Goal: Use online tool/utility: Utilize a website feature to perform a specific function

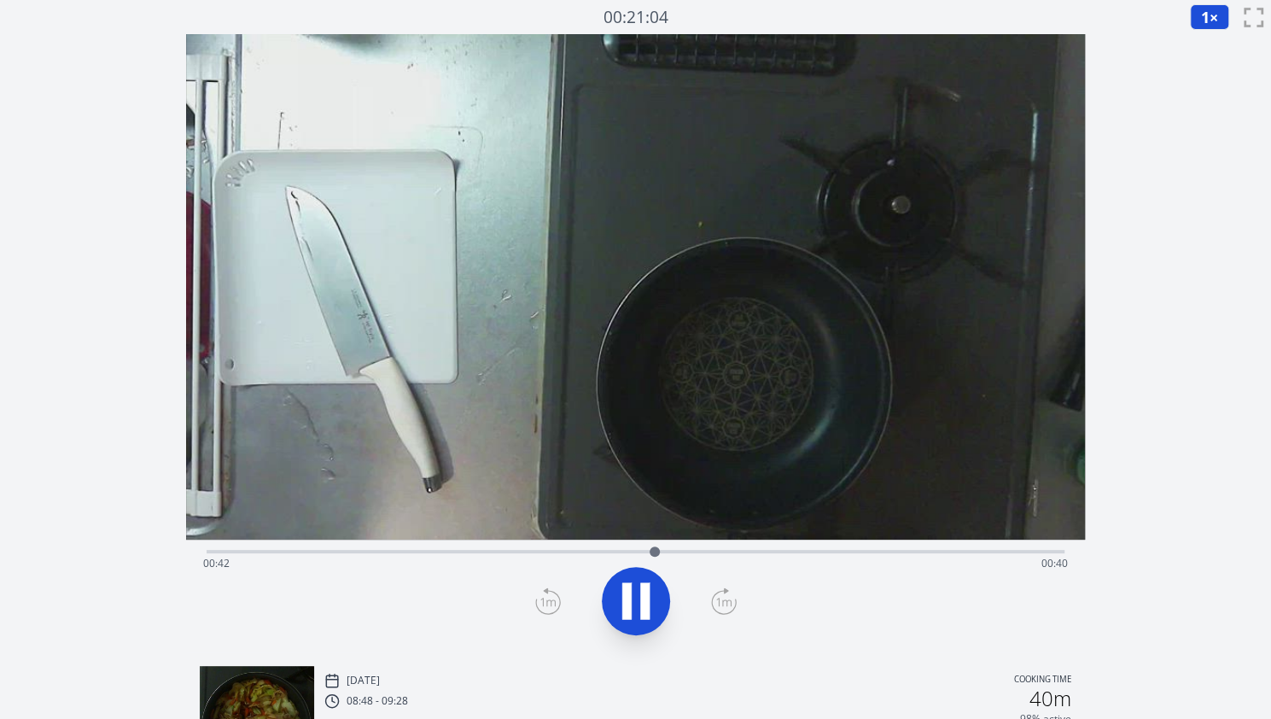
click at [254, 547] on div "Time elapsed: 00:42 Time remaining: 00:40" at bounding box center [636, 549] width 858 height 20
click at [318, 556] on div "Time elapsed: 00:07 Time remaining: 01:15" at bounding box center [635, 563] width 865 height 27
click at [385, 550] on div "Time elapsed: 00:12 Time remaining: 01:10" at bounding box center [635, 563] width 865 height 27
click at [491, 547] on div "Time elapsed: 00:23 Time remaining: 00:59" at bounding box center [636, 549] width 858 height 20
click at [622, 581] on icon at bounding box center [636, 601] width 48 height 48
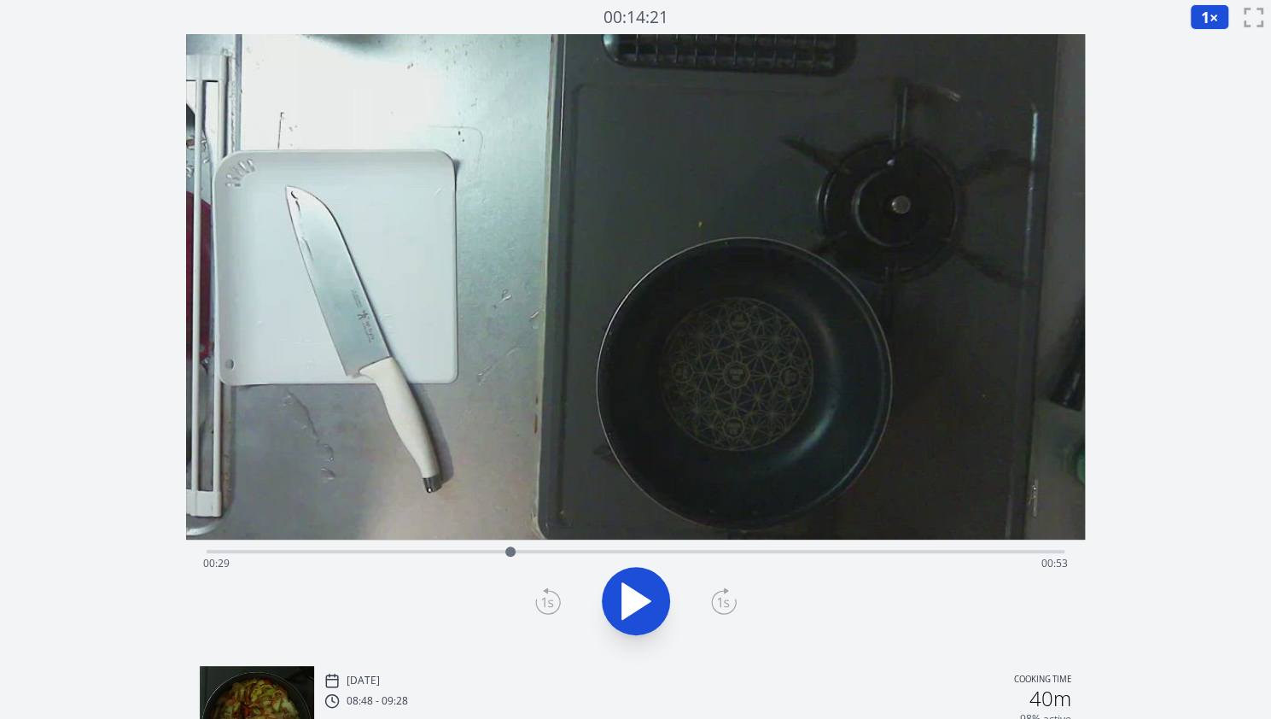
click at [492, 552] on div "Time elapsed: 00:29 Time remaining: 00:53" at bounding box center [635, 563] width 865 height 27
click at [642, 593] on icon at bounding box center [636, 601] width 48 height 48
click at [642, 593] on icon at bounding box center [644, 601] width 9 height 37
click at [642, 593] on icon at bounding box center [636, 601] width 48 height 48
click at [642, 593] on icon at bounding box center [644, 601] width 9 height 37
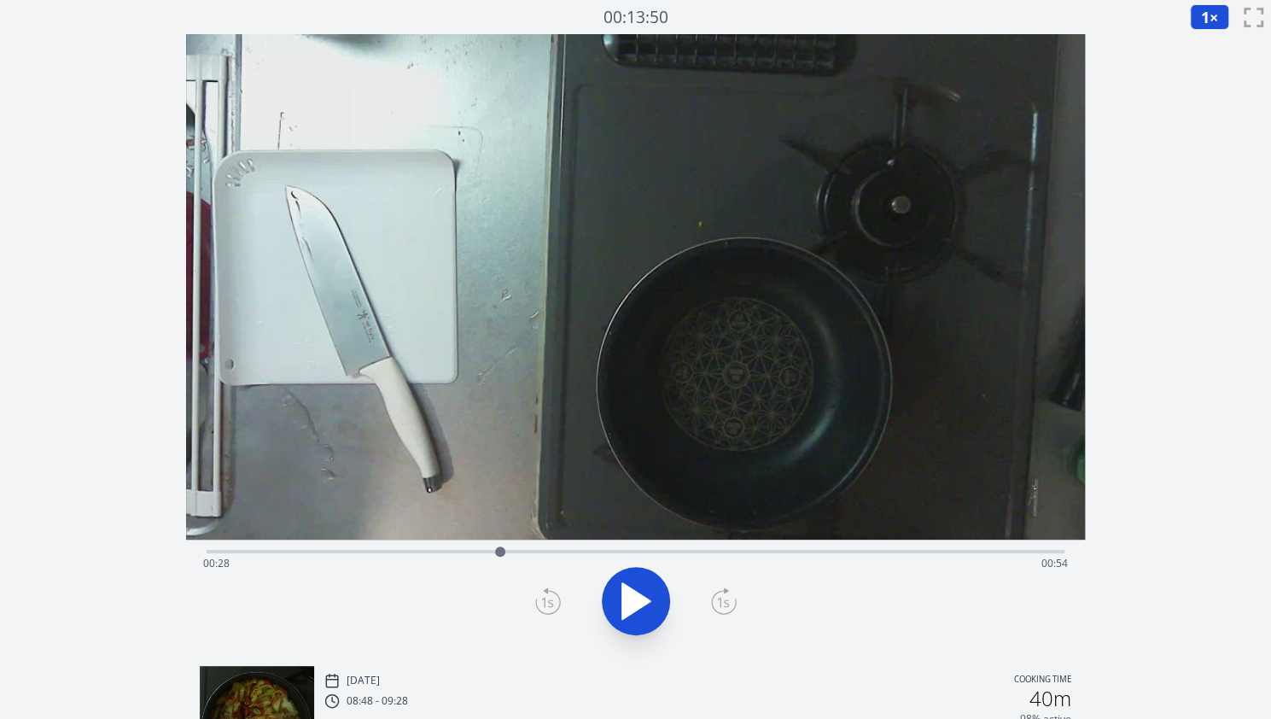
click at [717, 607] on icon at bounding box center [724, 600] width 26 height 27
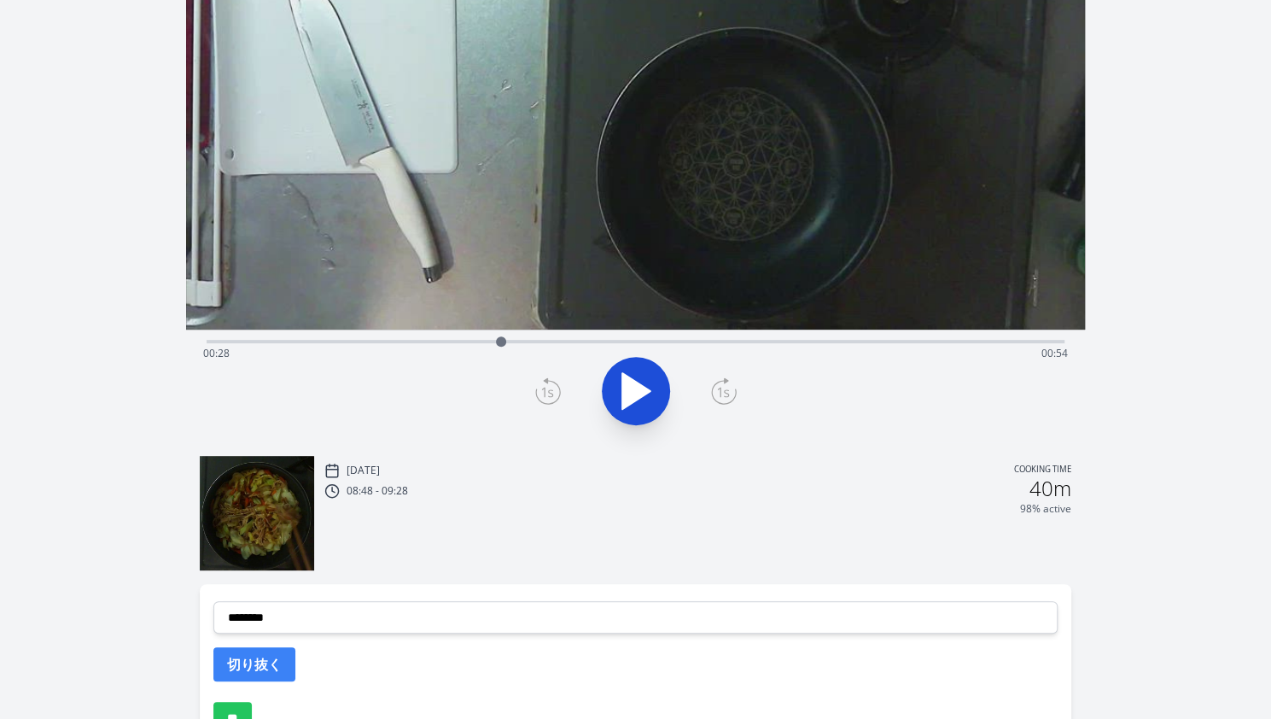
scroll to position [213, 0]
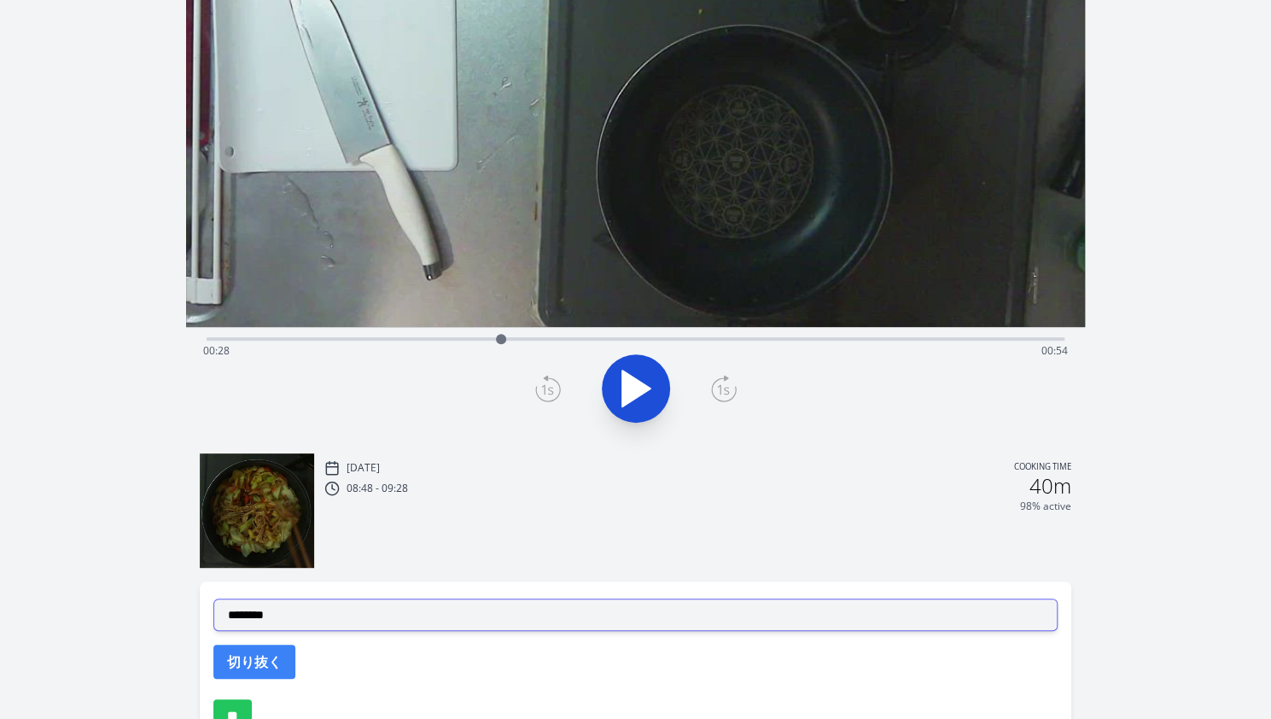
click at [375, 598] on select "**********" at bounding box center [635, 614] width 844 height 32
select select "**********"
click at [213, 598] on select "**********" at bounding box center [635, 614] width 844 height 32
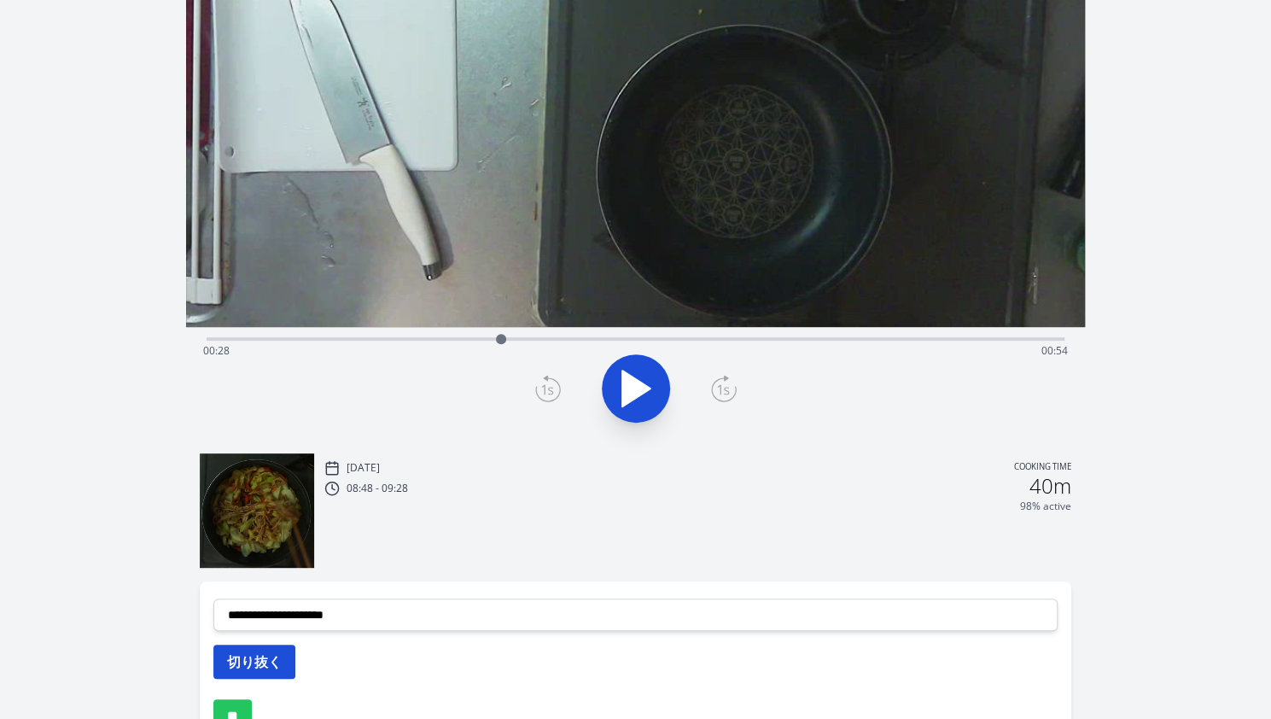
click at [283, 649] on button "切り抜く" at bounding box center [254, 661] width 82 height 34
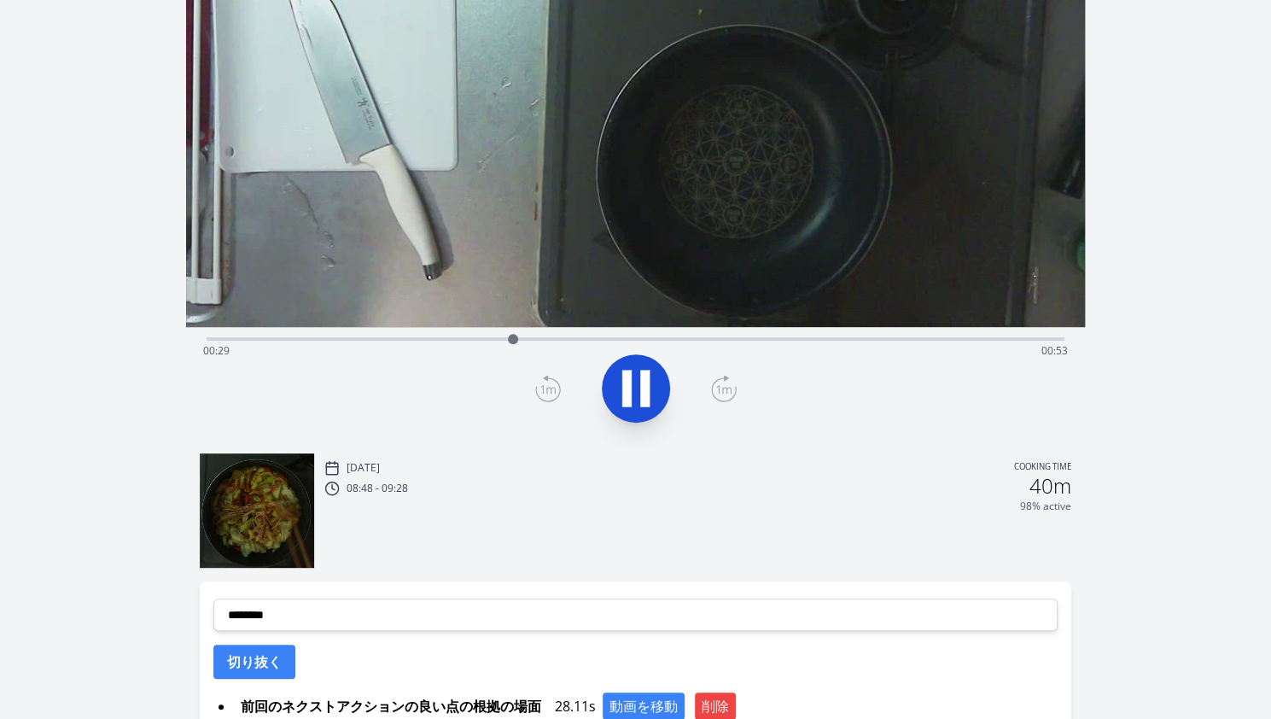
scroll to position [0, 0]
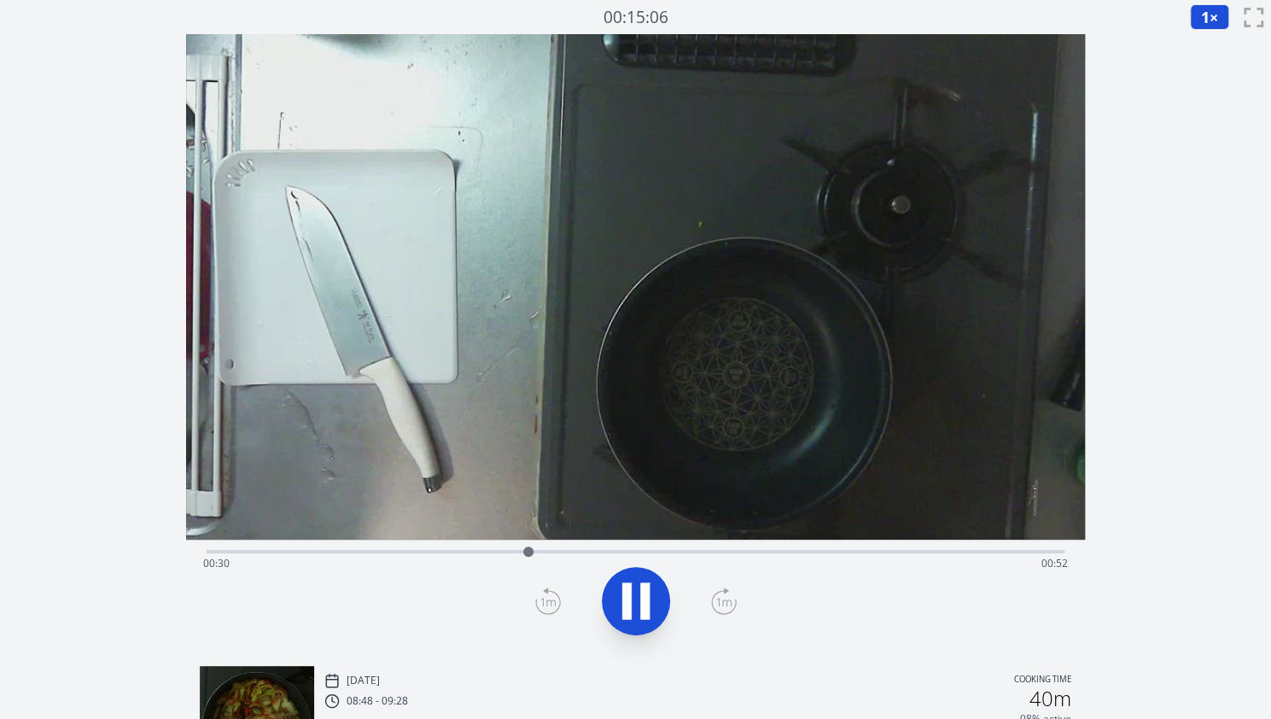
click at [556, 550] on div "Time elapsed: 00:30 Time remaining: 00:52" at bounding box center [635, 563] width 865 height 27
click at [589, 550] on div "Time elapsed: 00:34 Time remaining: 00:48" at bounding box center [635, 563] width 865 height 27
click at [630, 597] on icon at bounding box center [626, 601] width 9 height 37
click at [580, 547] on div "Time elapsed: 00:37 Time remaining: 00:45" at bounding box center [636, 549] width 858 height 20
click at [616, 583] on icon at bounding box center [636, 601] width 48 height 48
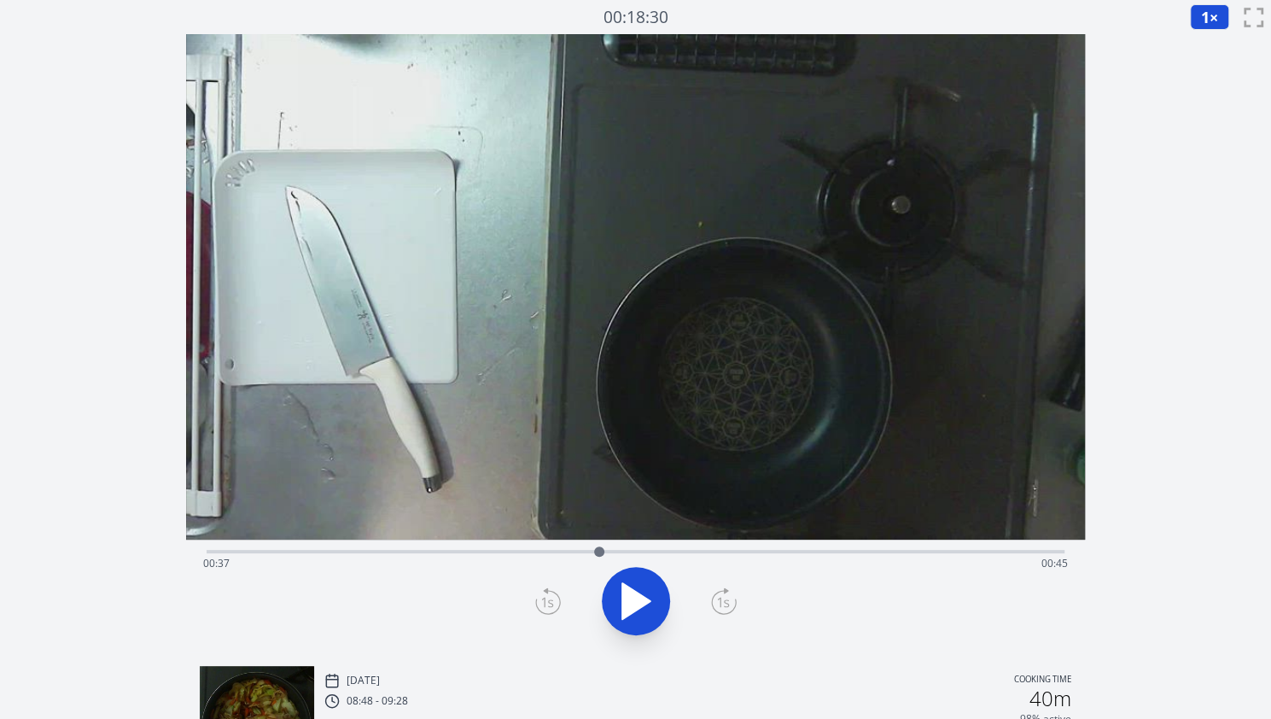
click at [587, 550] on div at bounding box center [599, 552] width 26 height 26
click at [576, 551] on div at bounding box center [587, 552] width 26 height 26
click at [718, 609] on icon at bounding box center [724, 600] width 26 height 27
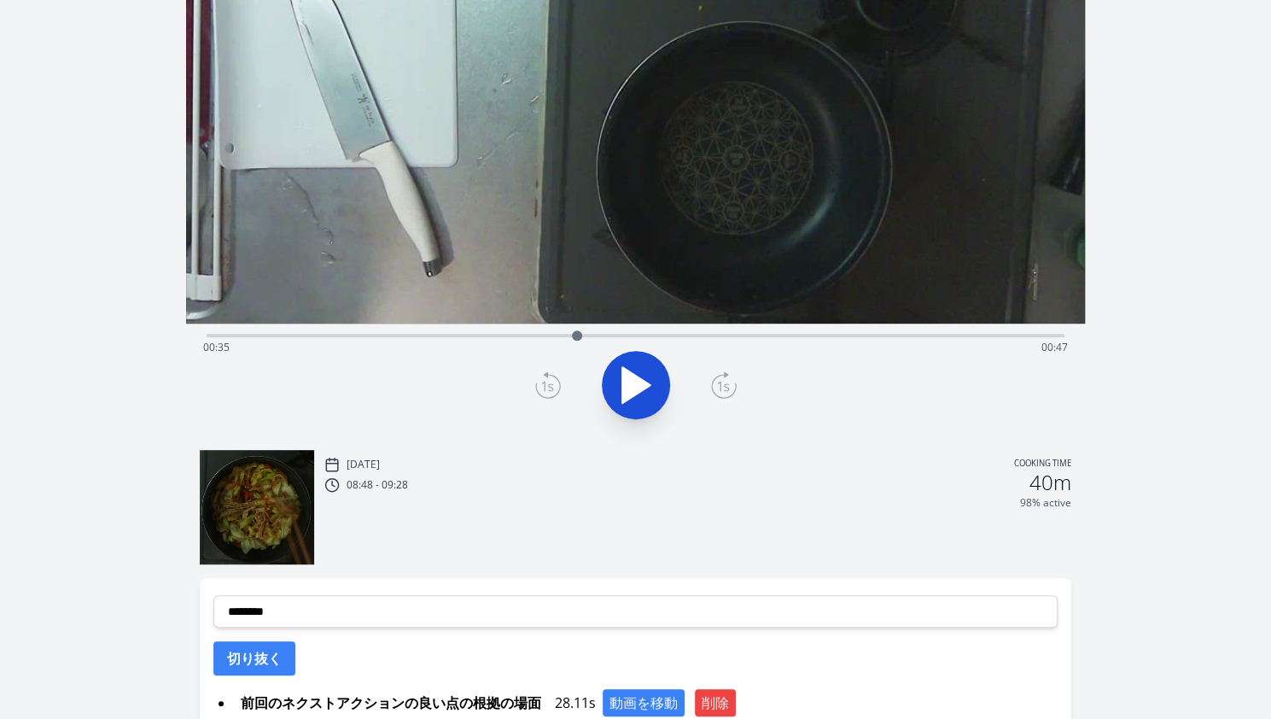
scroll to position [248, 0]
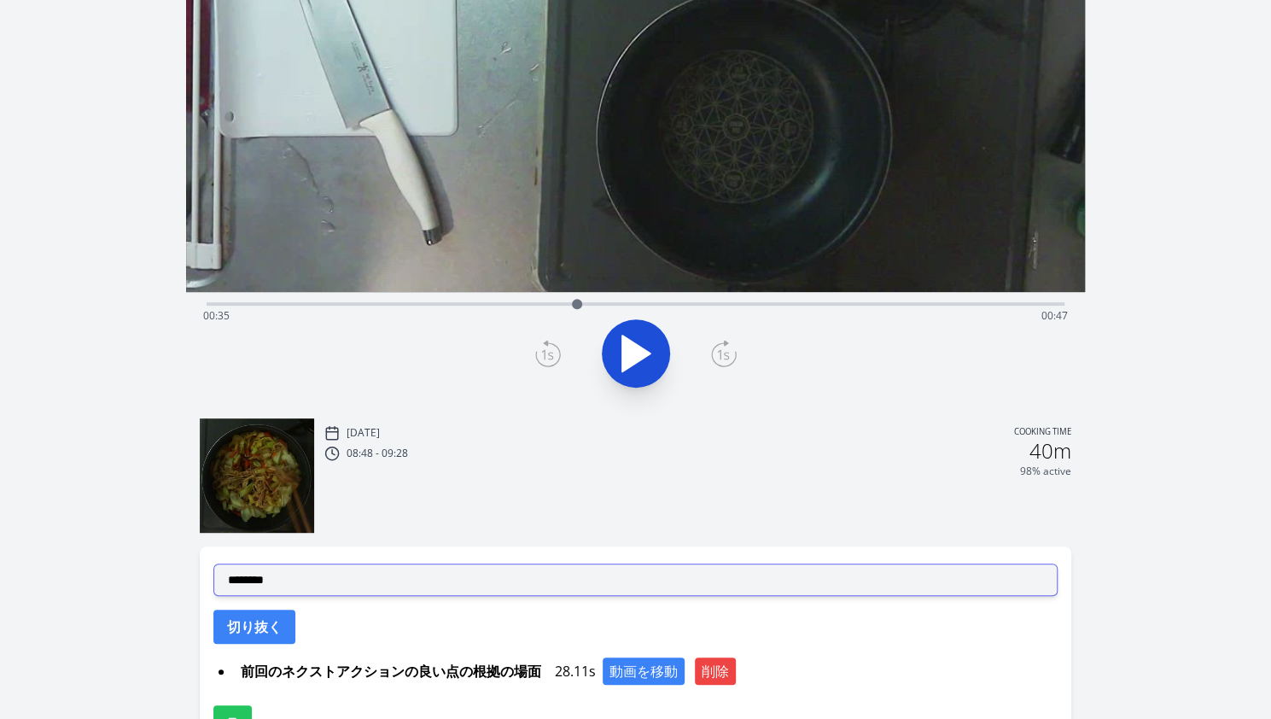
click at [495, 565] on select "**********" at bounding box center [635, 579] width 844 height 32
click at [213, 563] on select "**********" at bounding box center [635, 579] width 844 height 32
click at [460, 583] on select "**********" at bounding box center [635, 579] width 844 height 32
select select "**********"
click at [213, 563] on select "**********" at bounding box center [635, 579] width 844 height 32
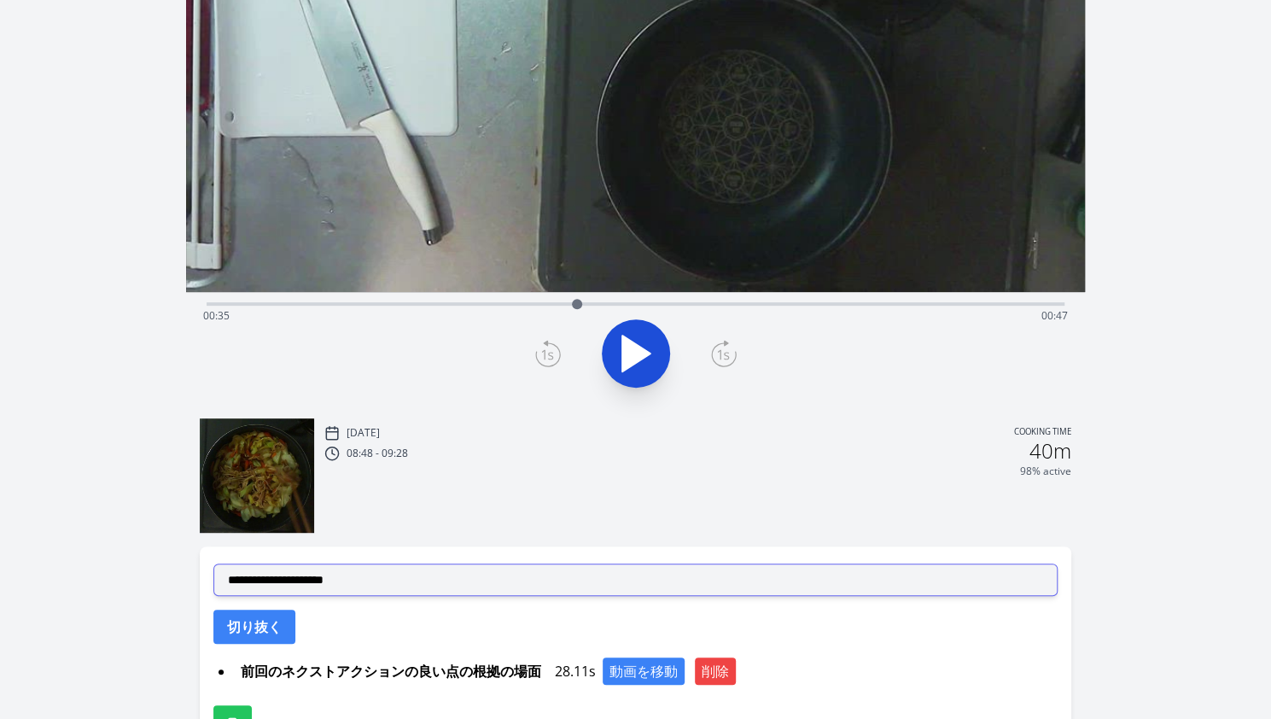
scroll to position [363, 0]
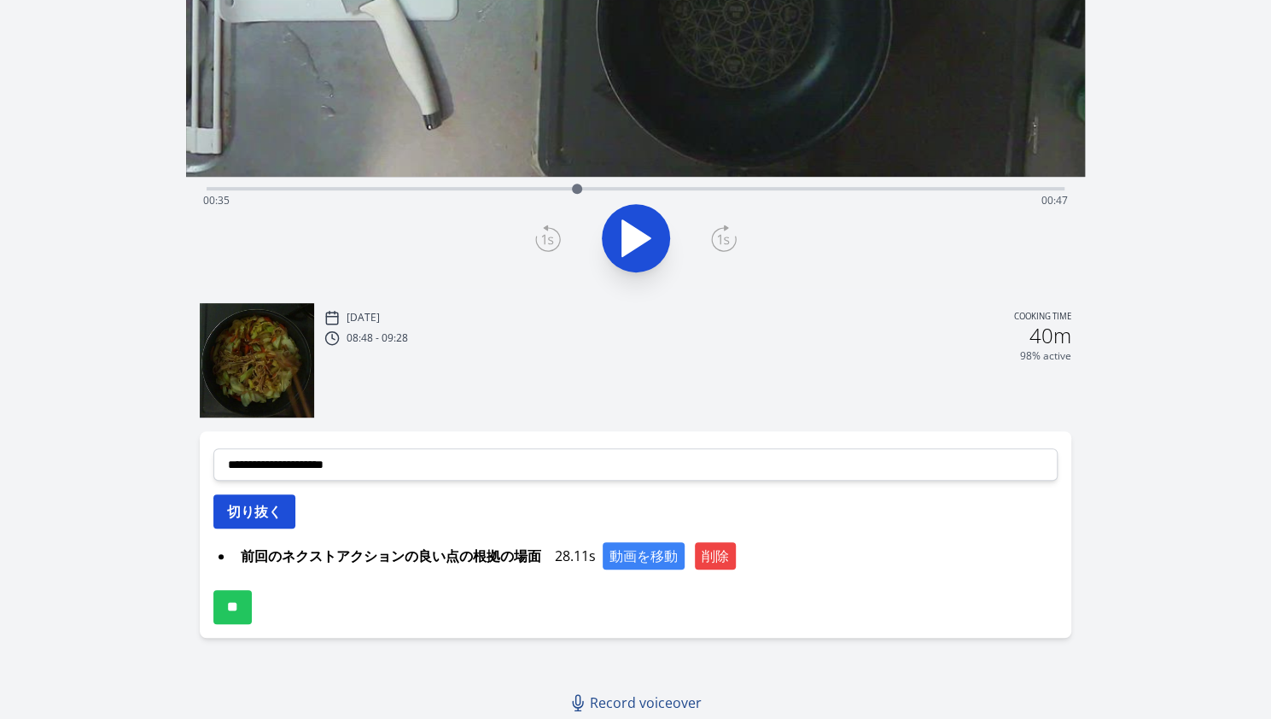
click at [272, 504] on button "切り抜く" at bounding box center [254, 511] width 82 height 34
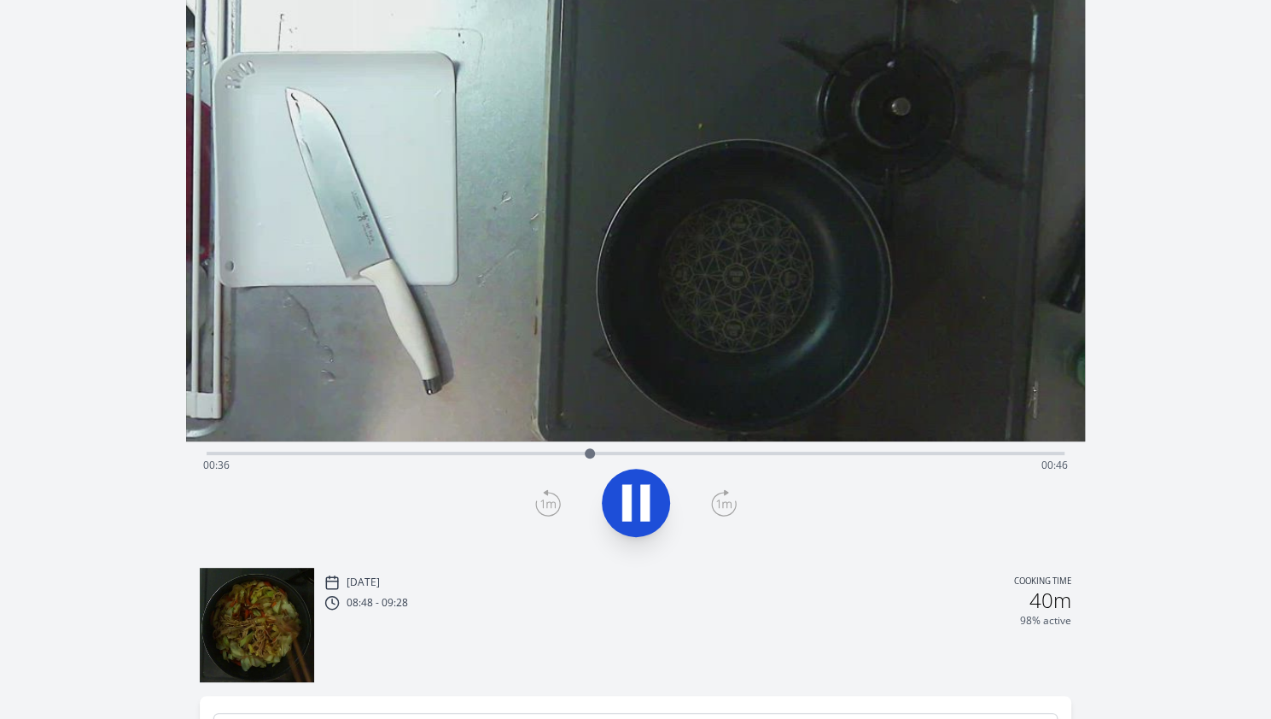
scroll to position [97, 0]
click at [300, 452] on div "Time elapsed: 00:37 Time remaining: 00:45" at bounding box center [635, 465] width 865 height 27
click at [638, 498] on icon at bounding box center [636, 504] width 48 height 48
click at [612, 495] on icon at bounding box center [636, 504] width 48 height 48
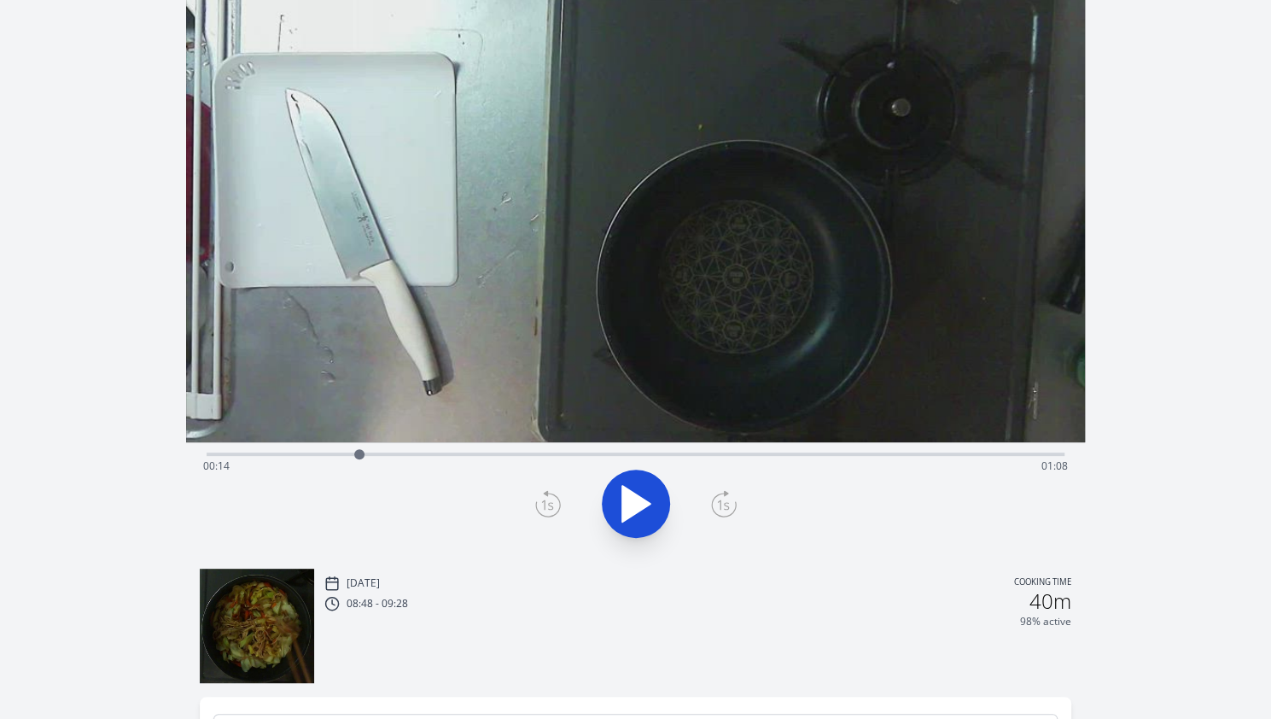
click at [556, 500] on icon at bounding box center [548, 503] width 26 height 27
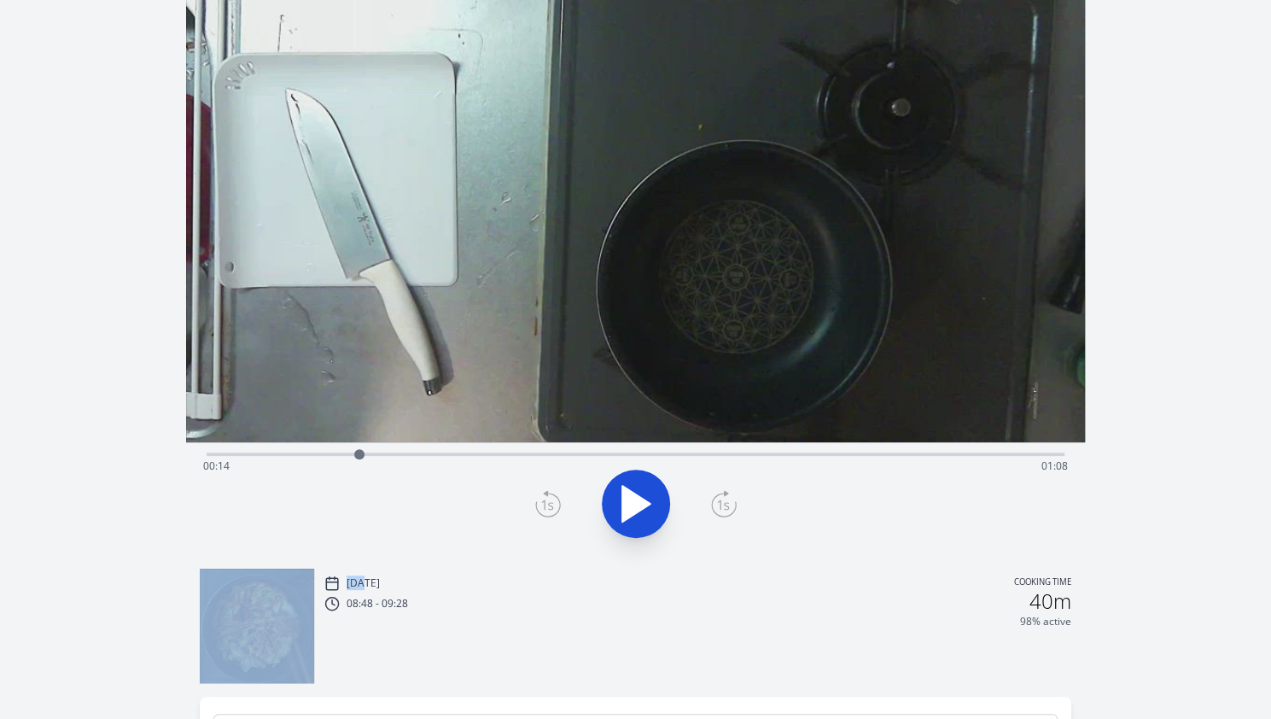
click at [556, 500] on icon at bounding box center [548, 503] width 26 height 27
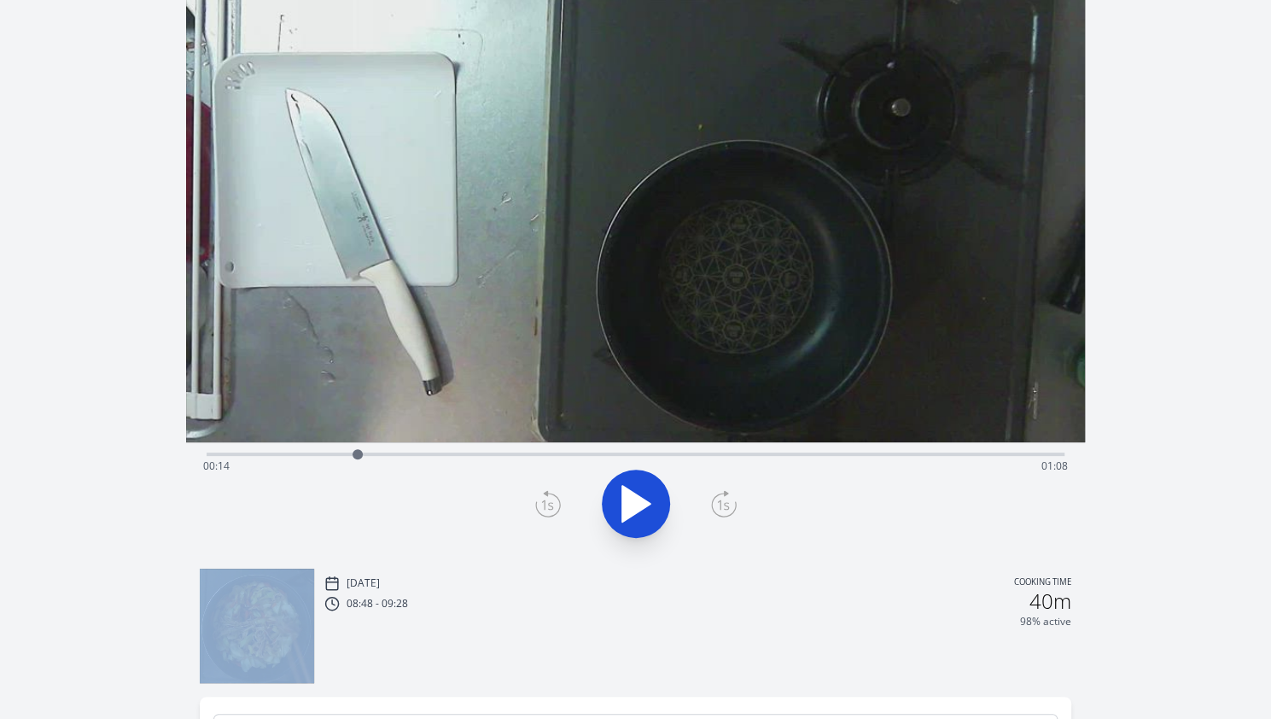
click at [556, 500] on icon at bounding box center [548, 503] width 26 height 27
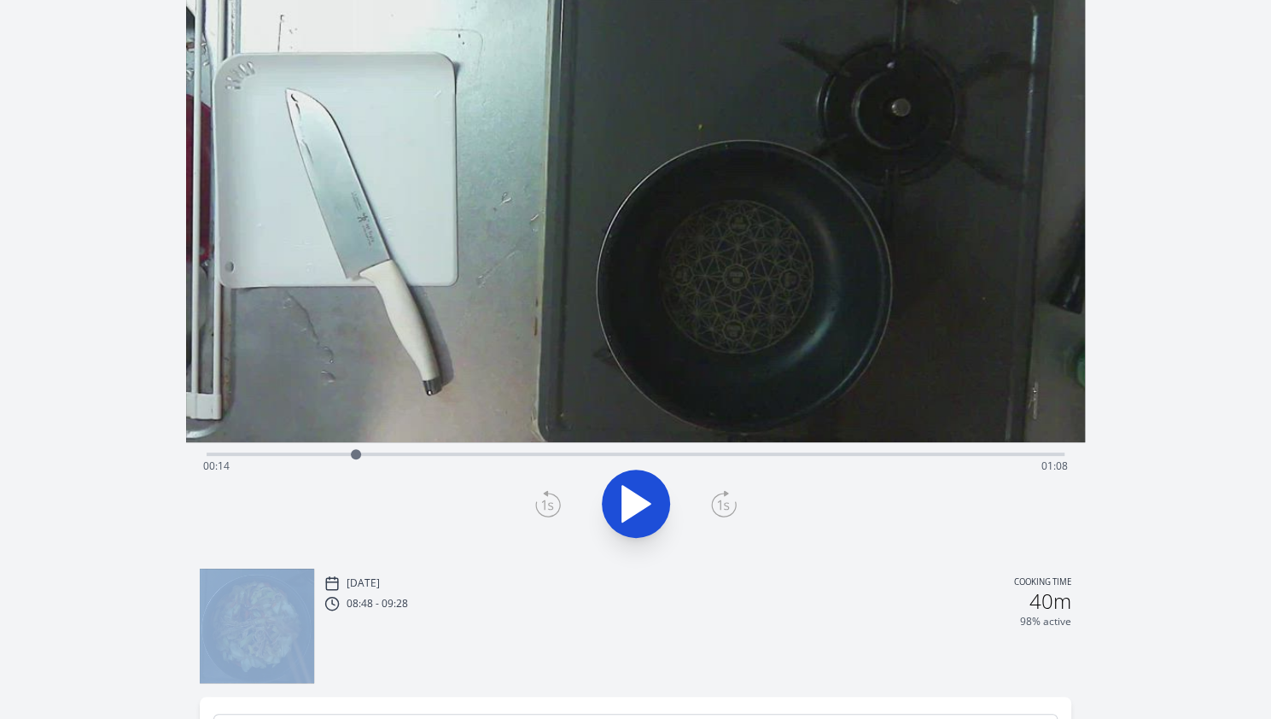
click at [556, 500] on icon at bounding box center [548, 503] width 26 height 27
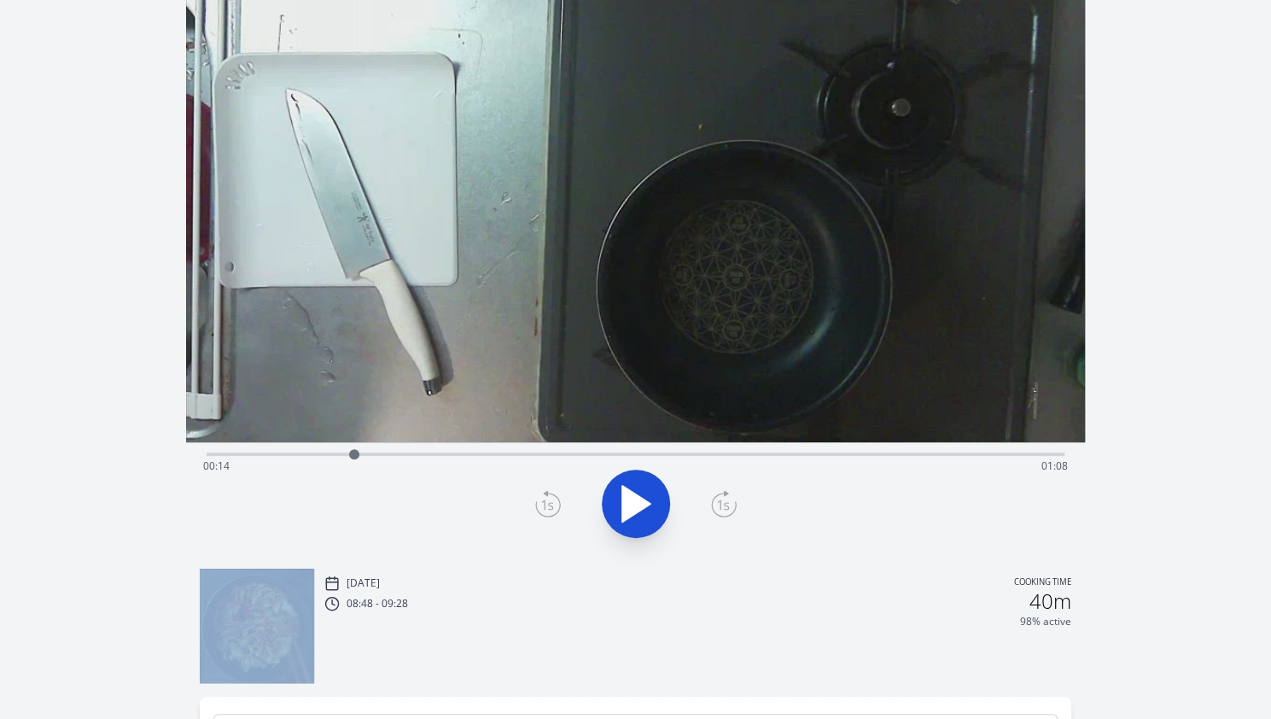
click at [556, 500] on icon at bounding box center [548, 503] width 26 height 27
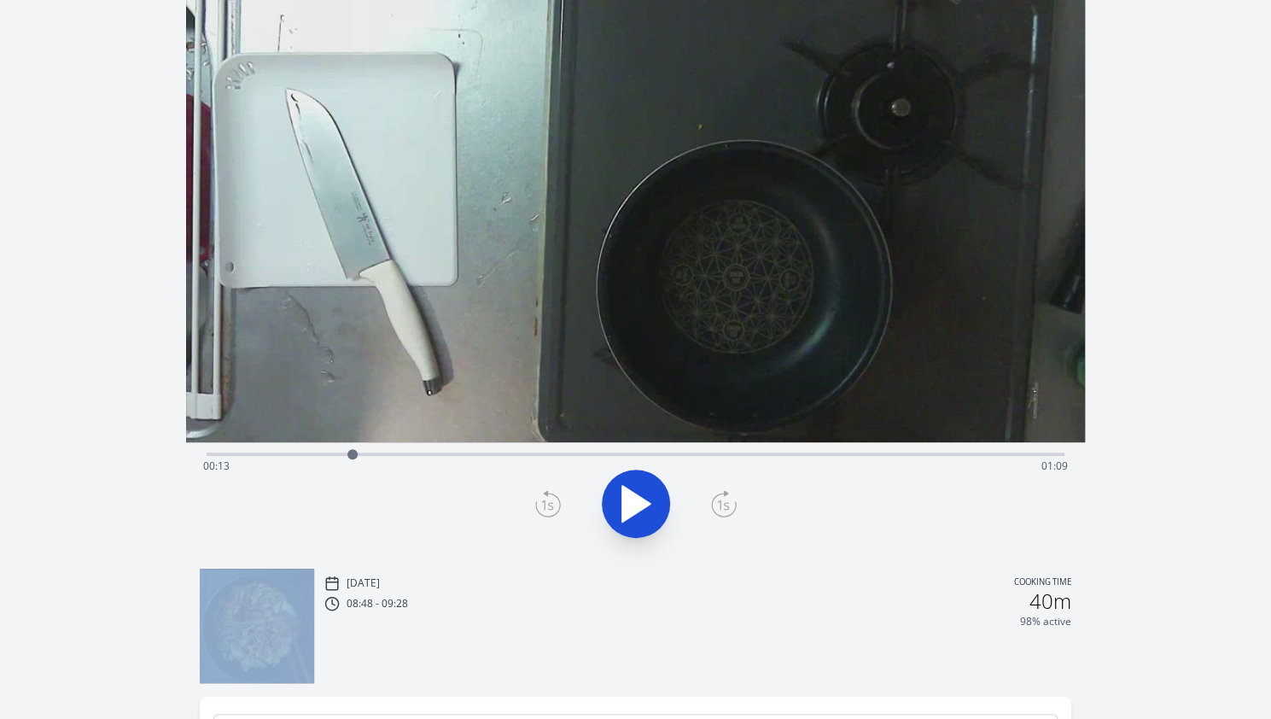
click at [556, 500] on icon at bounding box center [548, 503] width 26 height 27
click at [724, 496] on icon at bounding box center [724, 503] width 26 height 27
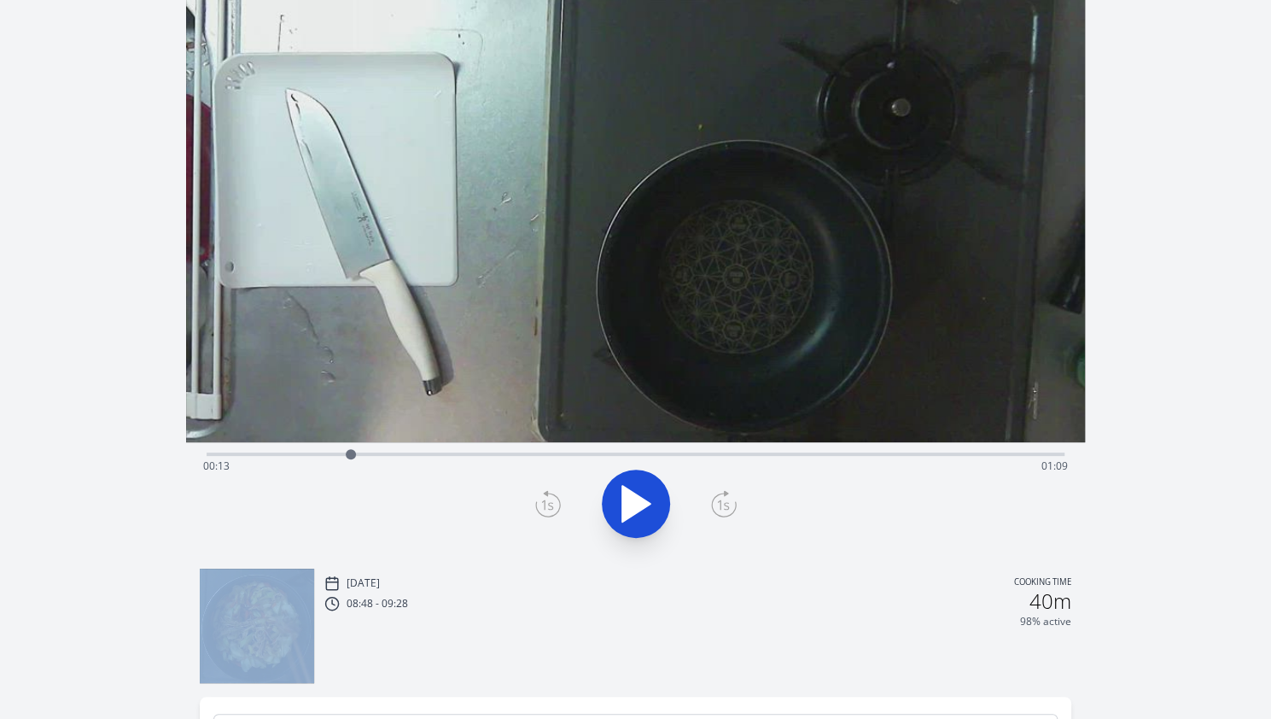
click at [724, 496] on icon at bounding box center [724, 503] width 26 height 27
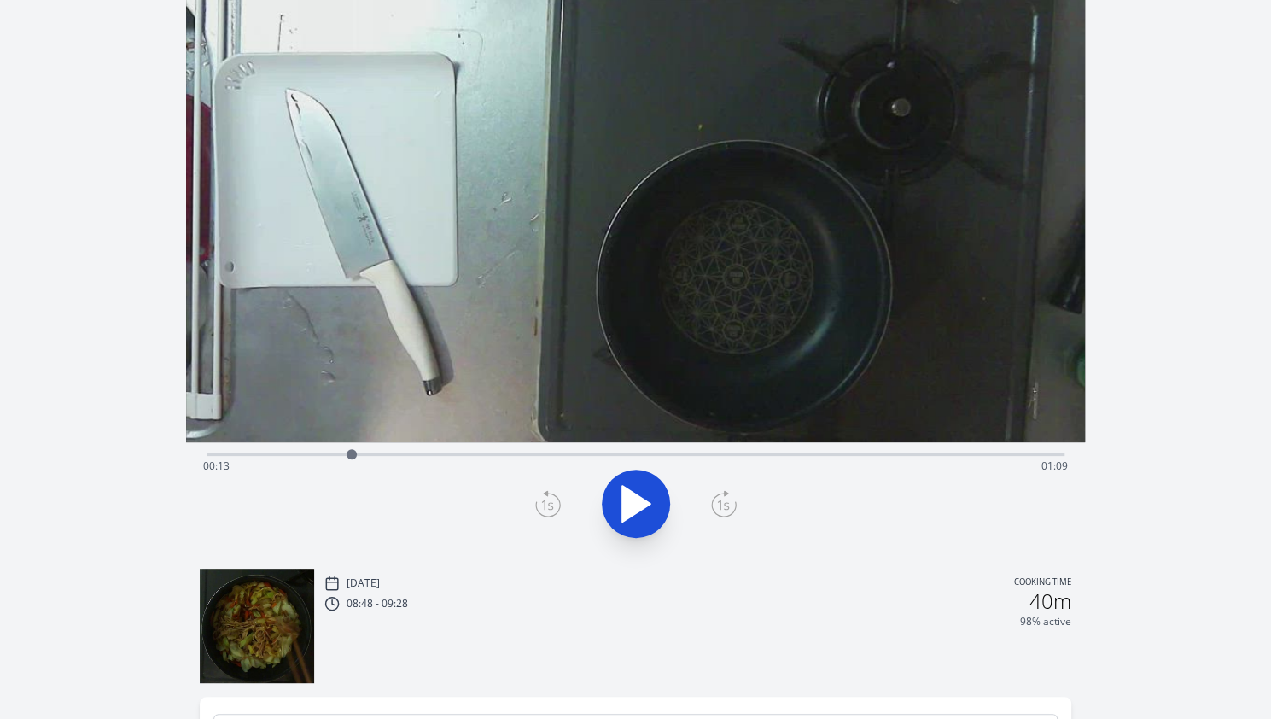
click at [559, 495] on icon at bounding box center [548, 503] width 26 height 27
click at [720, 500] on icon at bounding box center [723, 505] width 12 height 10
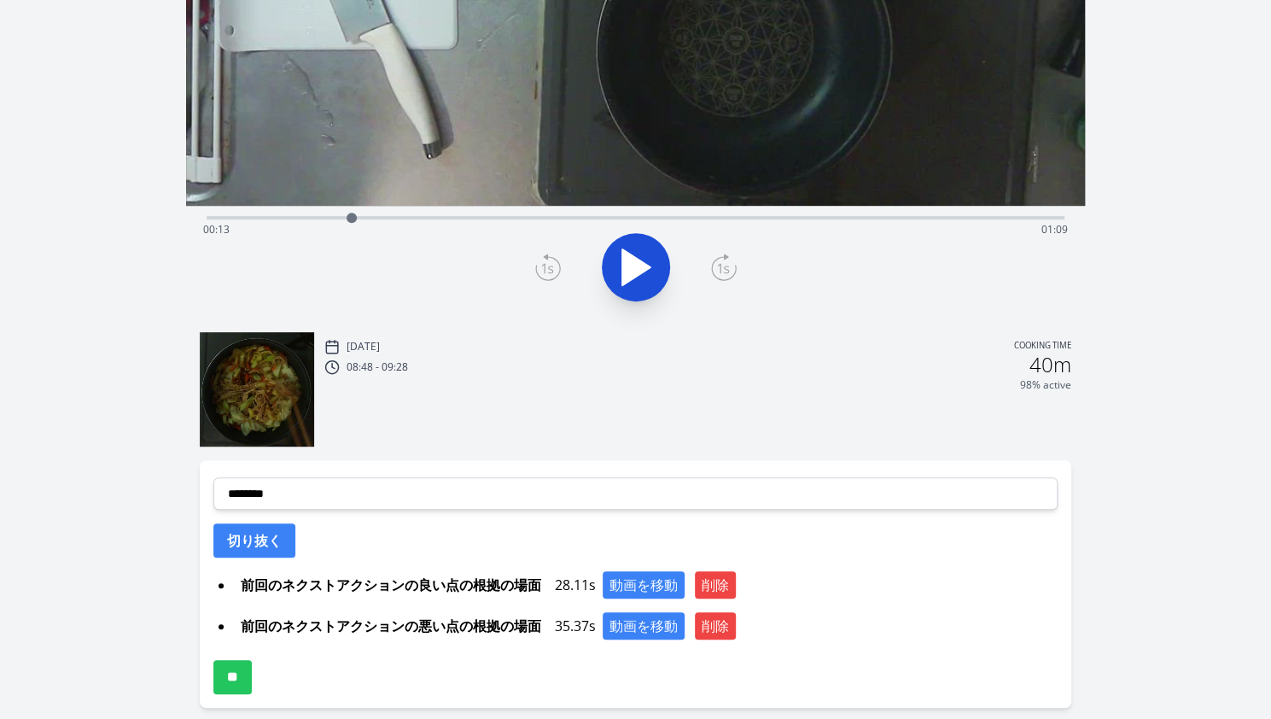
scroll to position [337, 0]
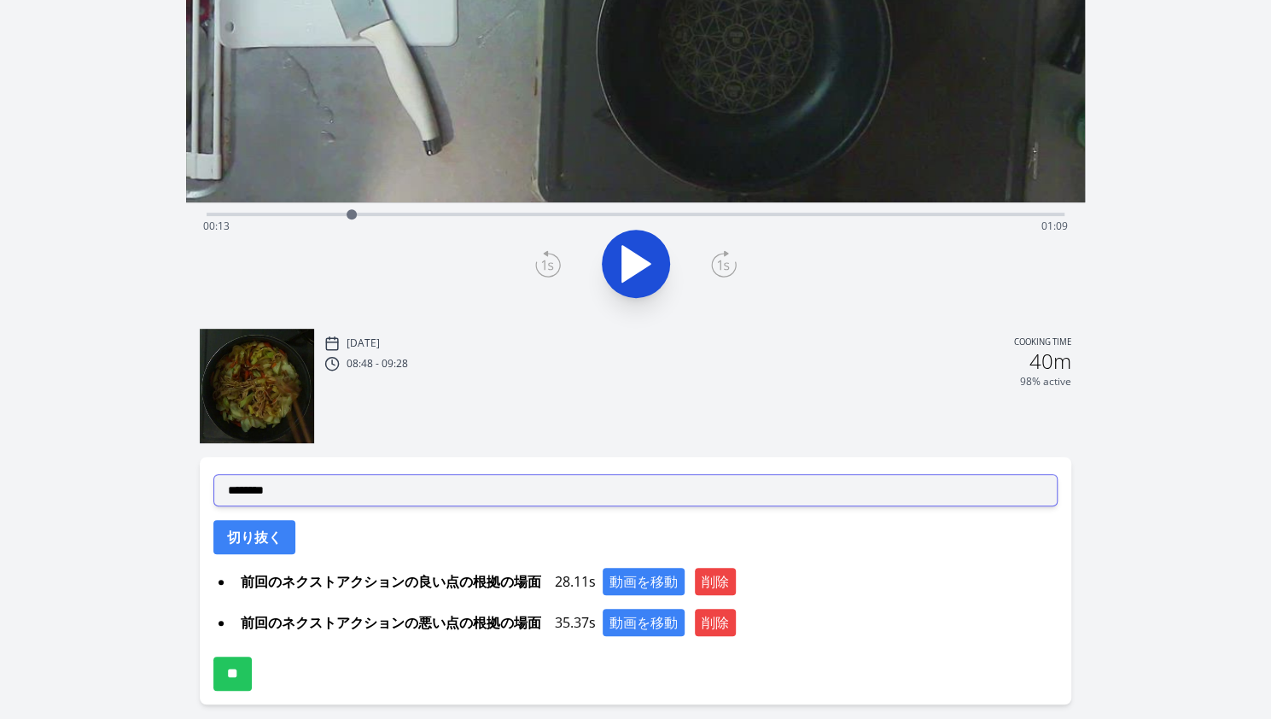
click at [404, 491] on select "**********" at bounding box center [635, 490] width 844 height 32
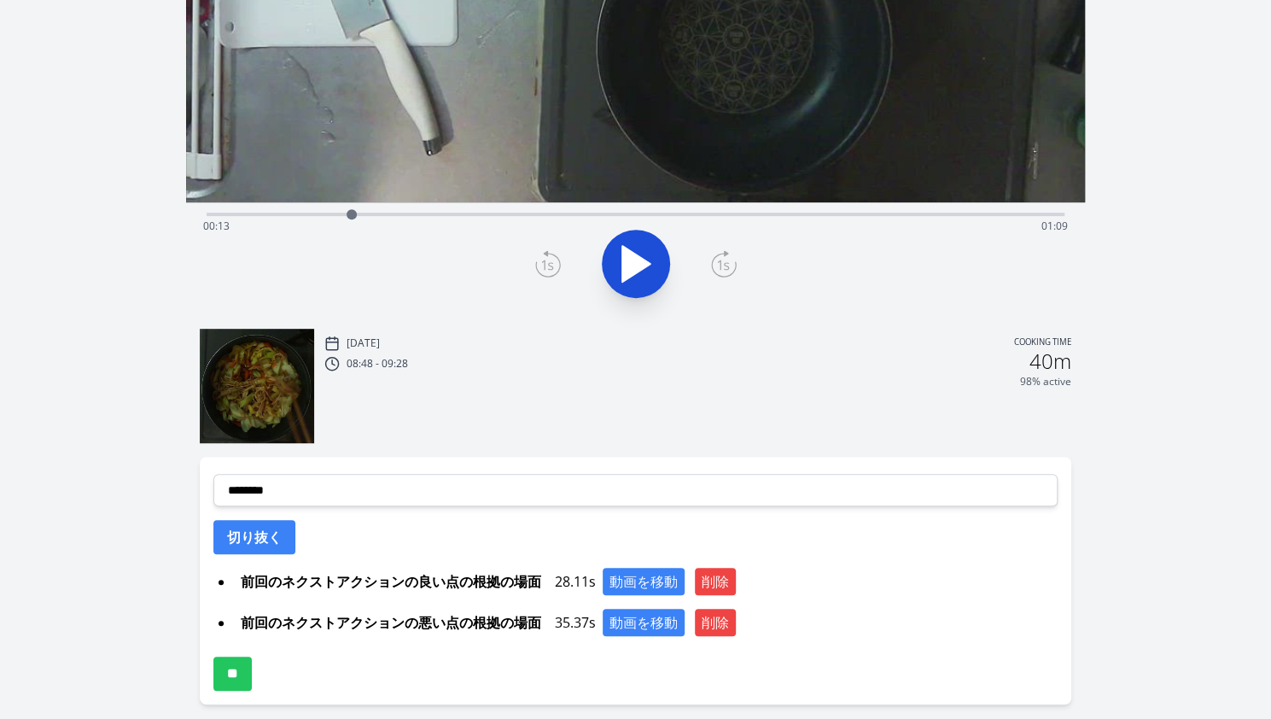
click at [1153, 272] on div "Discard Recording? You will not be able to recover this once discarded. Cancel …" at bounding box center [635, 224] width 1271 height 1123
click at [624, 574] on button "動画を移動" at bounding box center [644, 581] width 82 height 27
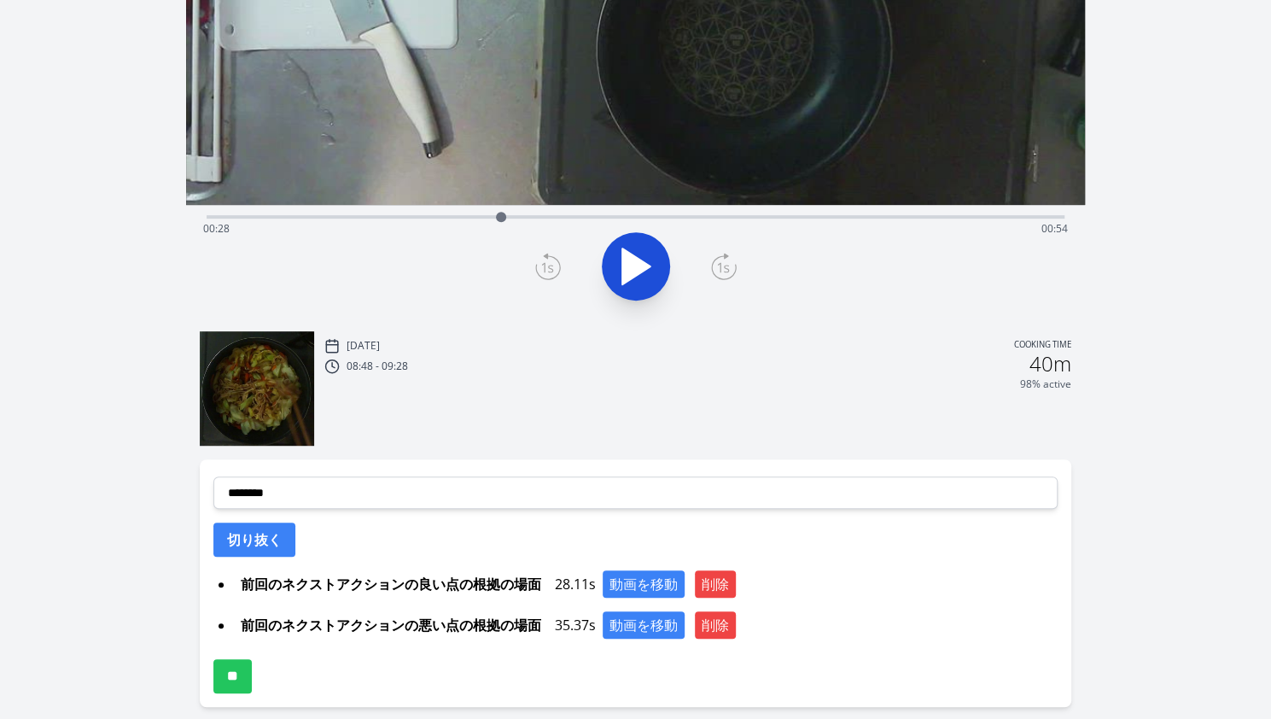
scroll to position [404, 0]
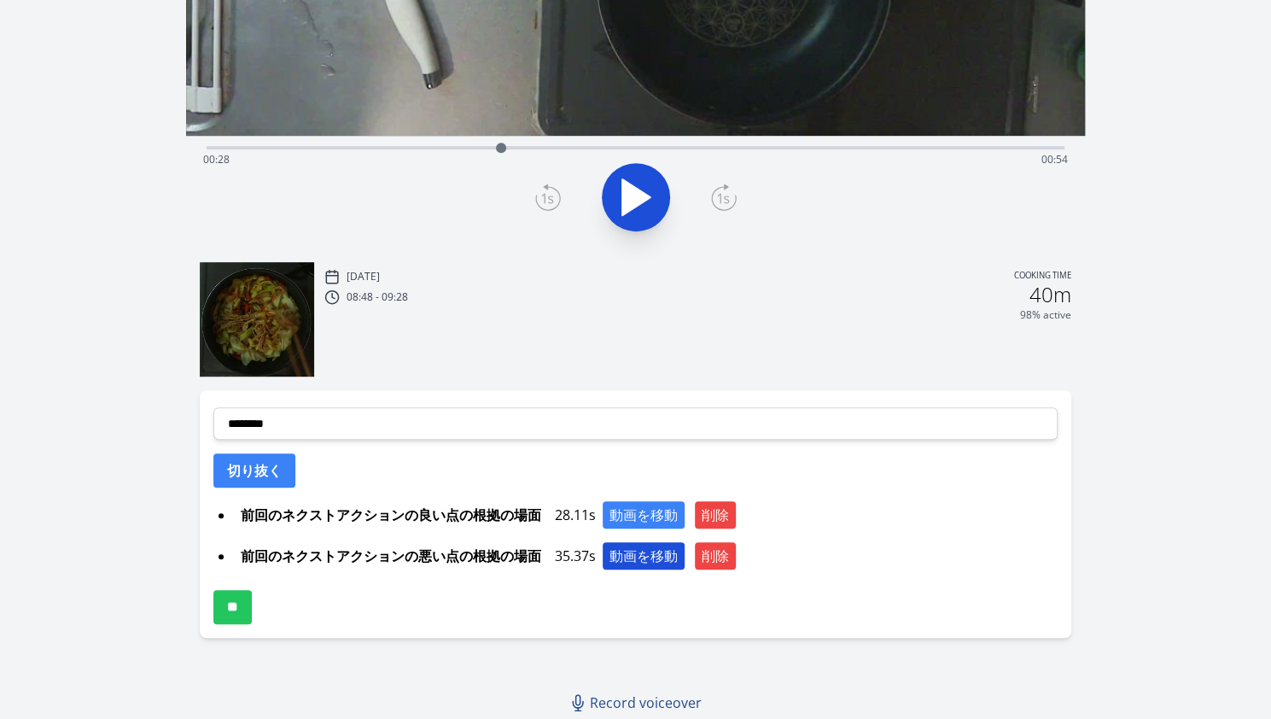
click at [657, 556] on button "動画を移動" at bounding box center [644, 555] width 82 height 27
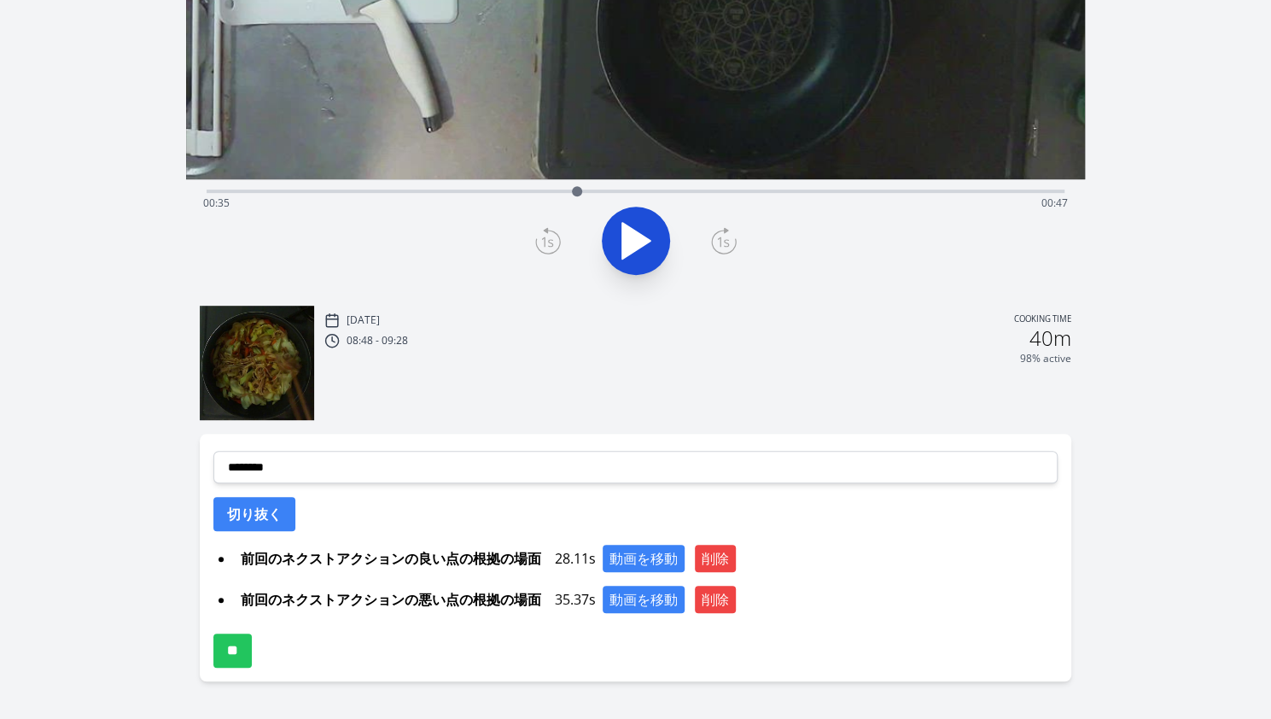
scroll to position [361, 0]
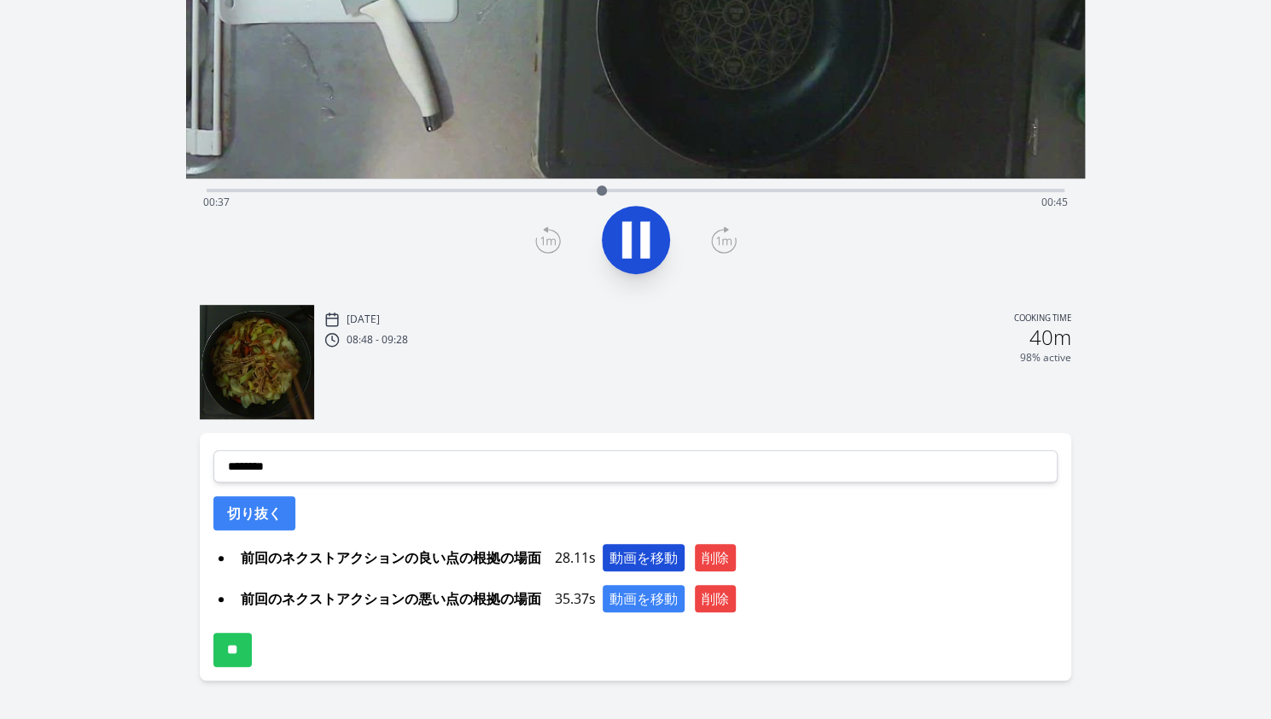
click at [625, 556] on button "動画を移動" at bounding box center [644, 557] width 82 height 27
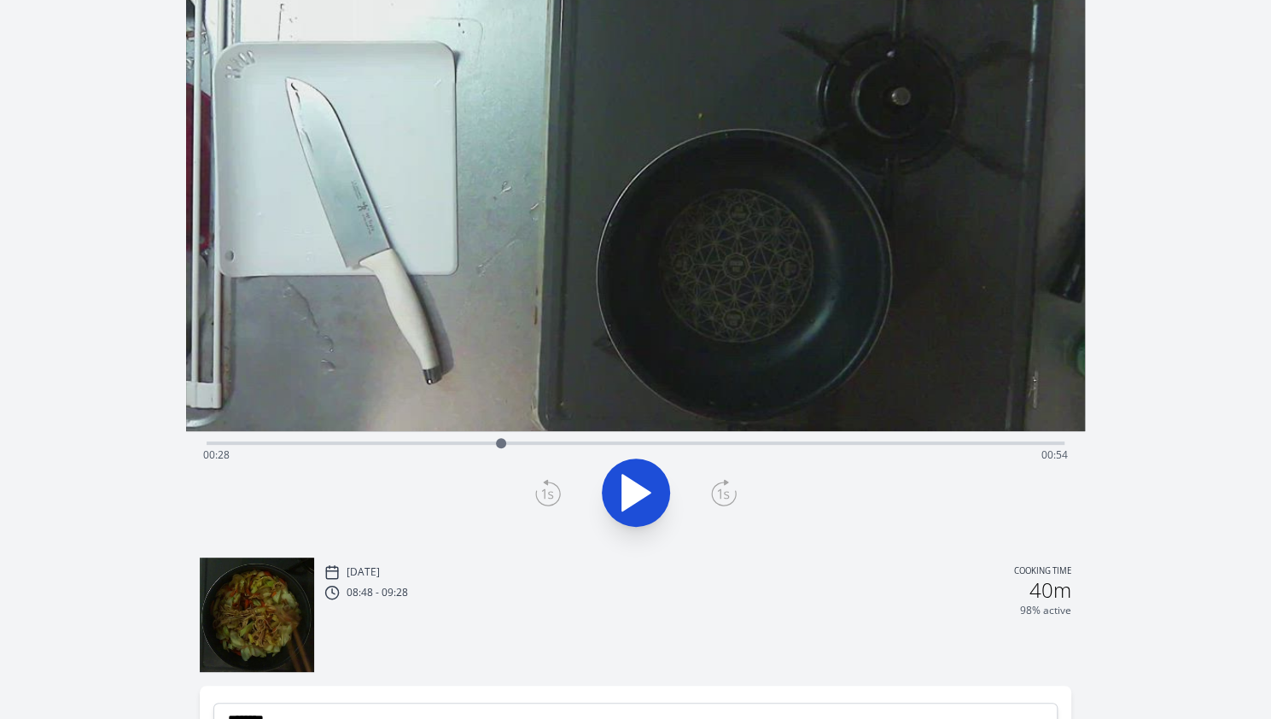
scroll to position [404, 0]
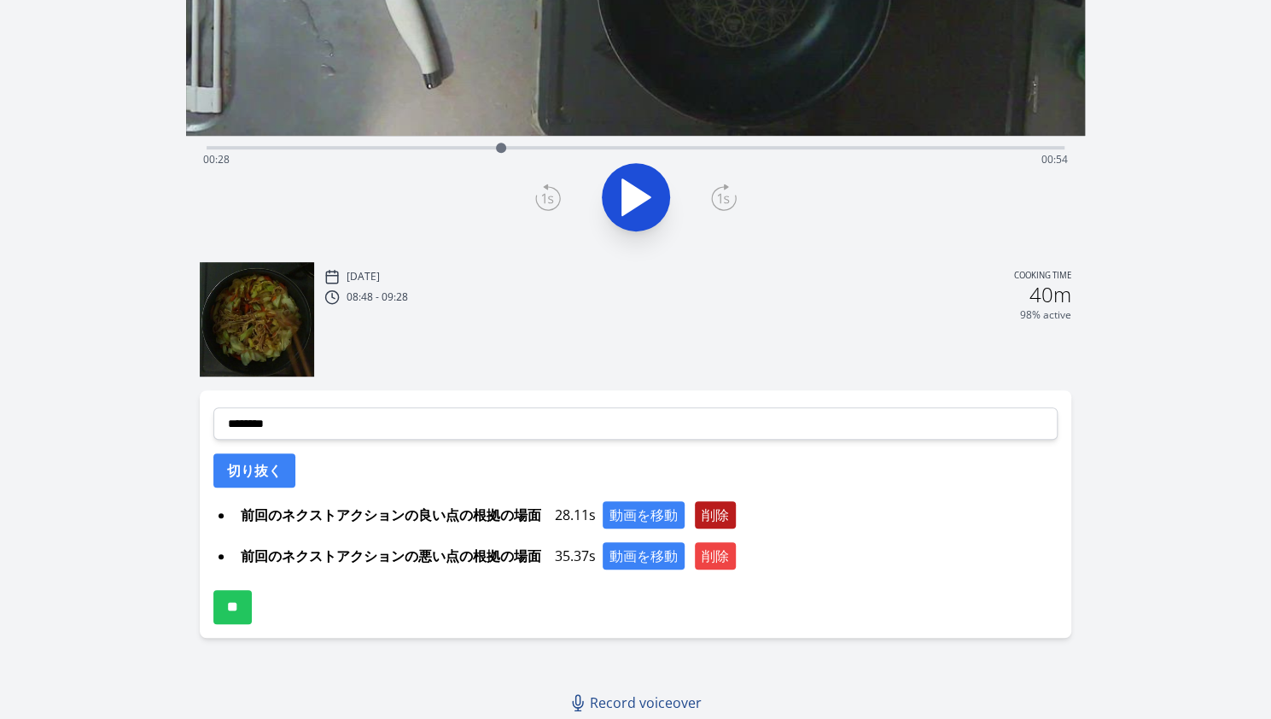
click at [719, 523] on button "削除" at bounding box center [715, 514] width 41 height 27
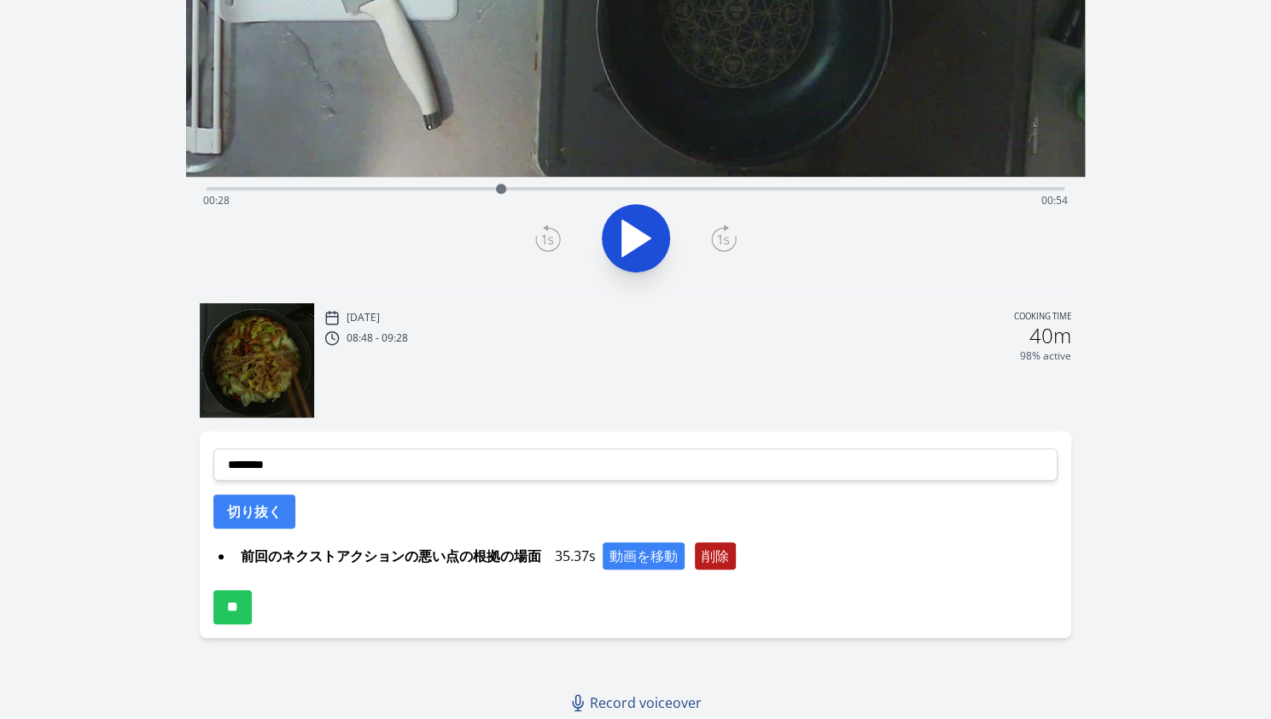
click at [719, 556] on button "削除" at bounding box center [715, 555] width 41 height 27
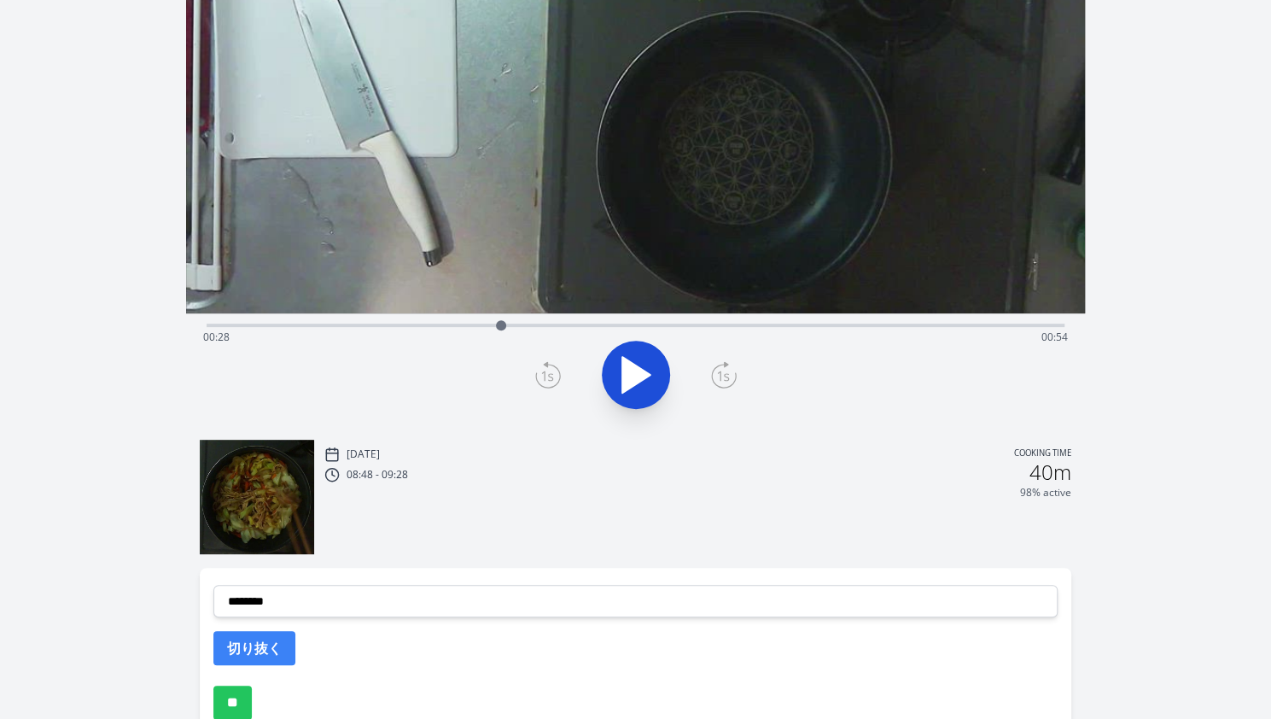
scroll to position [210, 0]
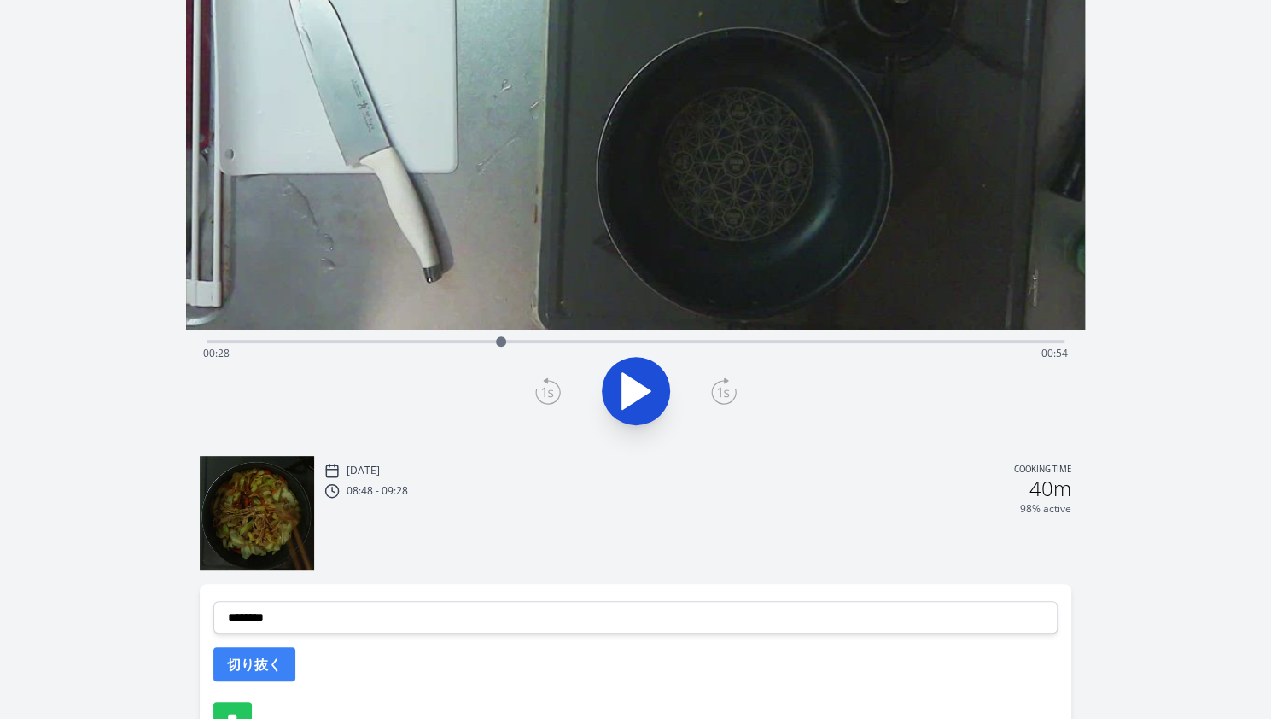
click at [446, 345] on div "Time elapsed: 00:28 Time remaining: 00:54" at bounding box center [635, 353] width 865 height 27
click at [401, 347] on div "Time elapsed: 00:24 Time remaining: 00:58" at bounding box center [635, 353] width 865 height 27
click at [324, 337] on div "Time elapsed: 00:18 Time remaining: 01:04" at bounding box center [636, 339] width 858 height 20
click at [605, 382] on button at bounding box center [636, 391] width 68 height 68
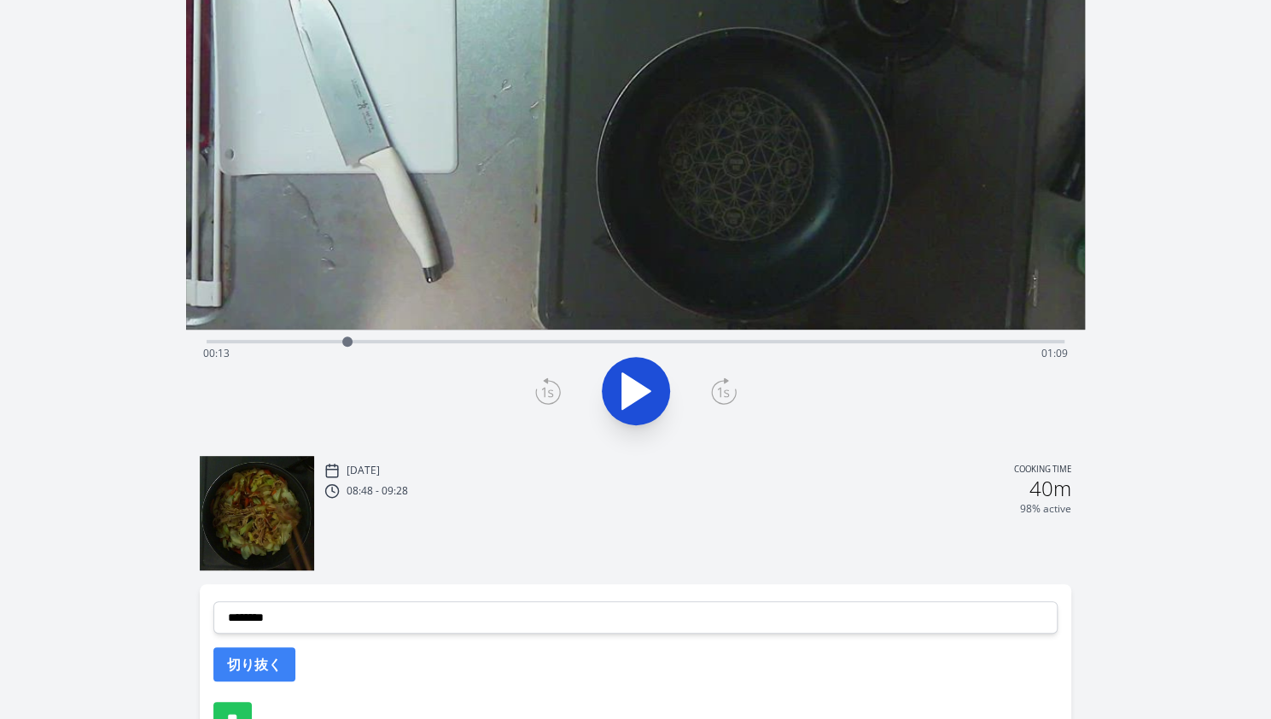
click at [605, 382] on button at bounding box center [636, 391] width 68 height 68
click at [538, 385] on icon at bounding box center [548, 390] width 26 height 27
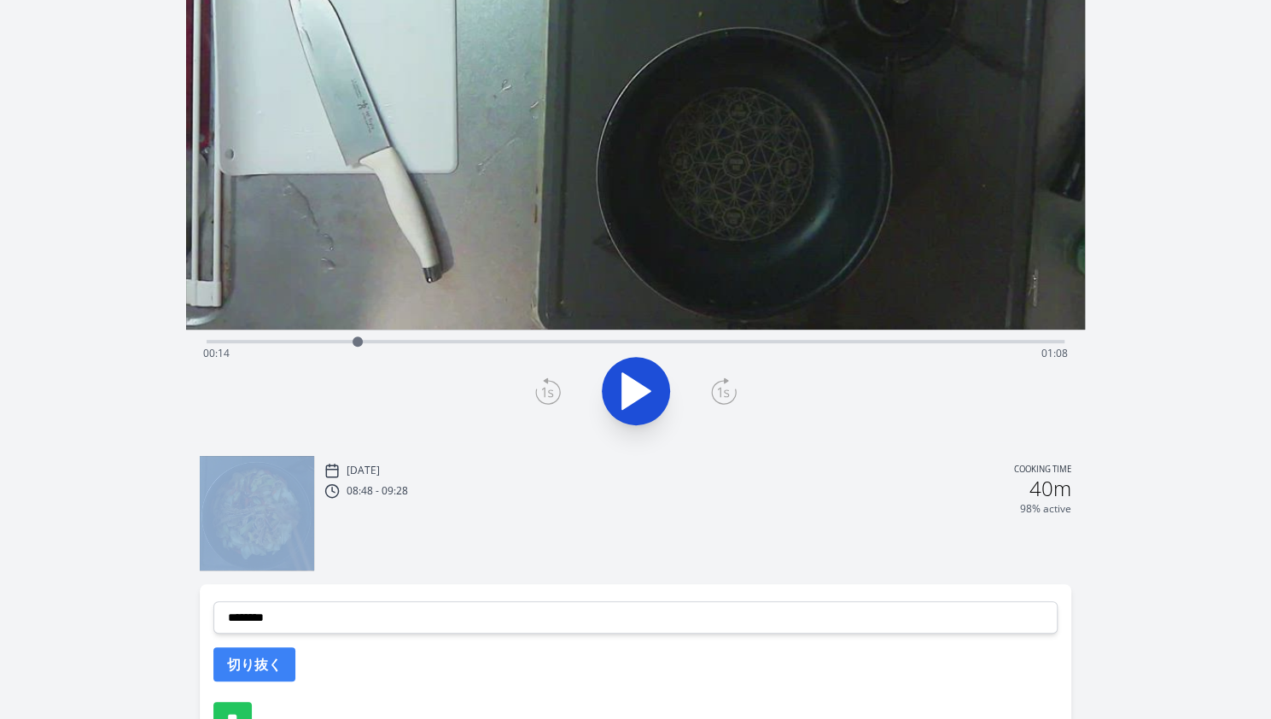
click at [538, 385] on icon at bounding box center [548, 390] width 26 height 27
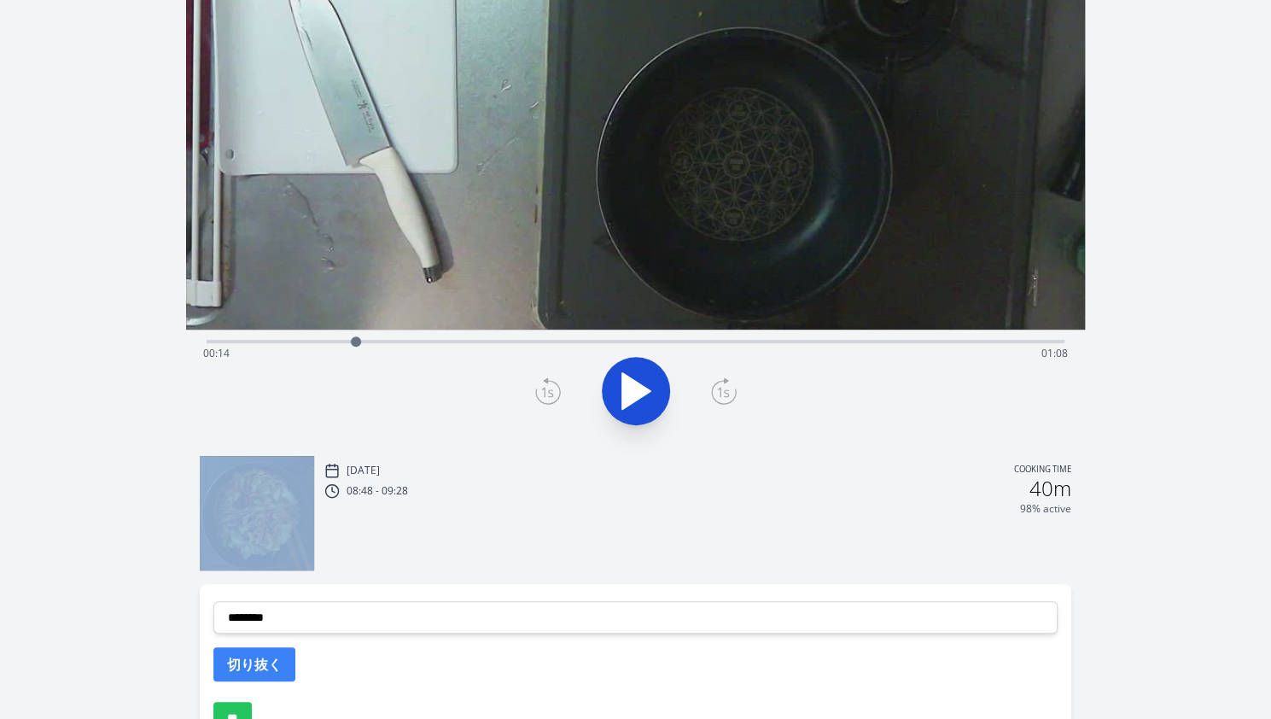
click at [538, 385] on icon at bounding box center [548, 390] width 26 height 27
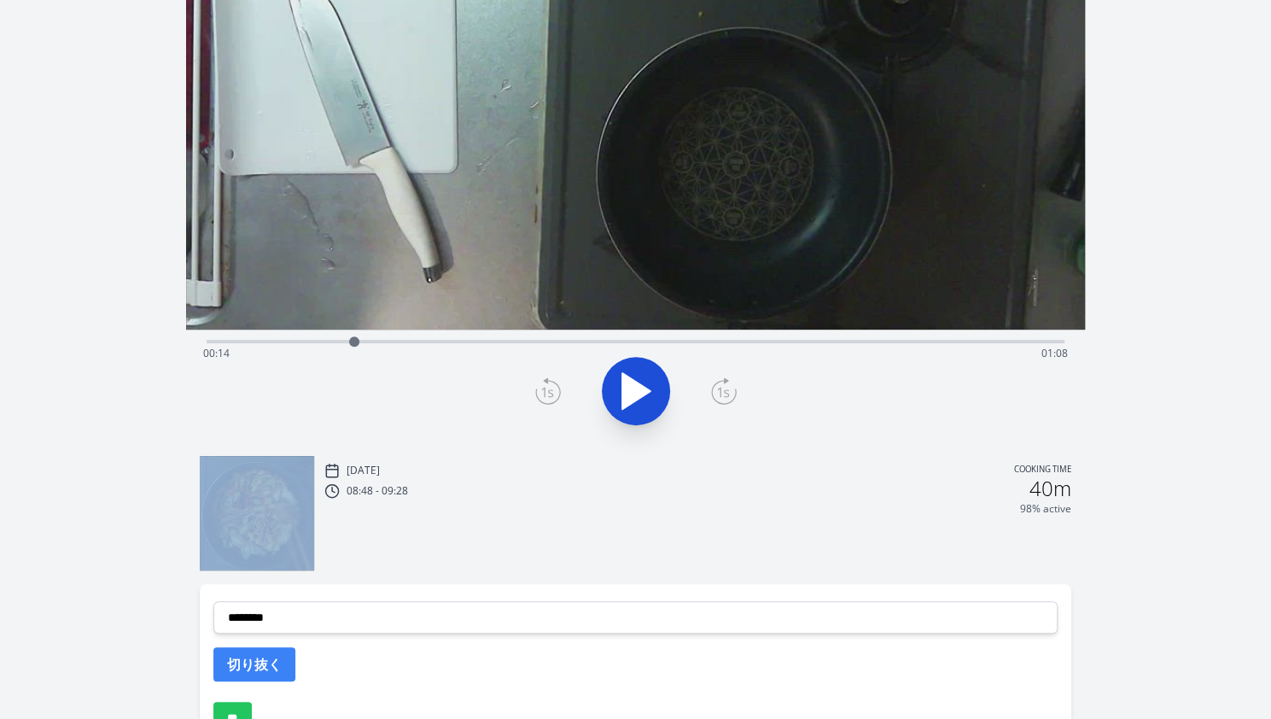
click at [538, 385] on icon at bounding box center [548, 390] width 26 height 27
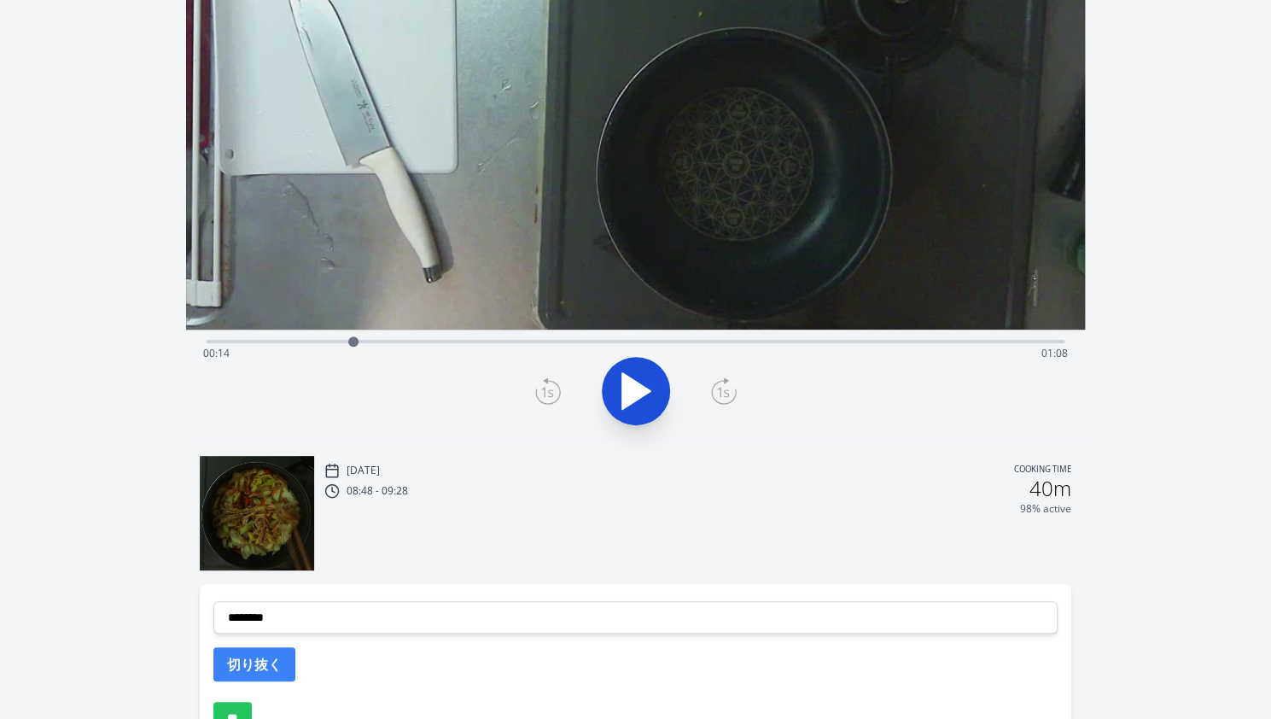
click at [545, 389] on icon at bounding box center [548, 390] width 26 height 27
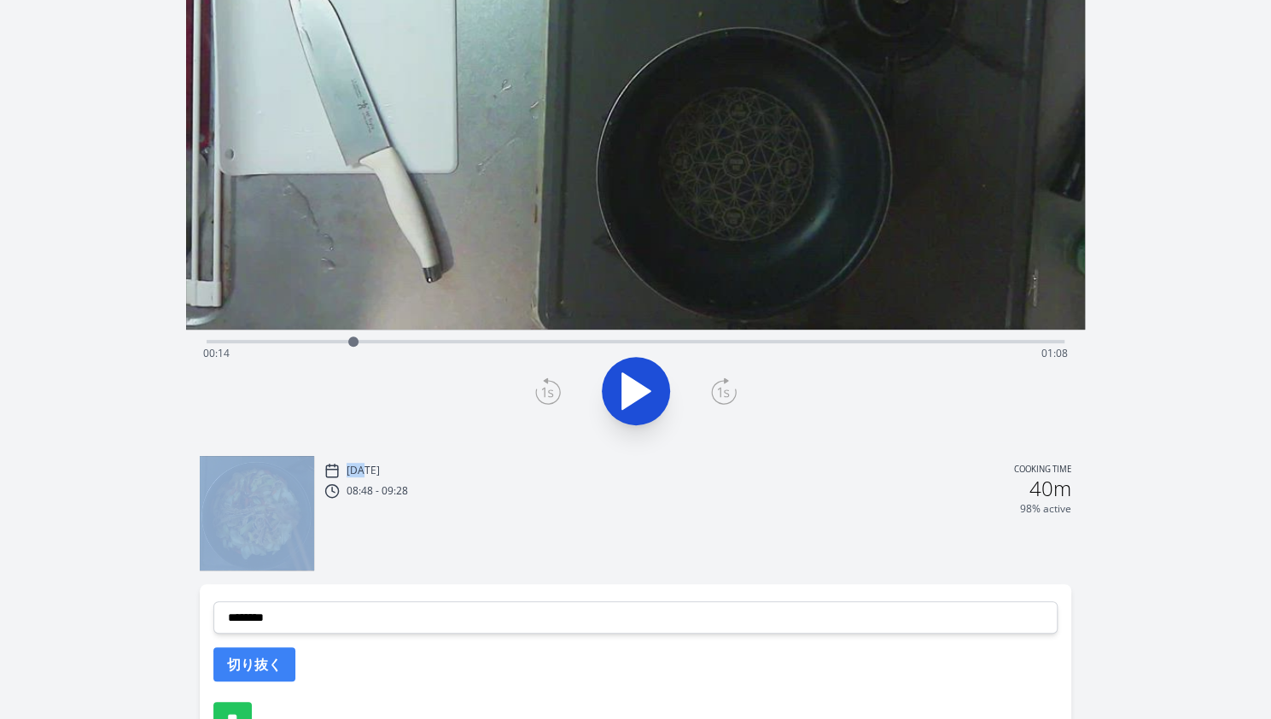
click at [545, 389] on icon at bounding box center [548, 390] width 26 height 27
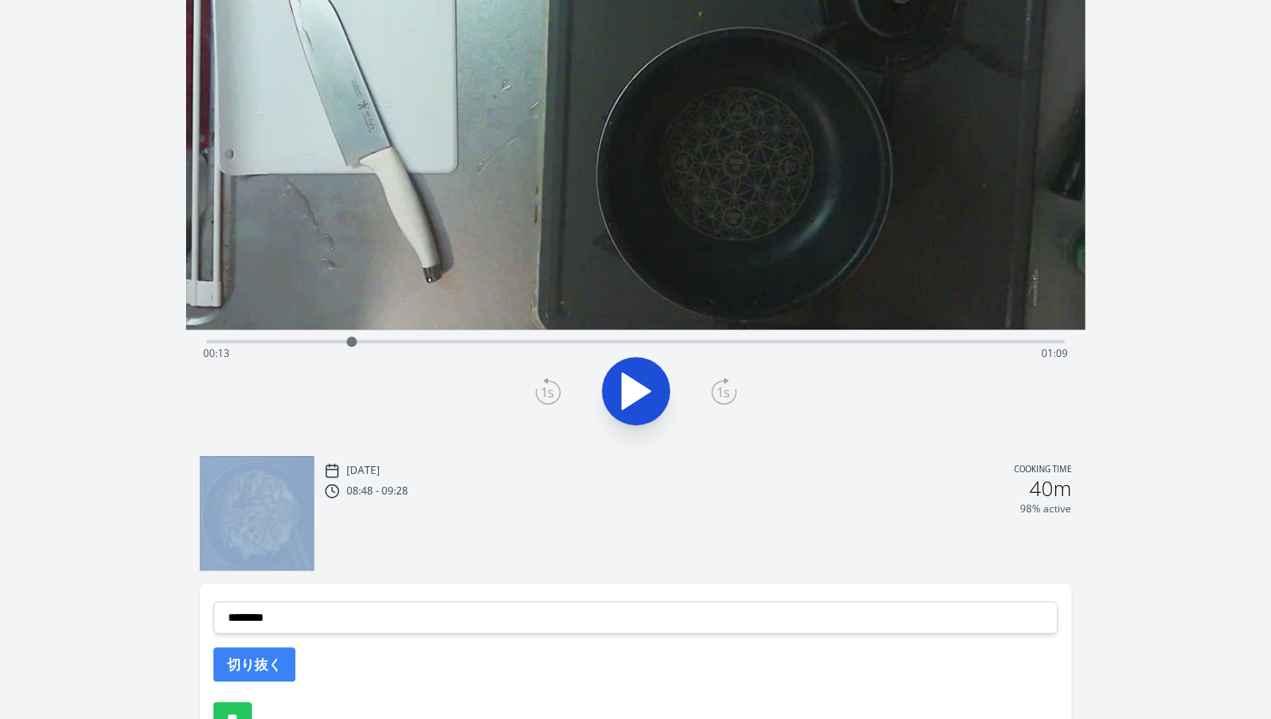
click at [545, 389] on icon at bounding box center [548, 390] width 26 height 27
click at [727, 393] on icon at bounding box center [723, 392] width 12 height 10
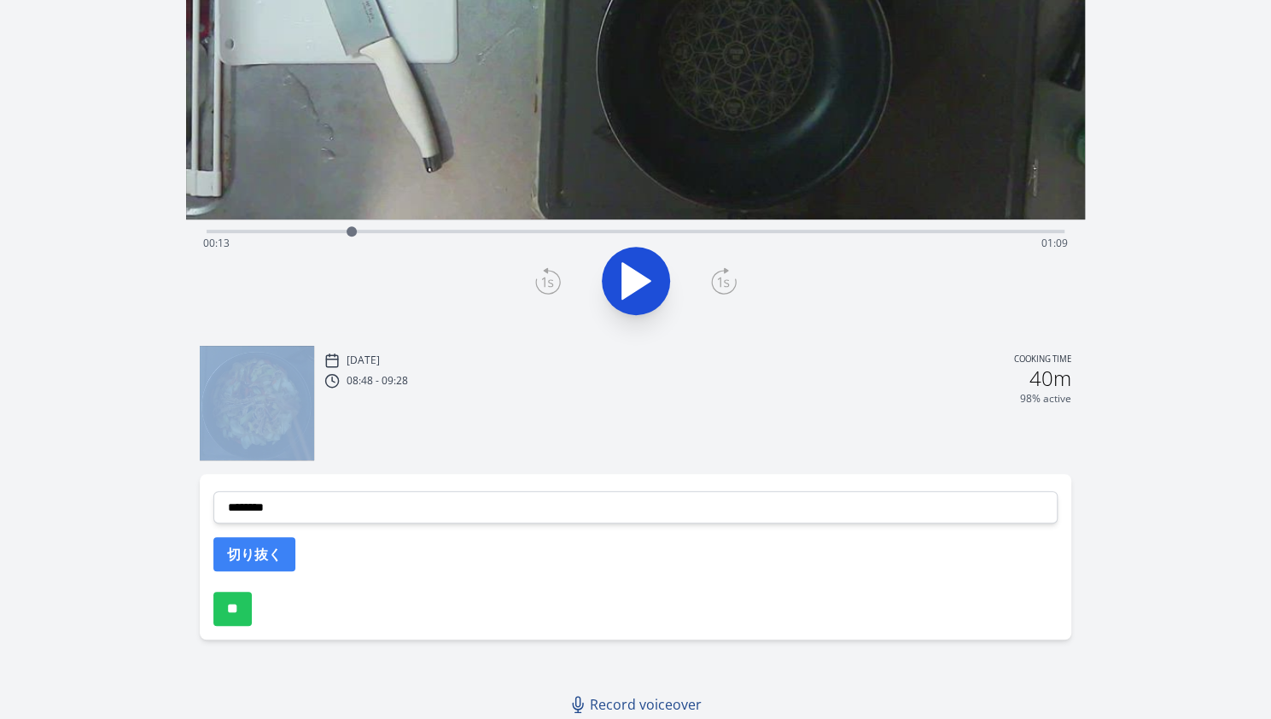
scroll to position [322, 0]
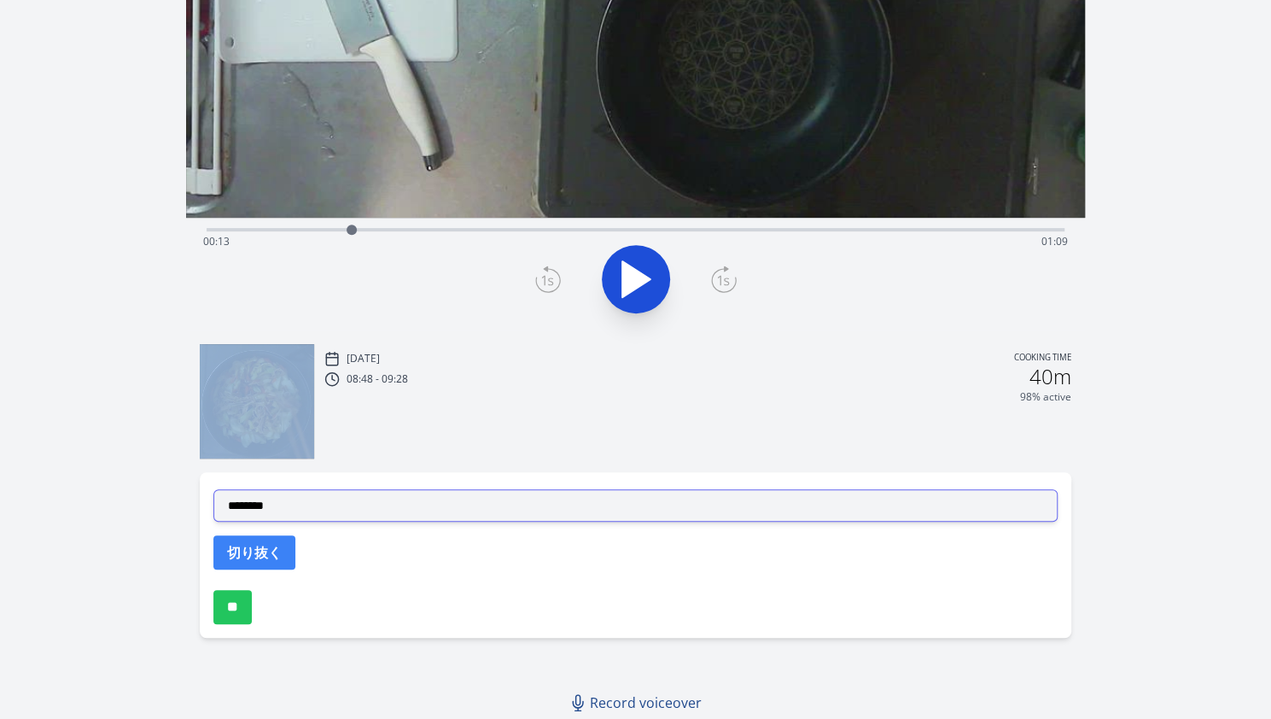
click at [462, 501] on select "**********" at bounding box center [635, 505] width 844 height 32
select select "**********"
click at [213, 489] on select "**********" at bounding box center [635, 505] width 844 height 32
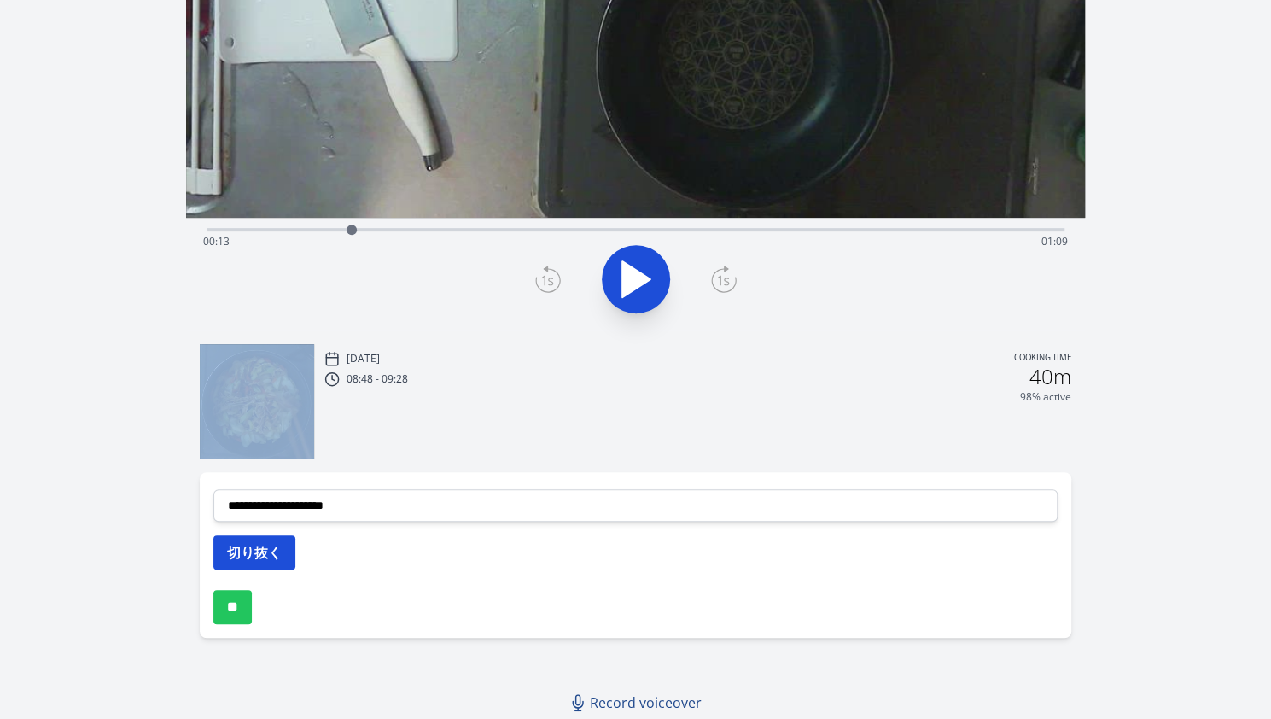
click at [259, 545] on button "切り抜く" at bounding box center [254, 552] width 82 height 34
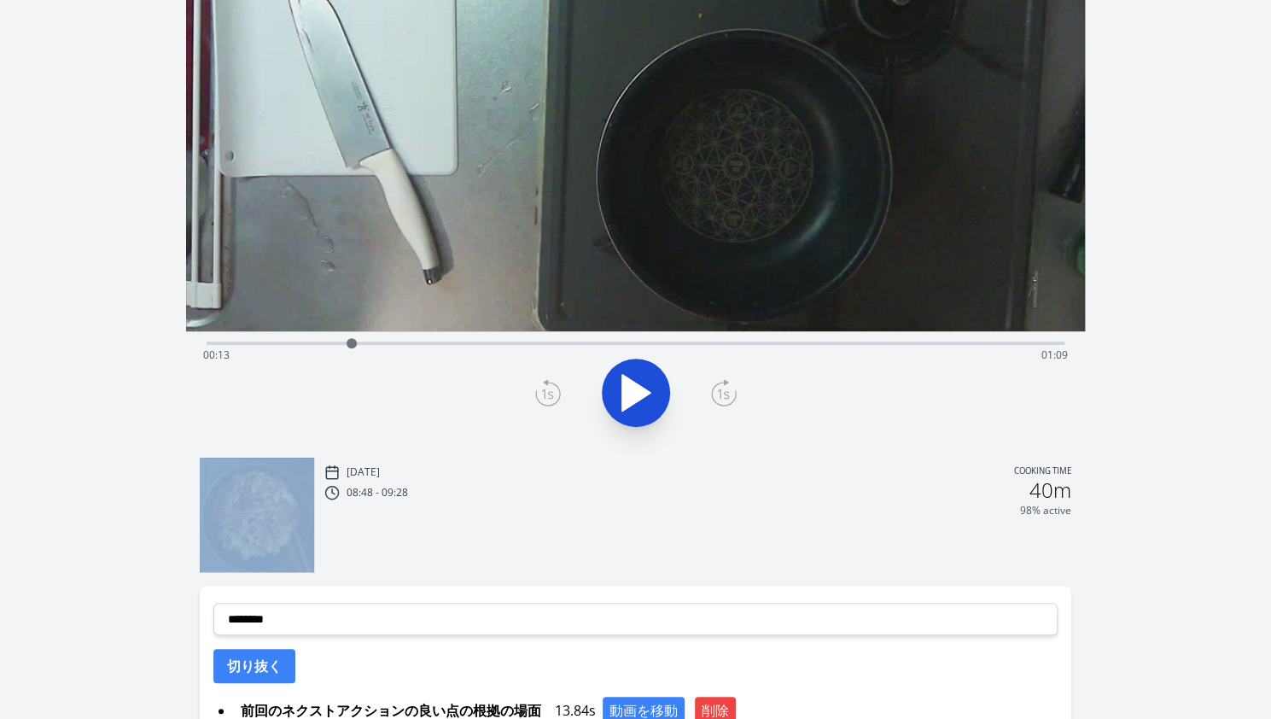
scroll to position [205, 0]
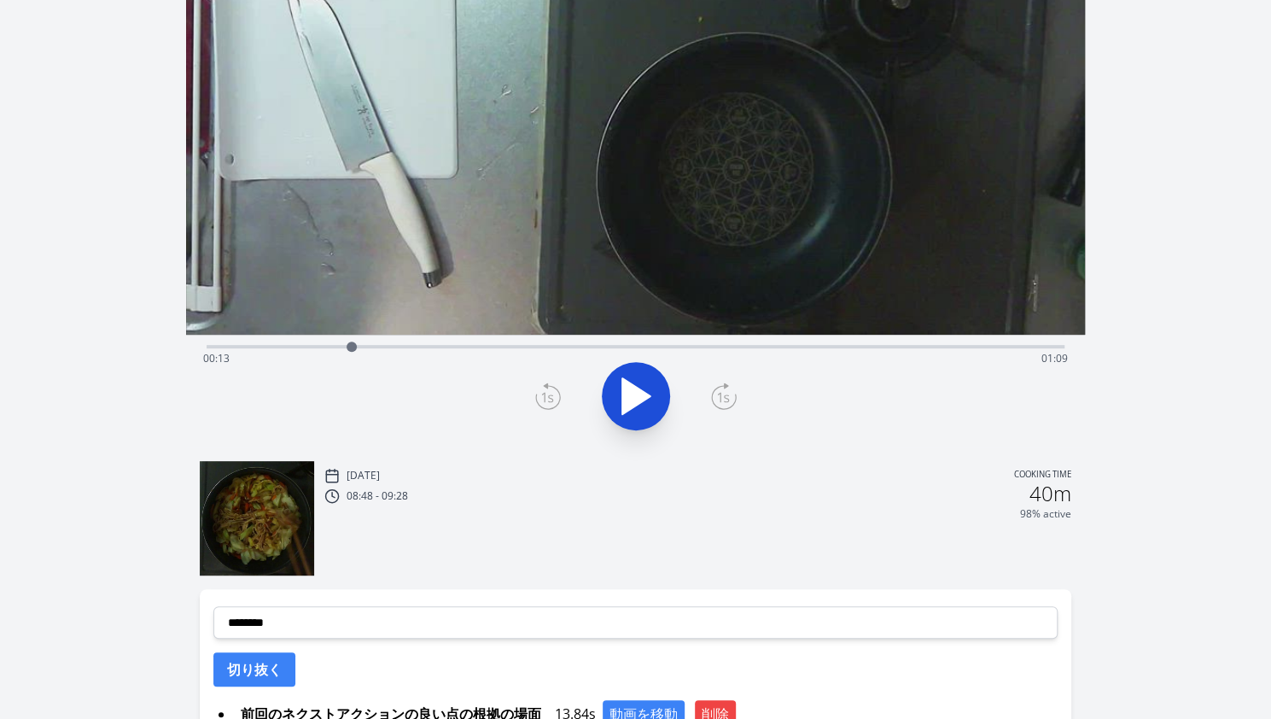
click at [501, 346] on div "Time elapsed: 00:13 Time remaining: 01:09" at bounding box center [635, 358] width 865 height 27
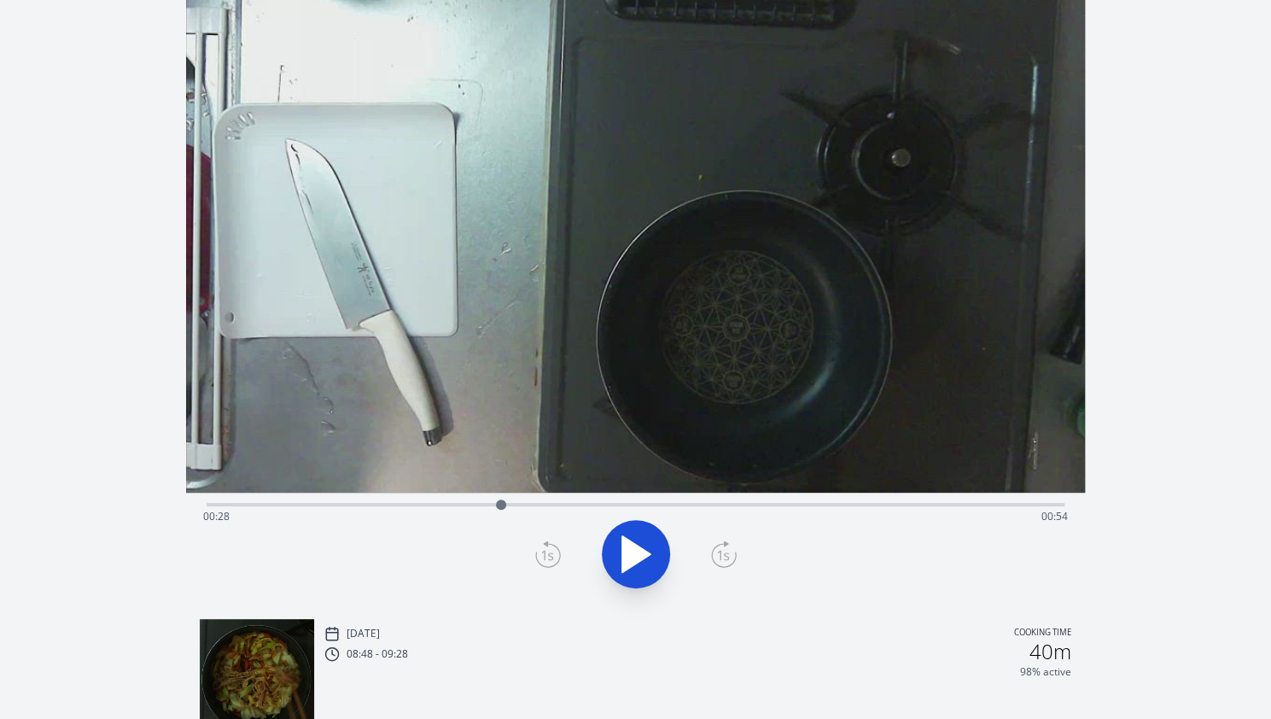
scroll to position [0, 0]
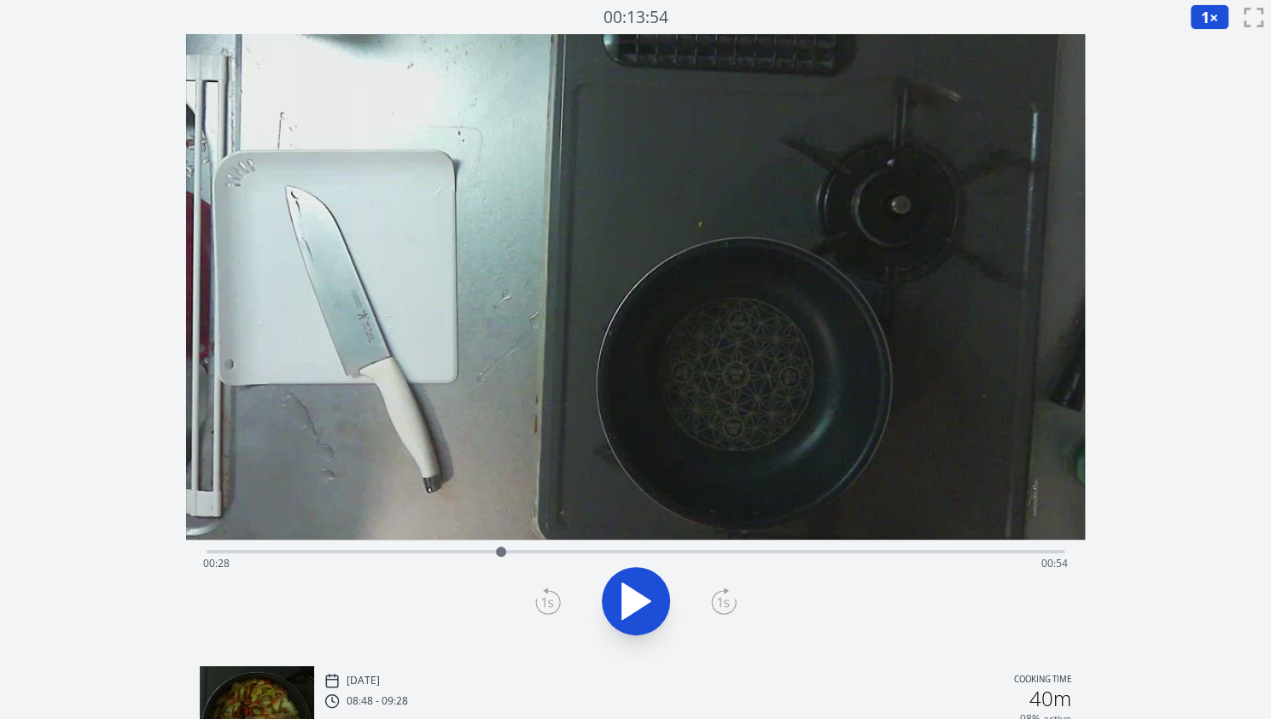
click at [671, 545] on div "Time elapsed: 00:28 Time remaining: 00:54" at bounding box center [636, 549] width 858 height 20
click at [736, 554] on div "Time elapsed: 00:44 Time remaining: 00:38" at bounding box center [635, 563] width 865 height 27
click at [576, 550] on div "Time elapsed: 00:52 Time remaining: 00:30" at bounding box center [635, 563] width 865 height 27
click at [620, 588] on icon at bounding box center [636, 601] width 48 height 48
click at [574, 547] on div "Time elapsed: 00:36 Time remaining: 00:46" at bounding box center [636, 549] width 858 height 20
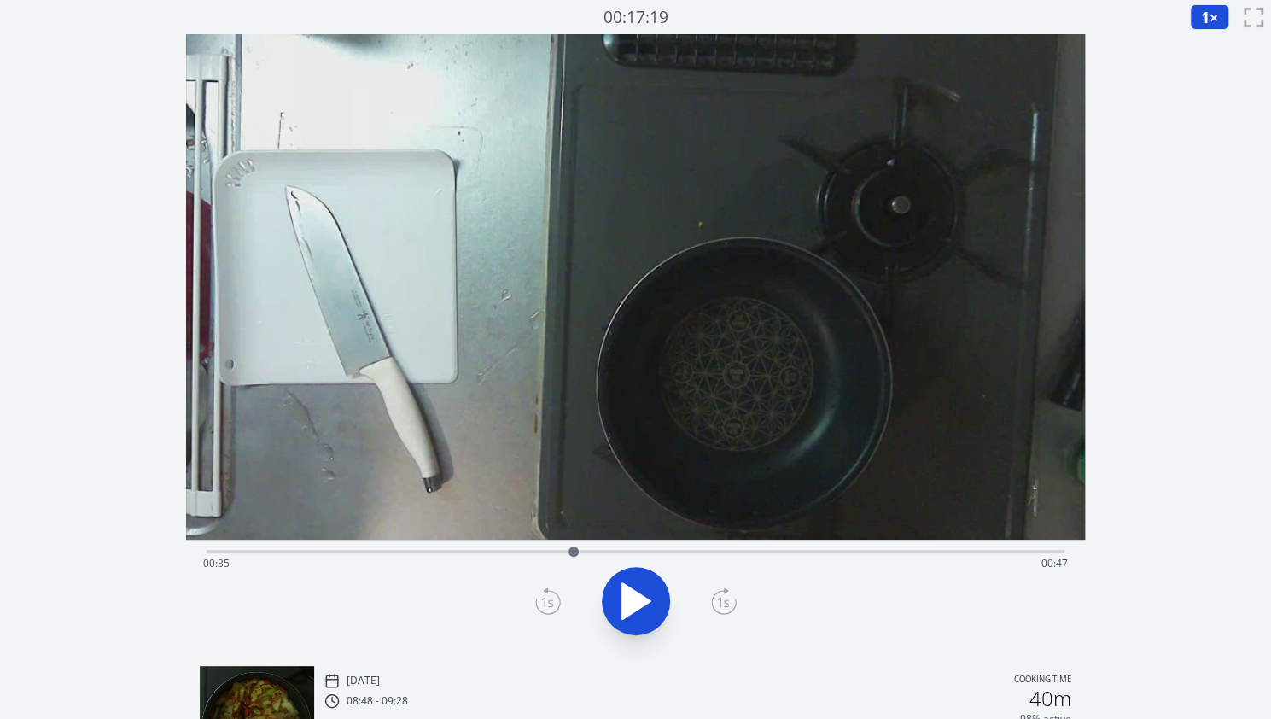
click at [729, 600] on icon at bounding box center [724, 600] width 26 height 27
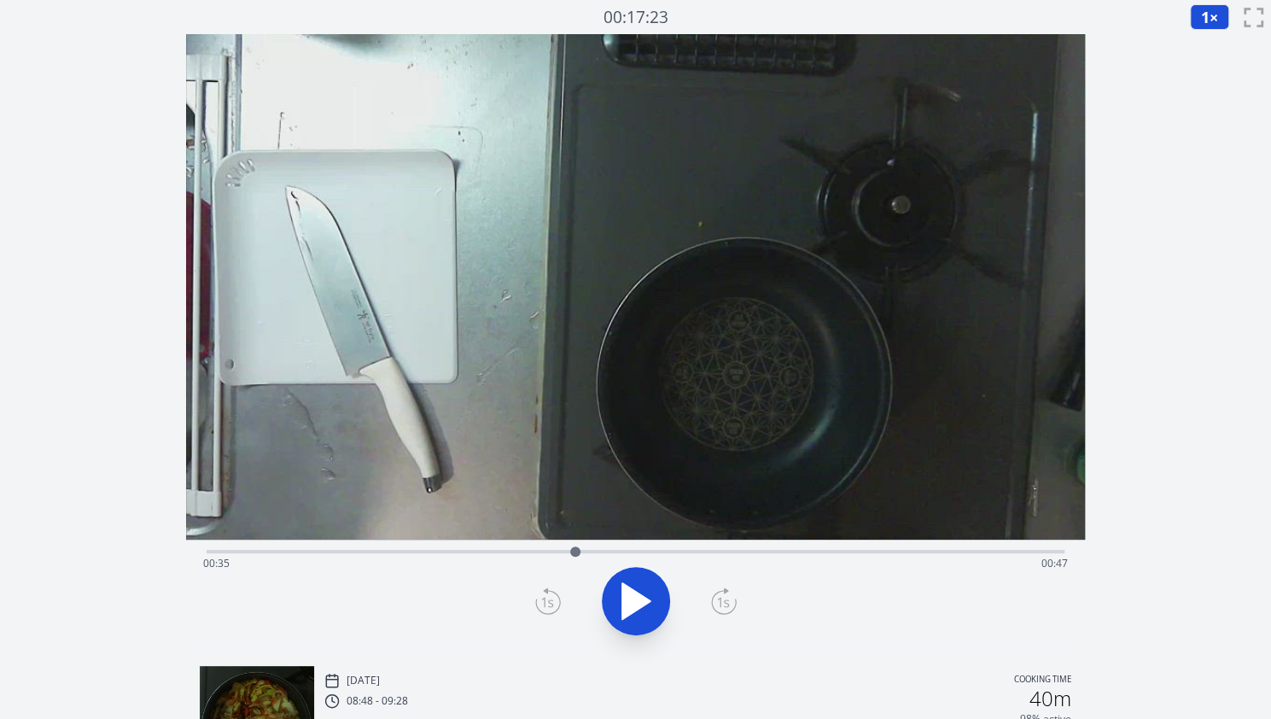
click at [729, 600] on icon at bounding box center [724, 600] width 26 height 27
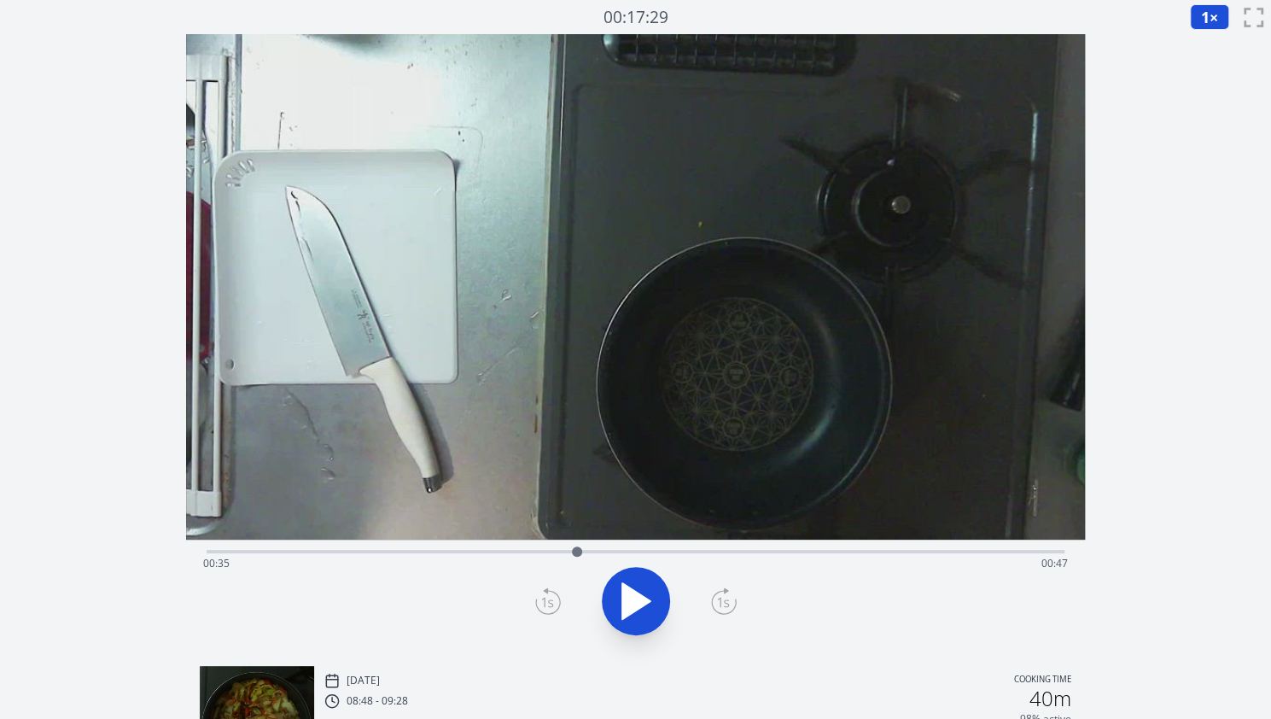
click at [556, 600] on icon at bounding box center [548, 600] width 26 height 27
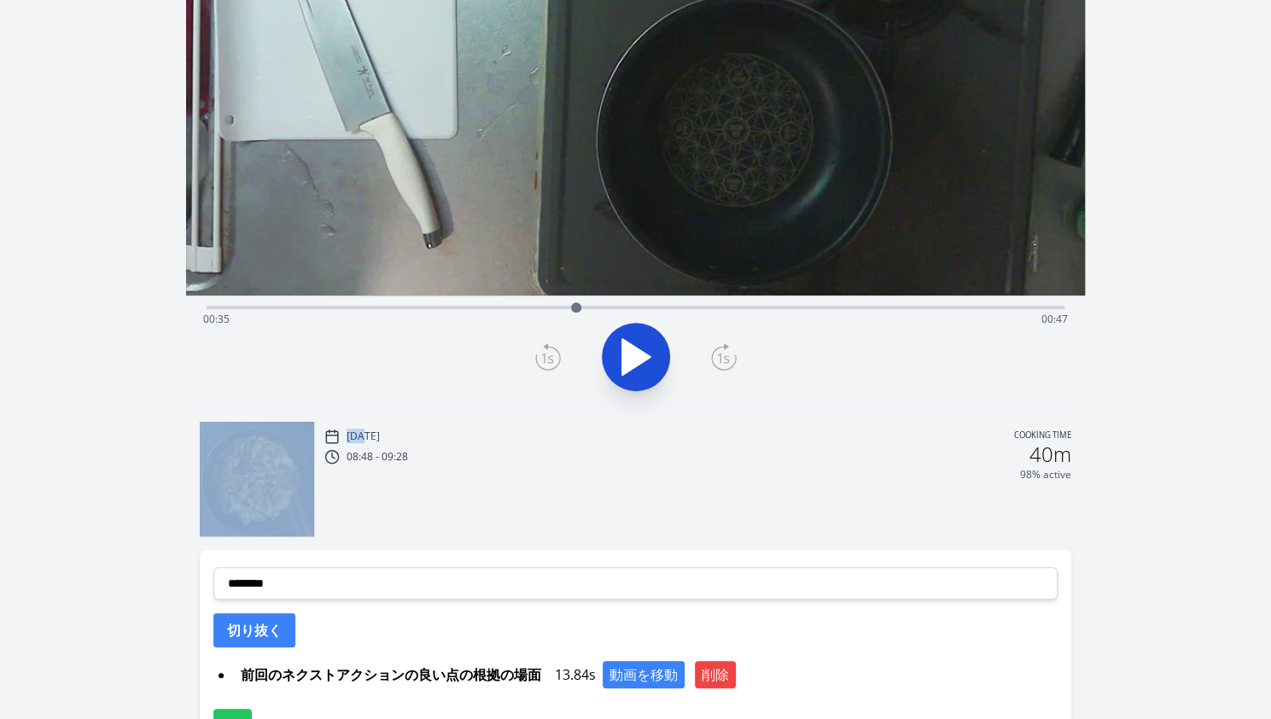
scroll to position [363, 0]
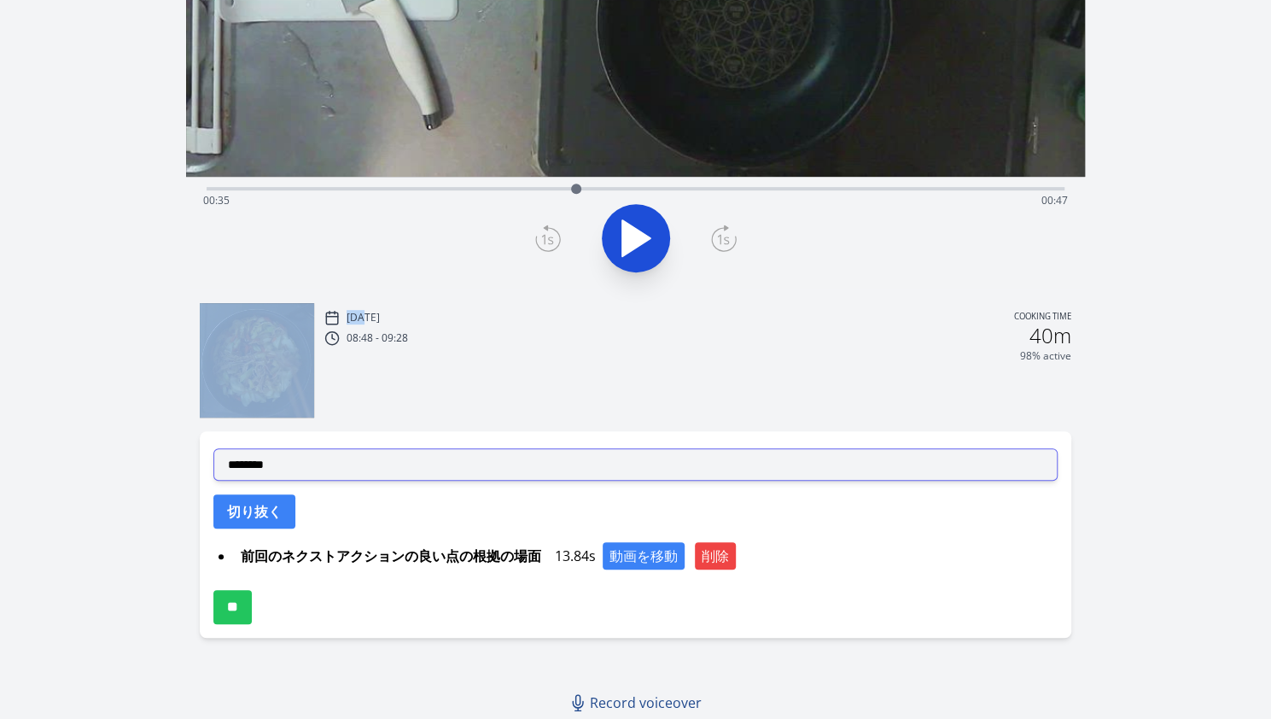
click at [495, 474] on select "**********" at bounding box center [635, 464] width 844 height 32
select select "**********"
click at [213, 448] on select "**********" at bounding box center [635, 464] width 844 height 32
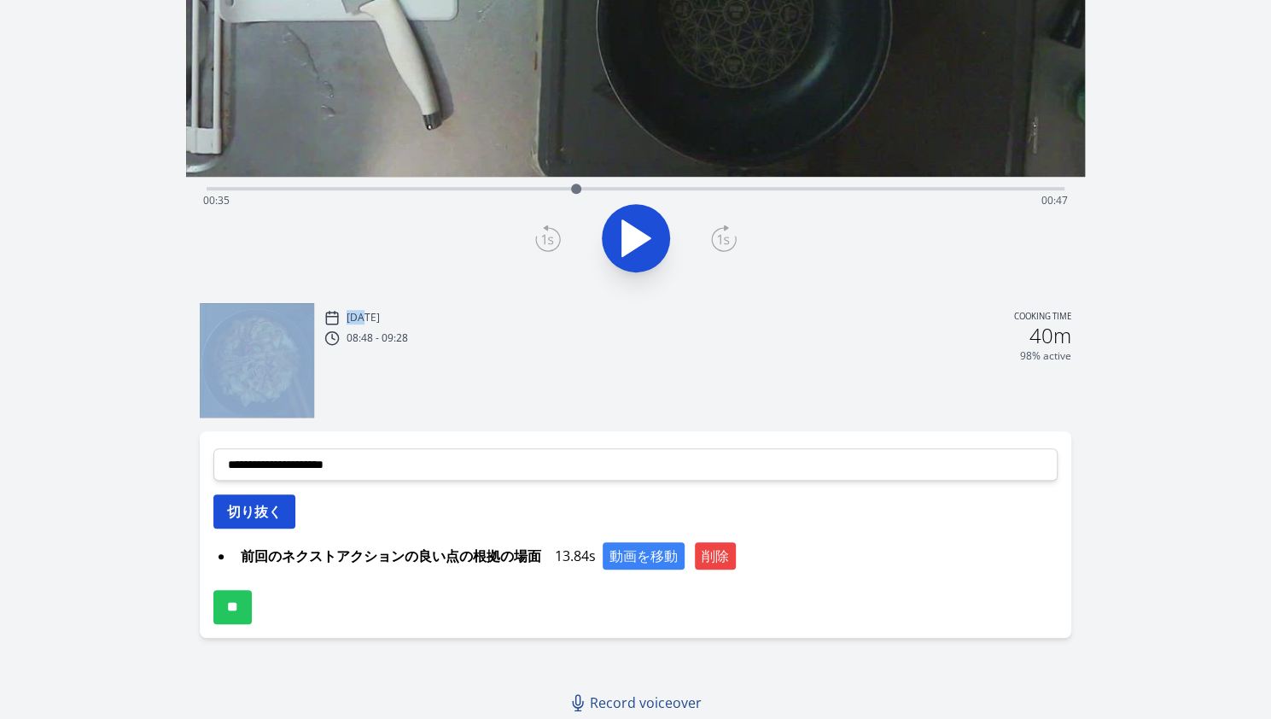
click at [273, 506] on button "切り抜く" at bounding box center [254, 511] width 82 height 34
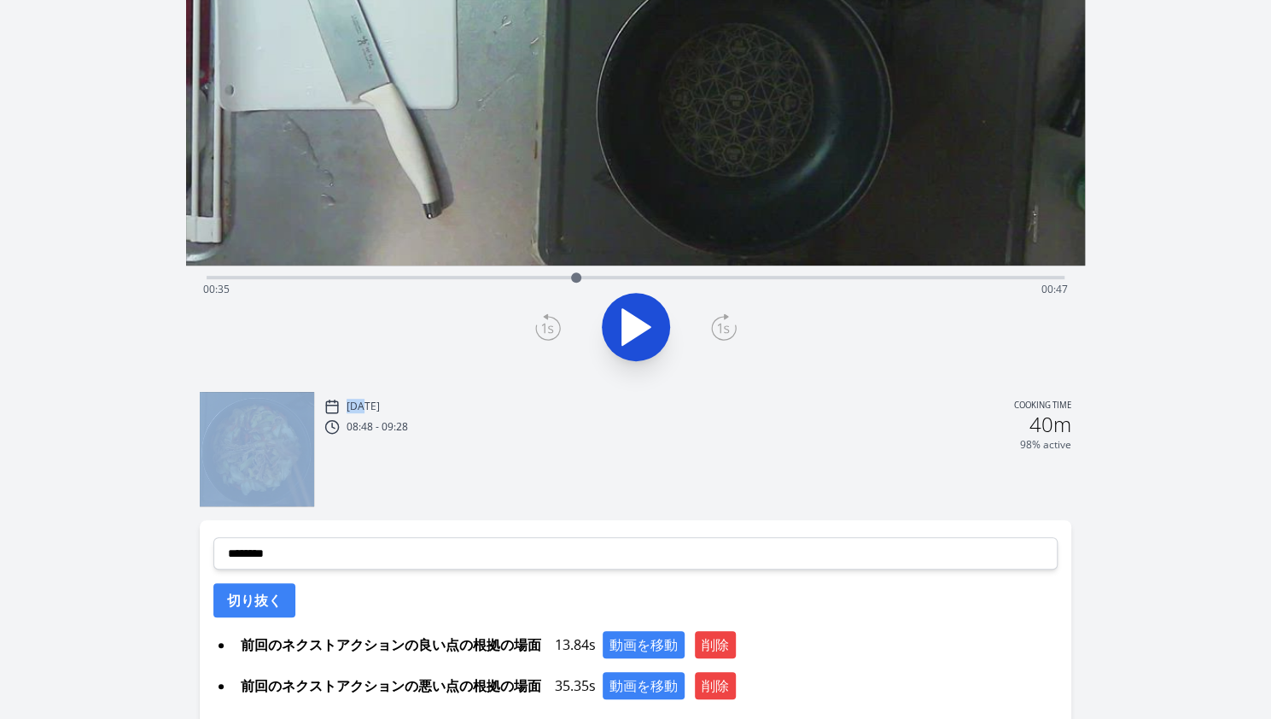
scroll to position [266, 0]
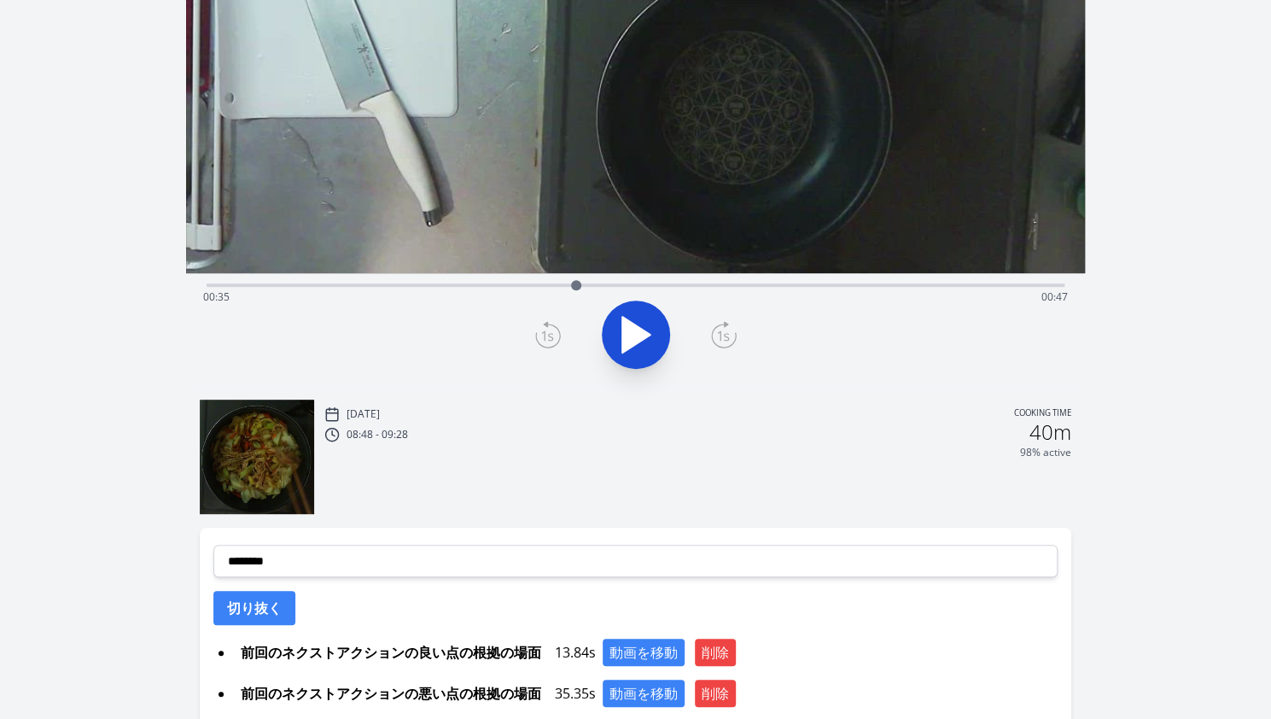
click at [304, 286] on div "Time elapsed: 00:35 Time remaining: 00:47" at bounding box center [635, 296] width 865 height 27
click at [328, 289] on div "Time elapsed: 00:09 Time remaining: 01:13" at bounding box center [635, 296] width 865 height 27
click at [361, 288] on div "Time elapsed: 00:11 Time remaining: 01:11" at bounding box center [635, 296] width 865 height 27
click at [382, 289] on div "Time elapsed: 00:14 Time remaining: 01:08" at bounding box center [635, 296] width 865 height 27
click at [389, 288] on div at bounding box center [383, 285] width 26 height 26
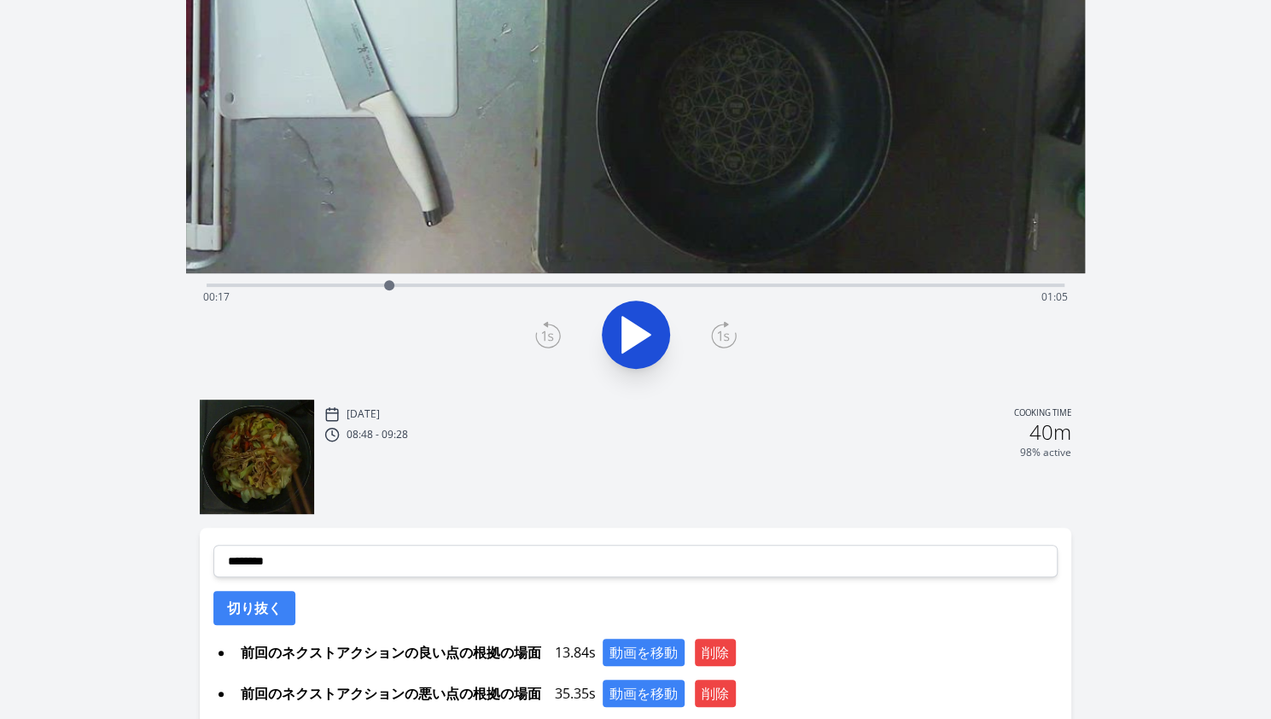
click at [398, 288] on div at bounding box center [389, 285] width 26 height 26
click at [446, 285] on div "Time elapsed: 00:18 Time remaining: 01:04" at bounding box center [635, 296] width 865 height 27
click at [492, 287] on div "Time elapsed: 00:22 Time remaining: 01:00" at bounding box center [635, 296] width 865 height 27
click at [539, 287] on div "Time elapsed: 00:27 Time remaining: 00:55" at bounding box center [635, 296] width 865 height 27
click at [515, 285] on div "Time elapsed: 00:31 Time remaining: 00:51" at bounding box center [635, 296] width 865 height 27
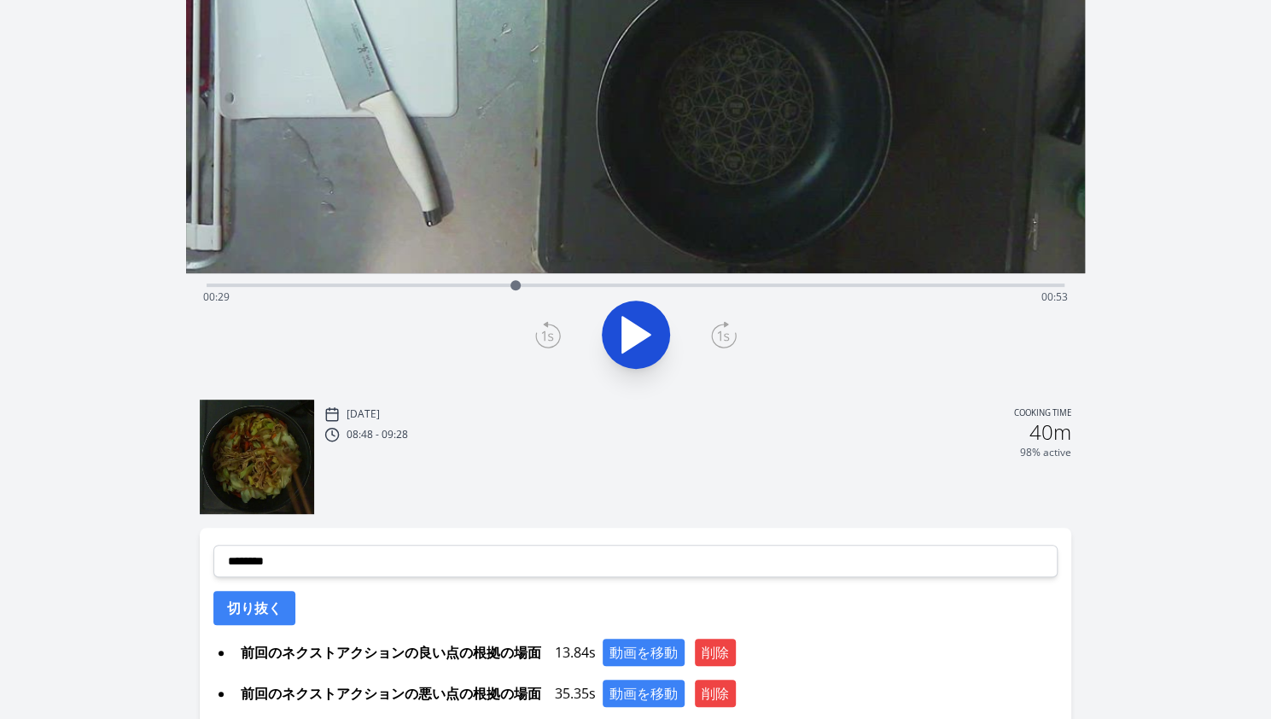
click at [497, 285] on div "Time elapsed: 00:29 Time remaining: 00:53" at bounding box center [635, 296] width 865 height 27
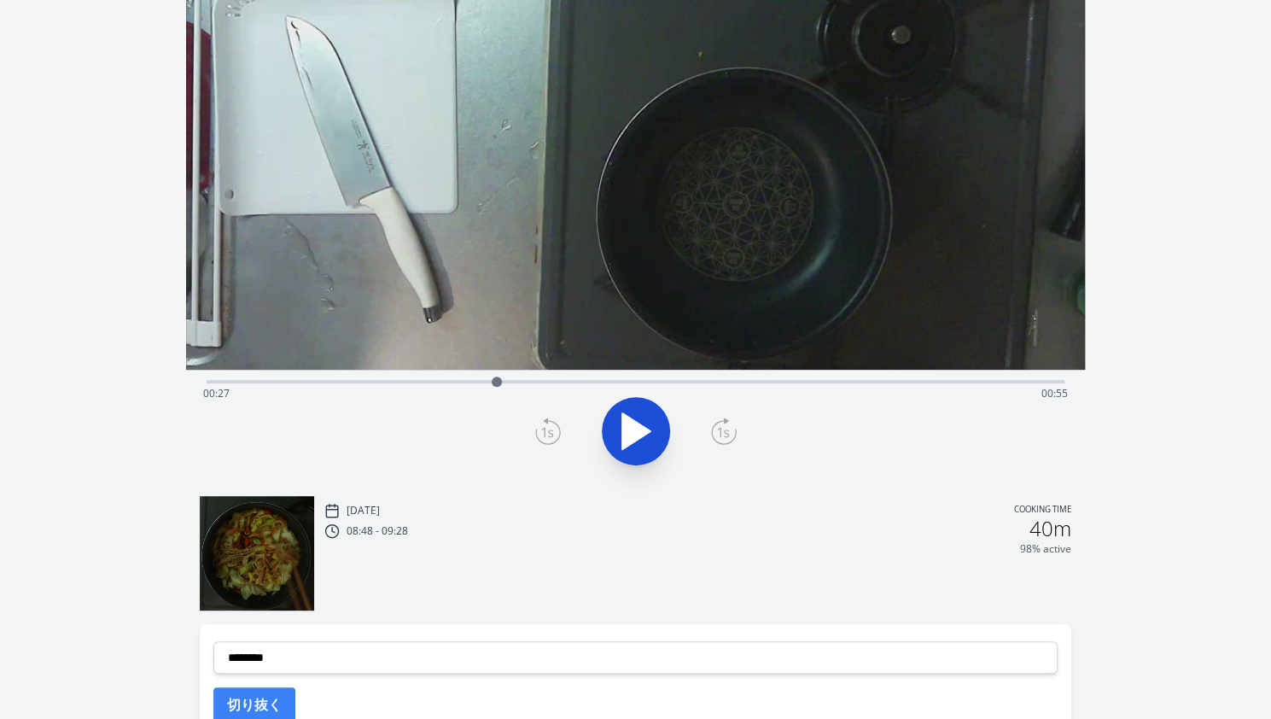
scroll to position [165, 0]
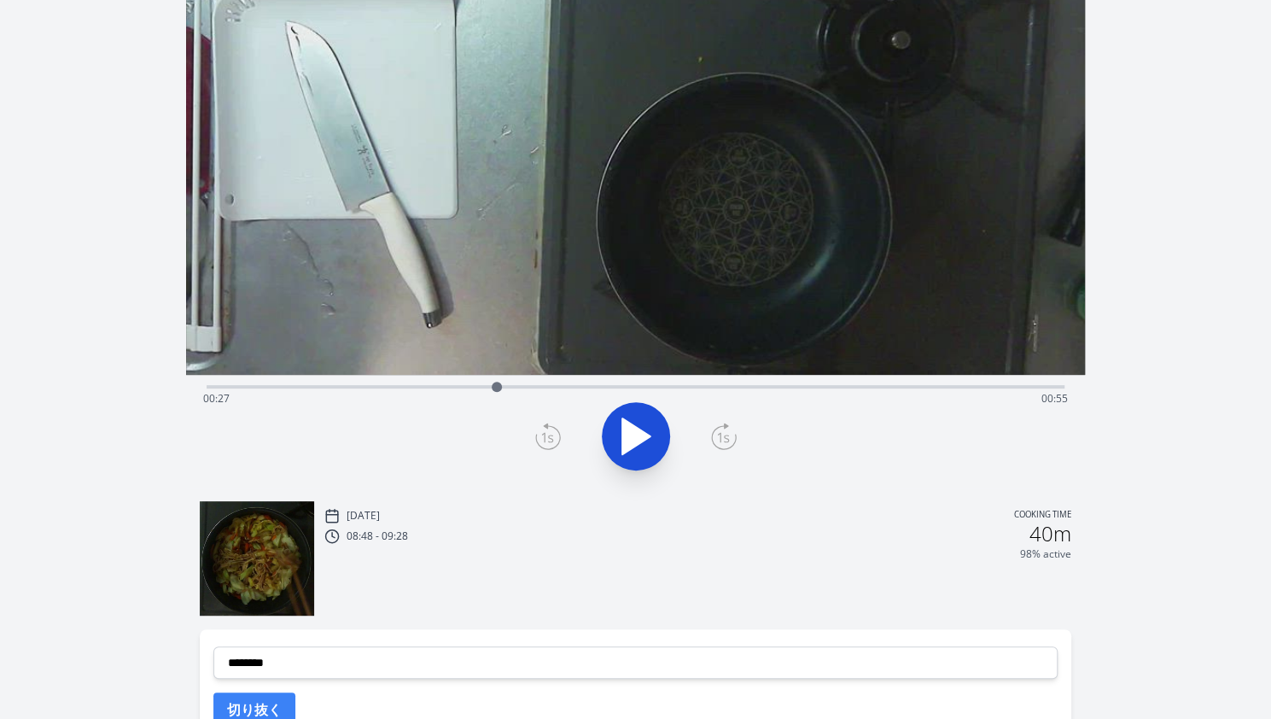
click at [507, 386] on div at bounding box center [497, 387] width 26 height 26
click at [502, 387] on div at bounding box center [507, 387] width 10 height 10
click at [501, 387] on div at bounding box center [502, 387] width 10 height 10
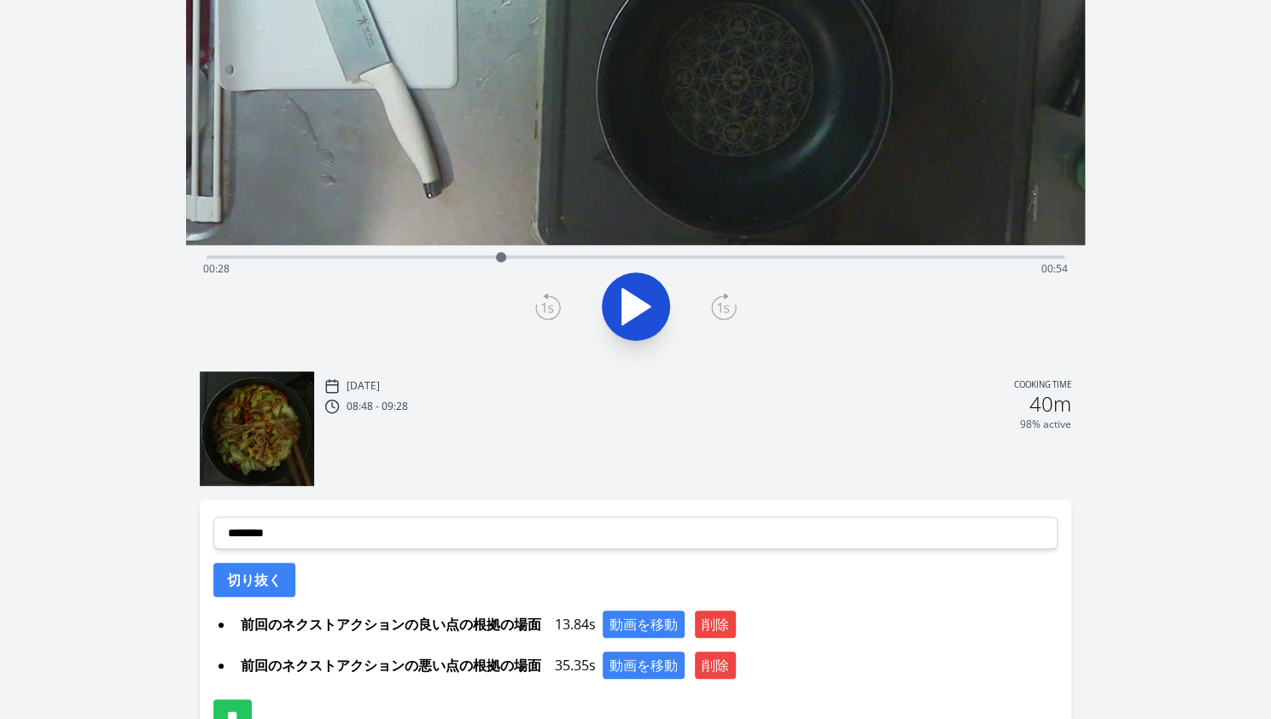
scroll to position [358, 0]
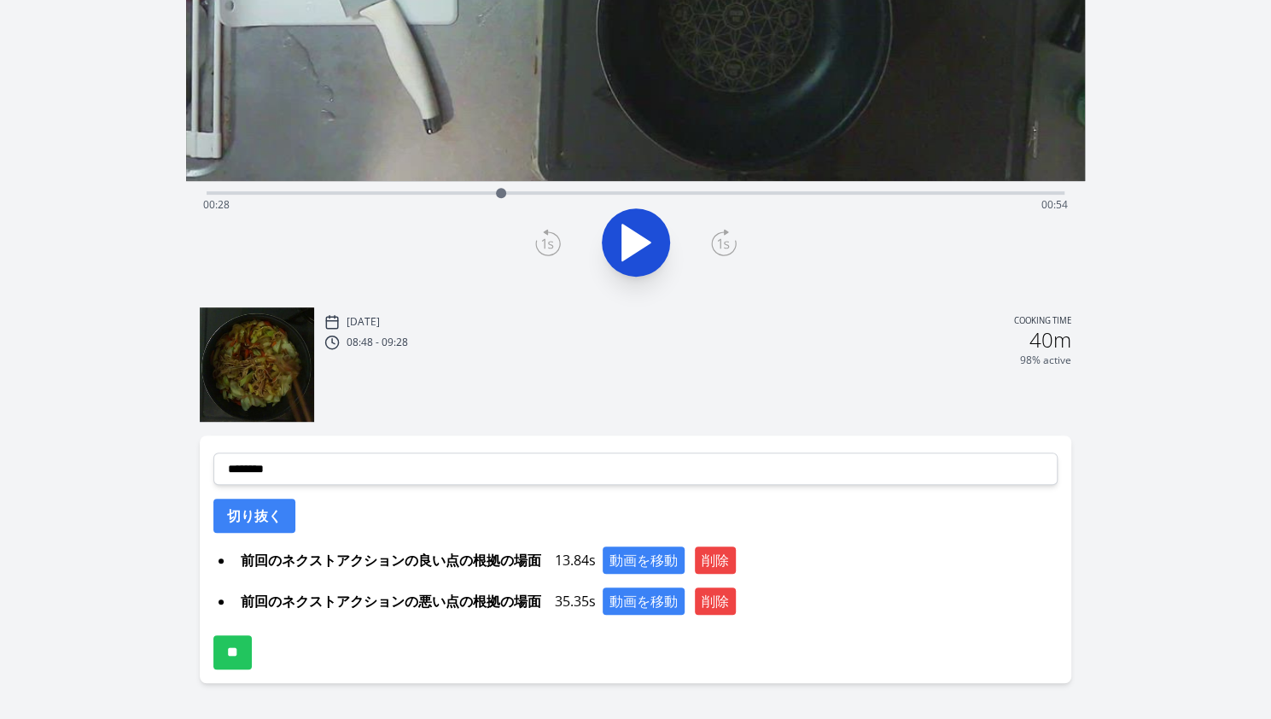
click at [493, 201] on div at bounding box center [501, 193] width 26 height 26
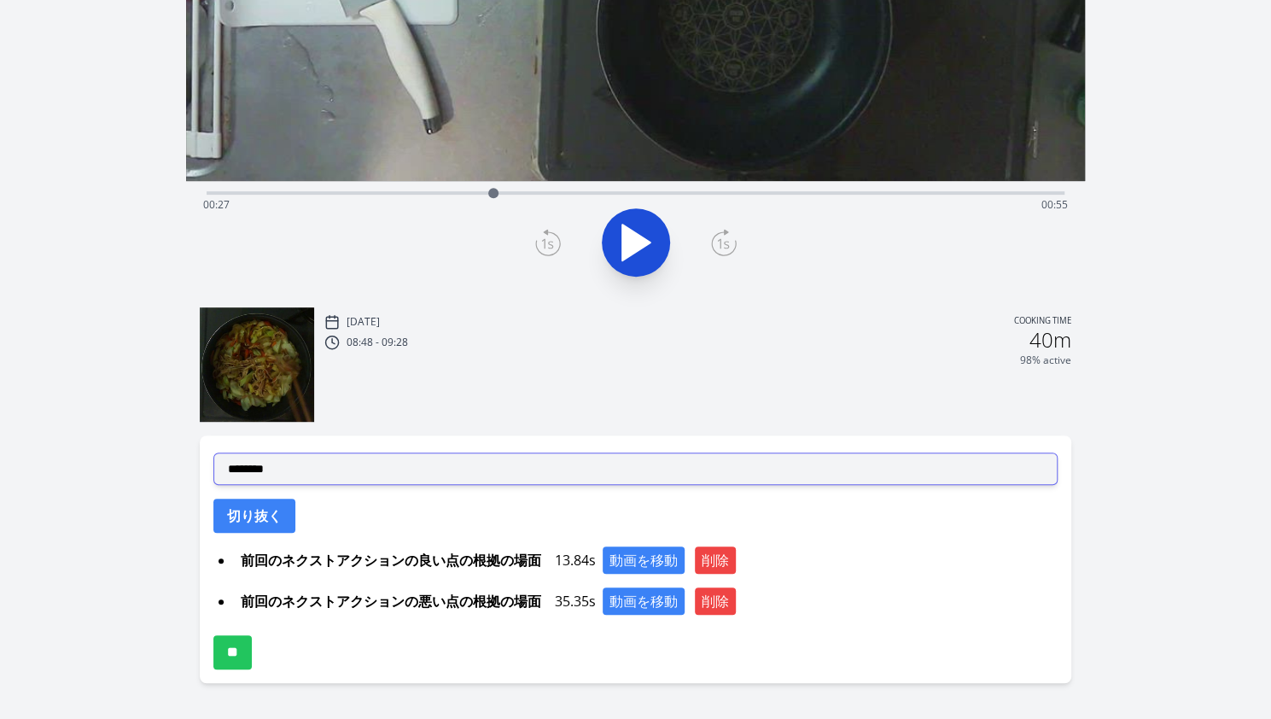
click at [311, 475] on select "**********" at bounding box center [635, 468] width 844 height 32
click at [213, 452] on select "**********" at bounding box center [635, 468] width 844 height 32
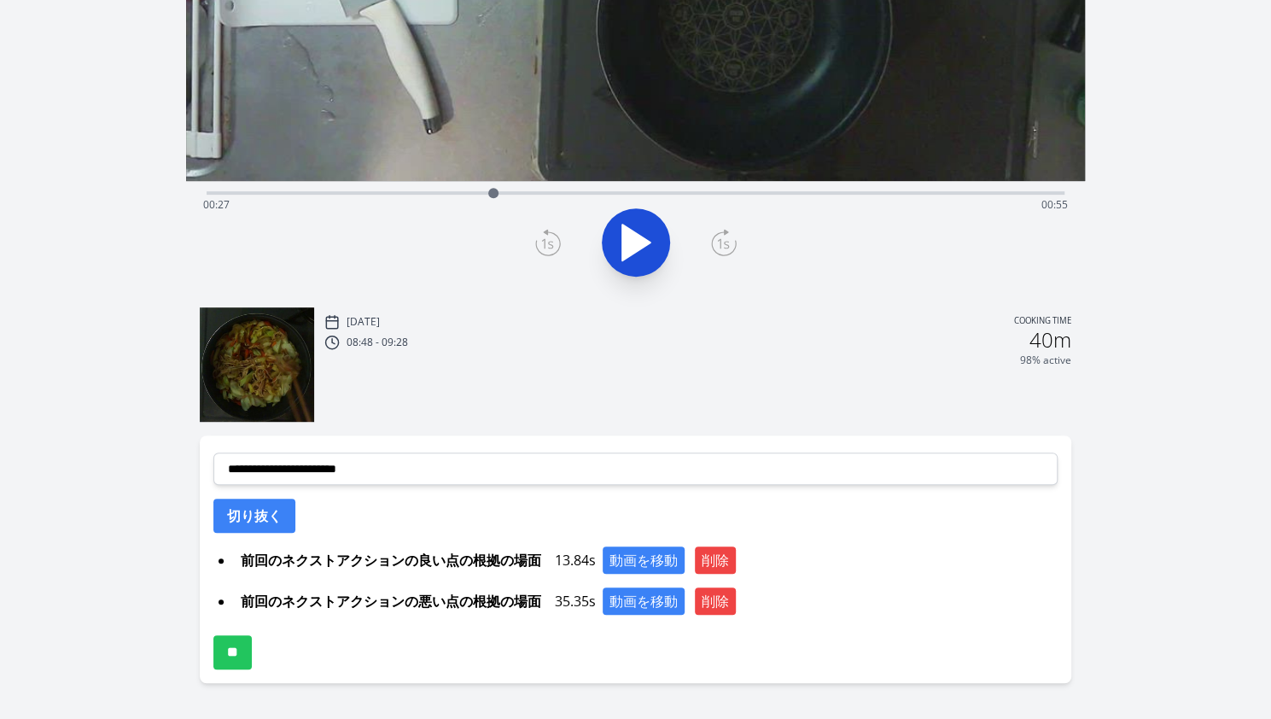
click at [380, 327] on p "[DATE]" at bounding box center [363, 322] width 33 height 14
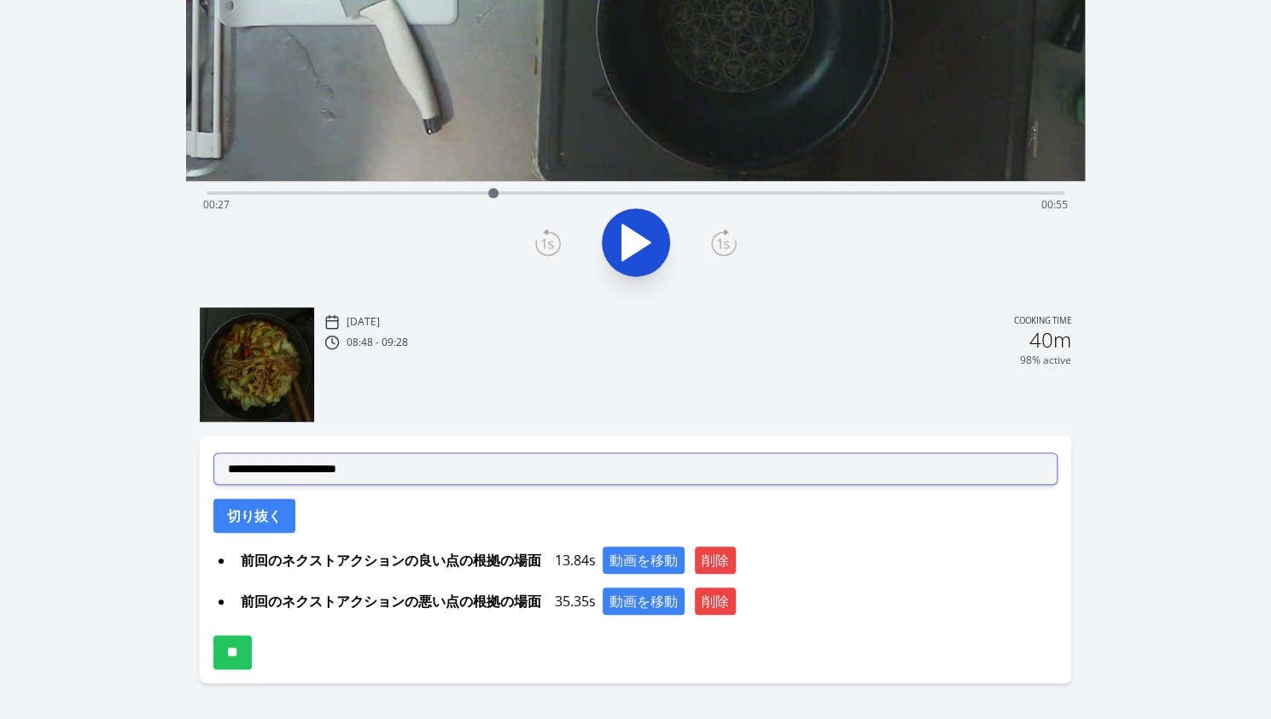
click at [311, 467] on select "**********" at bounding box center [635, 468] width 844 height 32
select select "**********"
click at [213, 452] on select "**********" at bounding box center [635, 468] width 844 height 32
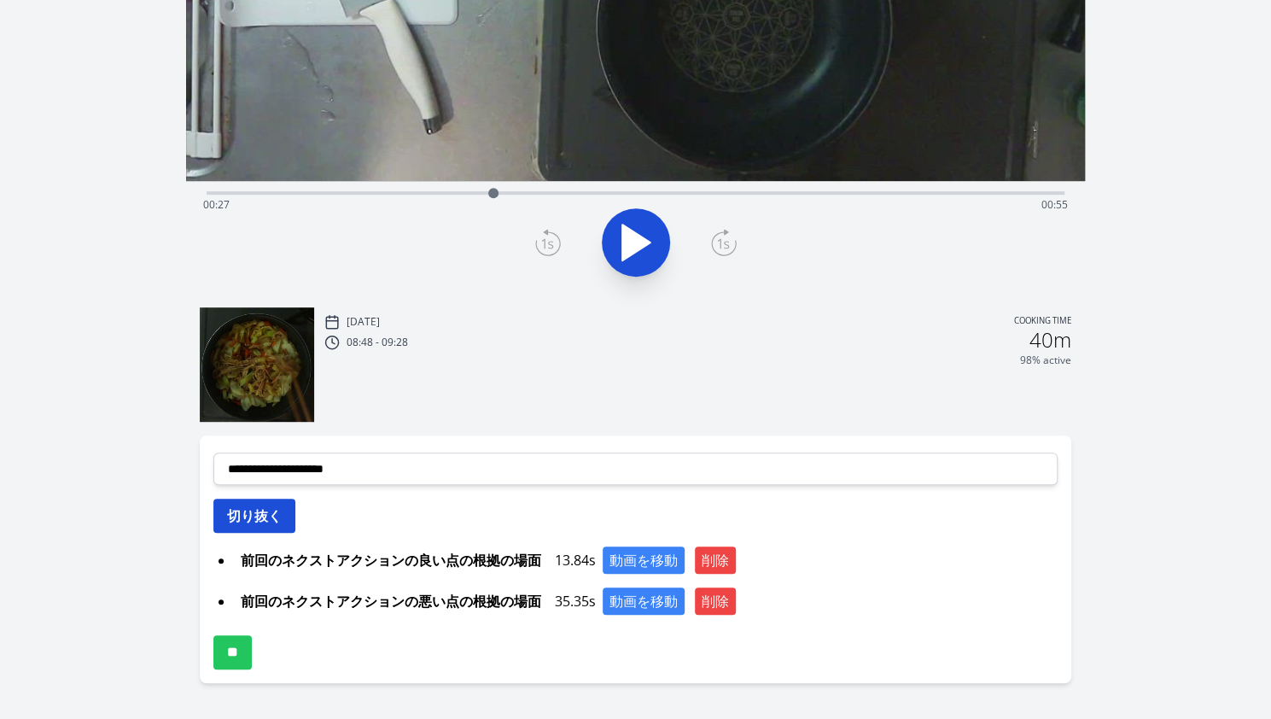
click at [246, 518] on button "切り抜く" at bounding box center [254, 515] width 82 height 34
select select
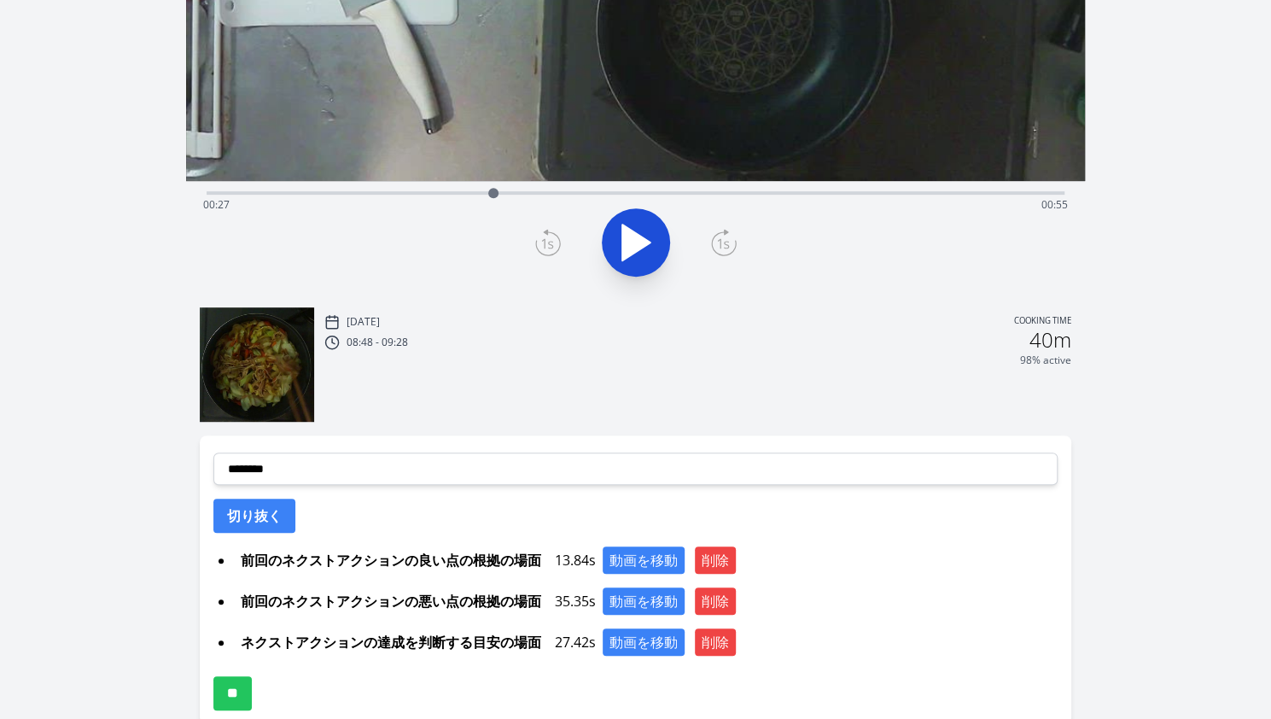
scroll to position [445, 0]
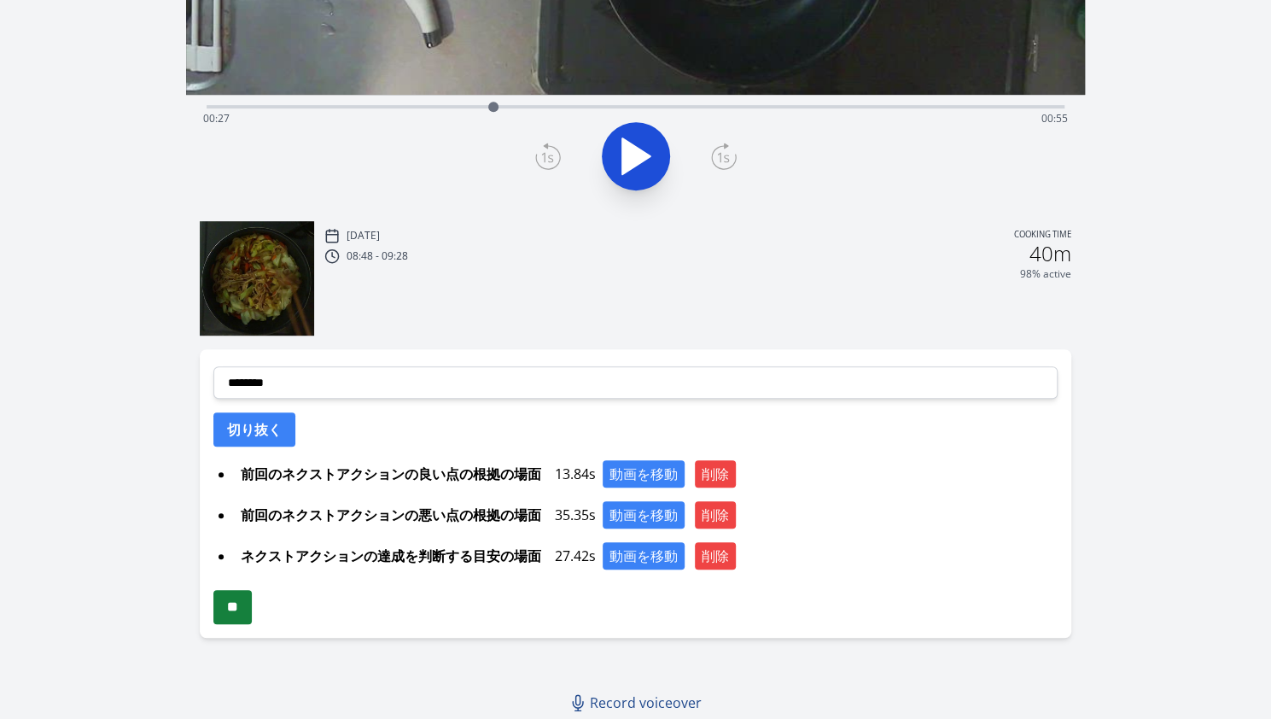
click at [241, 608] on input "**" at bounding box center [232, 607] width 38 height 34
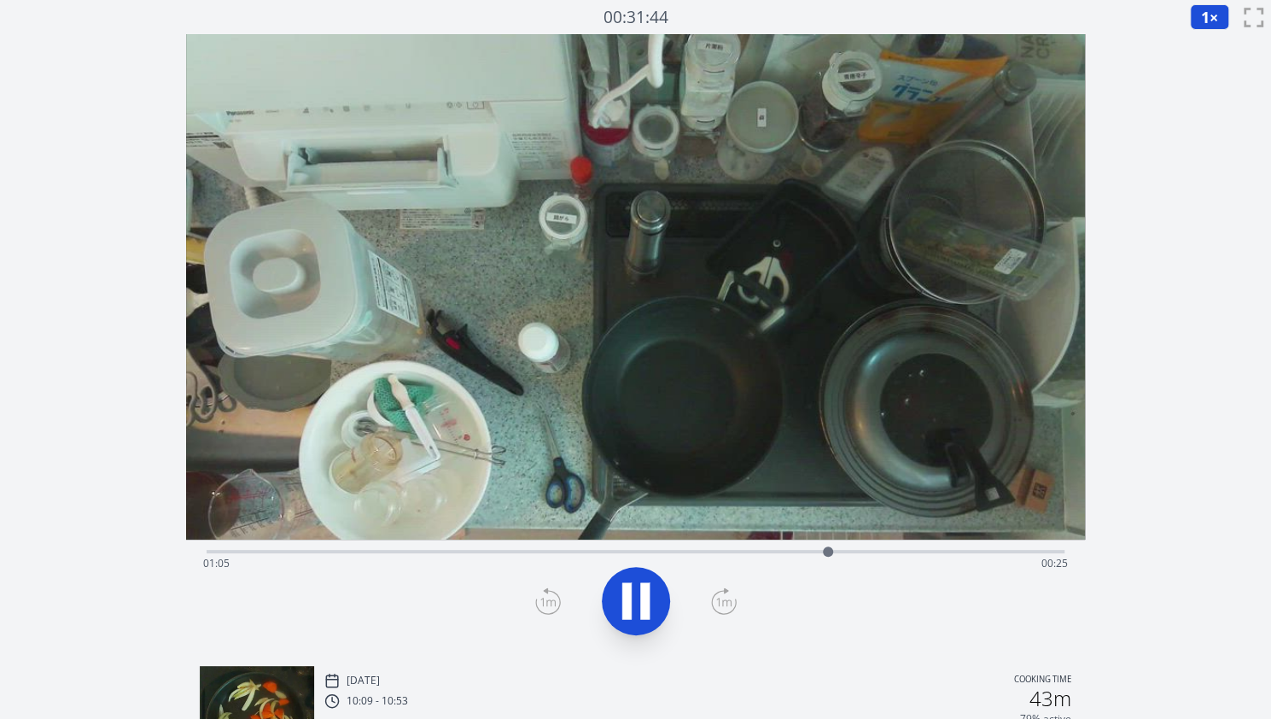
click at [287, 554] on div "Time elapsed: 01:05 Time remaining: 00:25" at bounding box center [635, 563] width 865 height 27
click at [274, 554] on div "Time elapsed: 00:09 Time remaining: 01:21" at bounding box center [635, 563] width 865 height 27
click at [333, 545] on div "Time elapsed: 00:07 Time remaining: 01:23" at bounding box center [636, 549] width 858 height 20
click at [631, 590] on icon at bounding box center [636, 601] width 48 height 48
click at [631, 590] on icon at bounding box center [636, 601] width 28 height 36
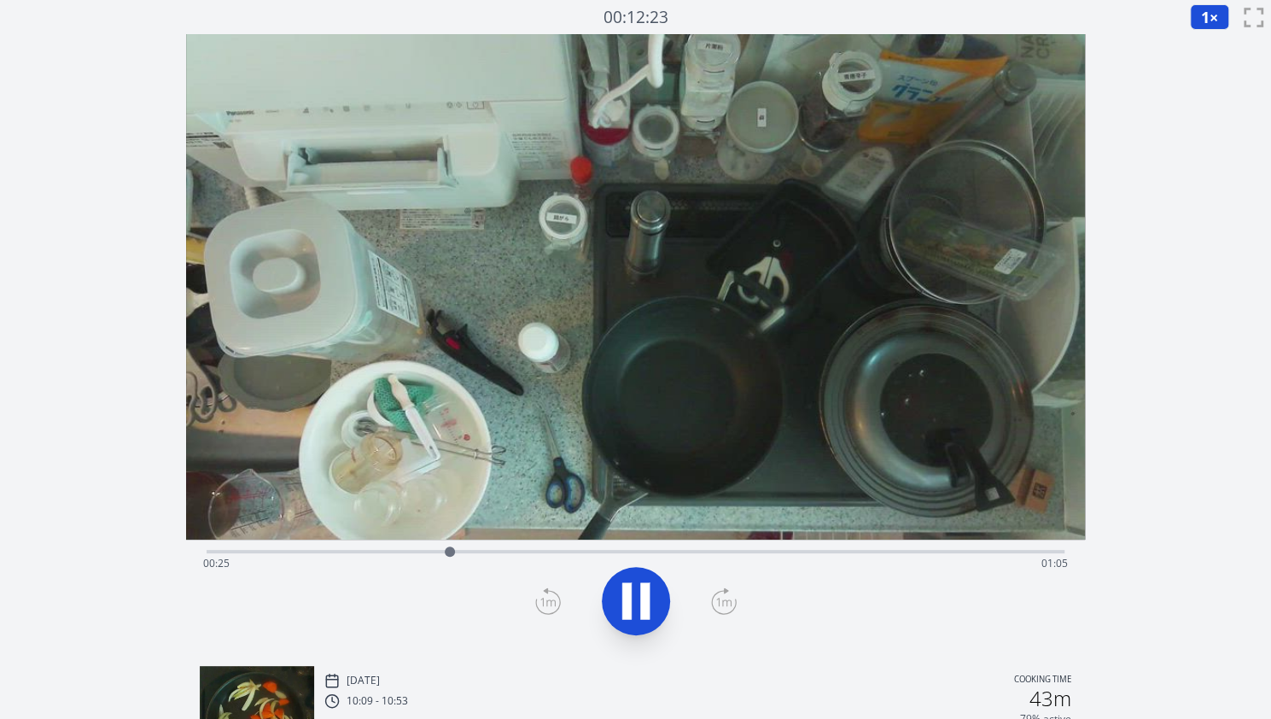
click at [631, 590] on icon at bounding box center [636, 601] width 48 height 48
click at [631, 590] on icon at bounding box center [636, 601] width 28 height 36
click at [631, 590] on icon at bounding box center [636, 601] width 48 height 48
click at [350, 547] on div "Time elapsed: 00:30 Time remaining: 01:00" at bounding box center [636, 549] width 858 height 20
click at [387, 548] on div "Time elapsed: 00:14 Time remaining: 01:15" at bounding box center [636, 549] width 858 height 20
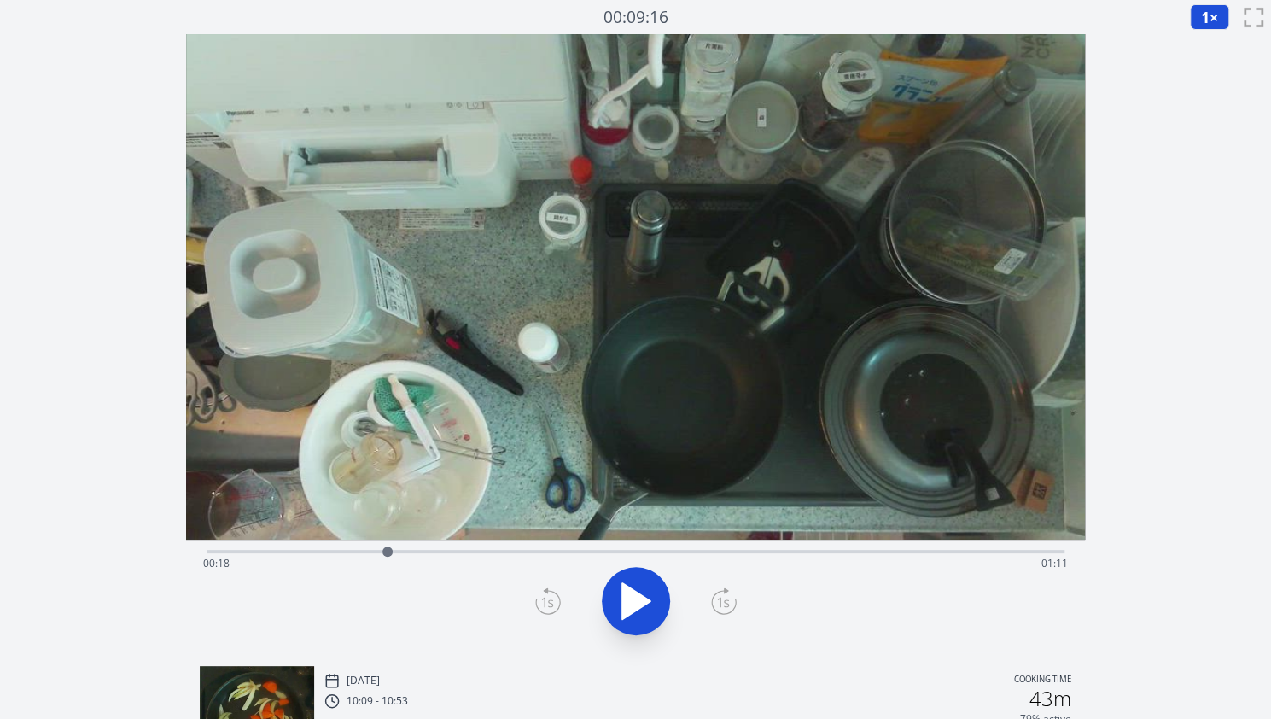
click at [442, 553] on div "Time elapsed: 00:18 Time remaining: 01:11" at bounding box center [635, 563] width 865 height 27
click at [422, 552] on div "Time elapsed: 00:24 Time remaining: 01:06" at bounding box center [635, 563] width 865 height 27
click at [412, 552] on div at bounding box center [422, 552] width 26 height 26
click at [396, 552] on div "Time elapsed: 00:21 Time remaining: 01:09" at bounding box center [635, 563] width 865 height 27
click at [405, 550] on div at bounding box center [396, 552] width 26 height 26
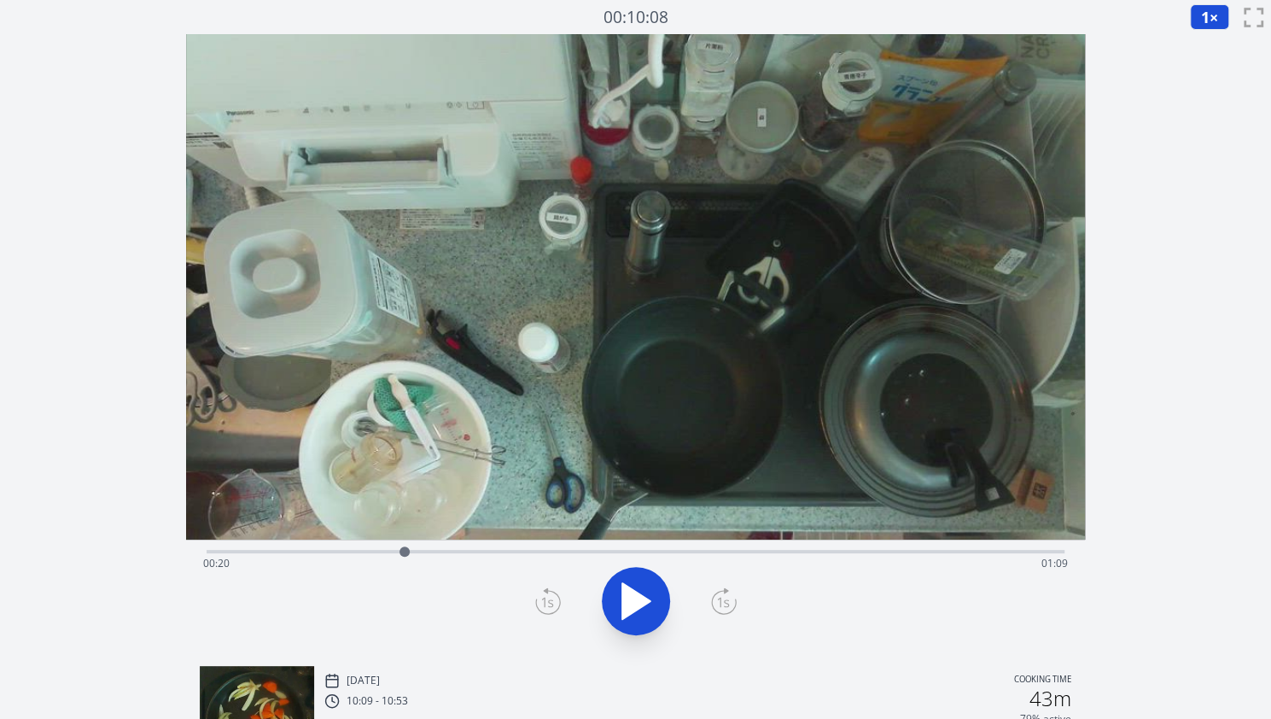
click at [556, 591] on icon at bounding box center [548, 600] width 26 height 27
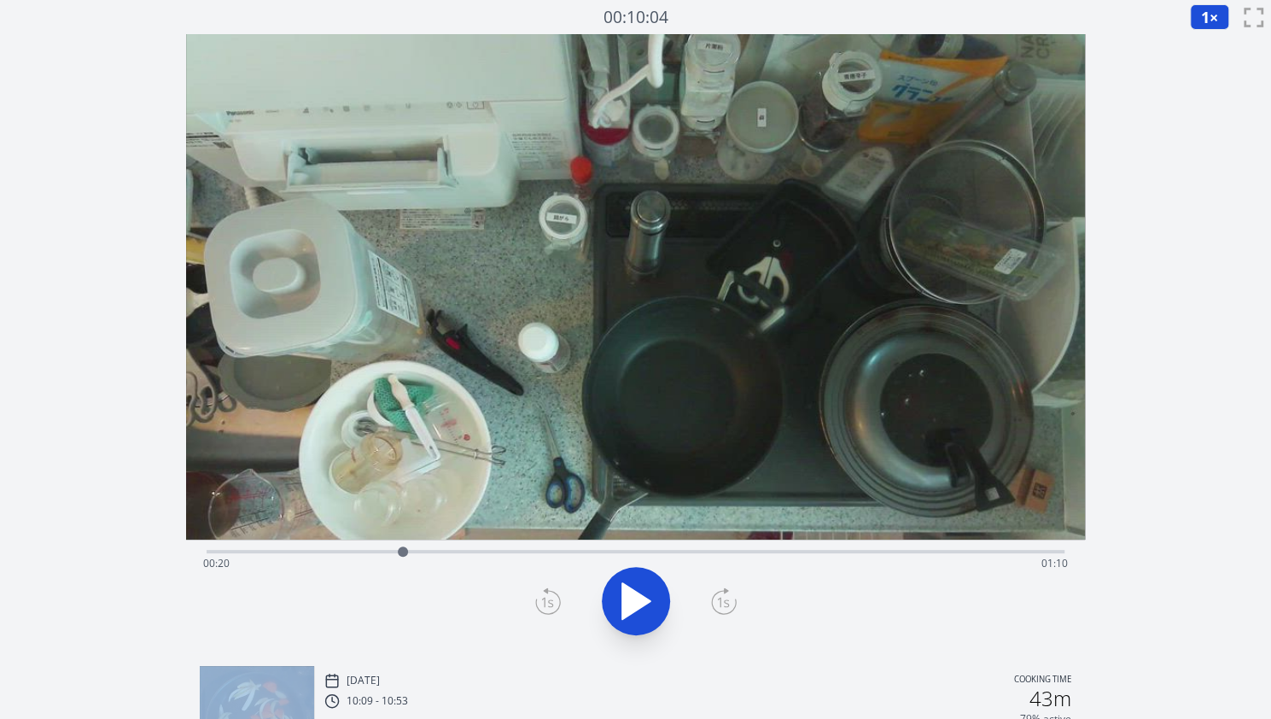
click at [556, 591] on icon at bounding box center [548, 600] width 26 height 27
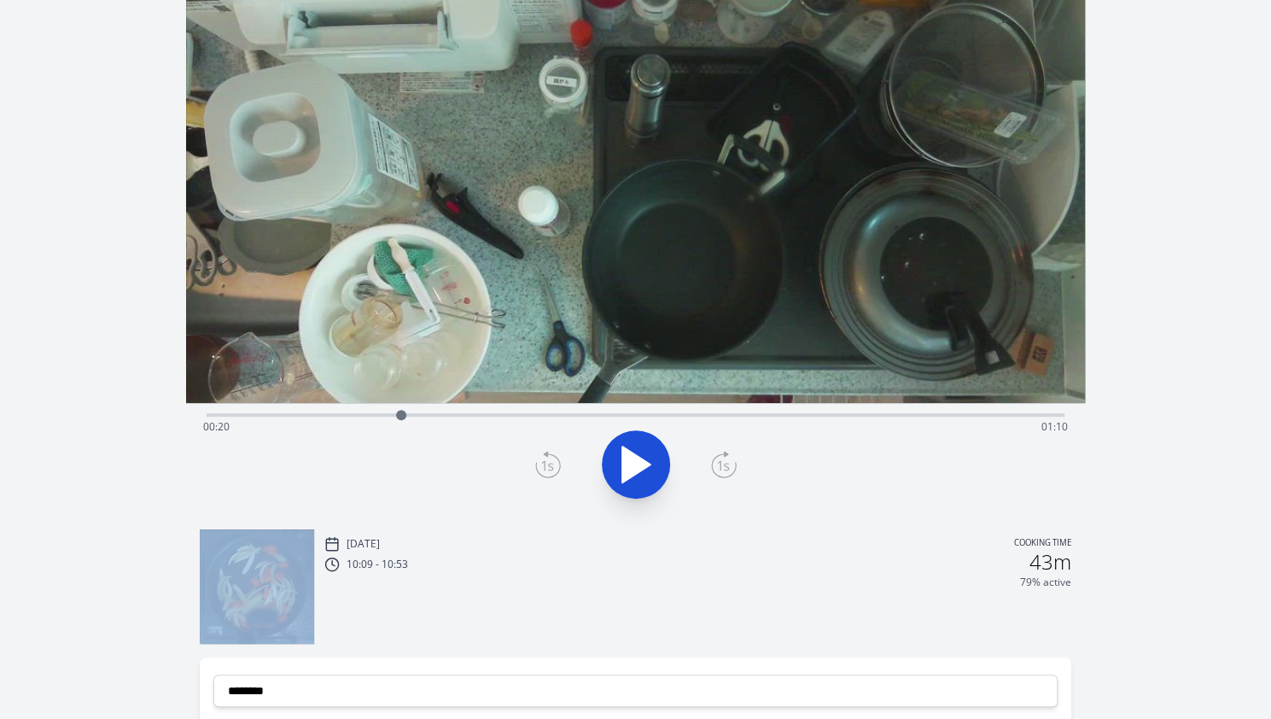
scroll to position [138, 0]
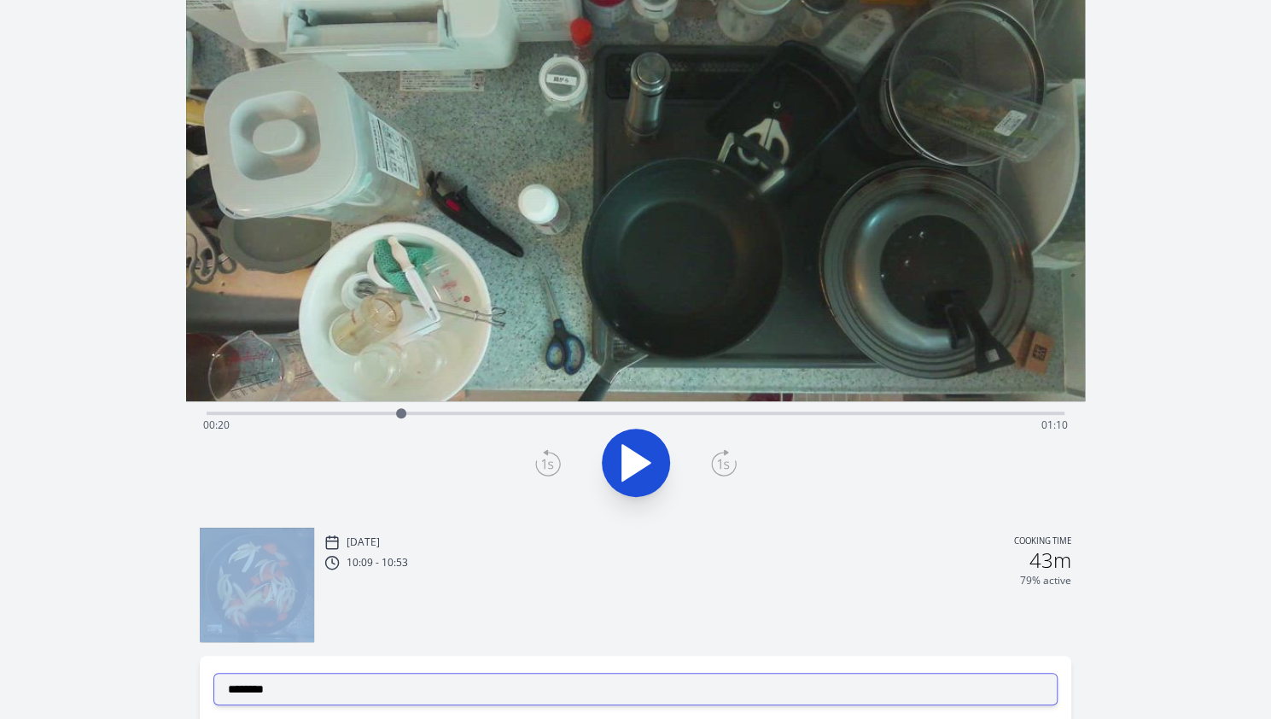
click at [383, 689] on select "**********" at bounding box center [635, 689] width 844 height 32
select select "**********"
click at [213, 673] on select "**********" at bounding box center [635, 689] width 844 height 32
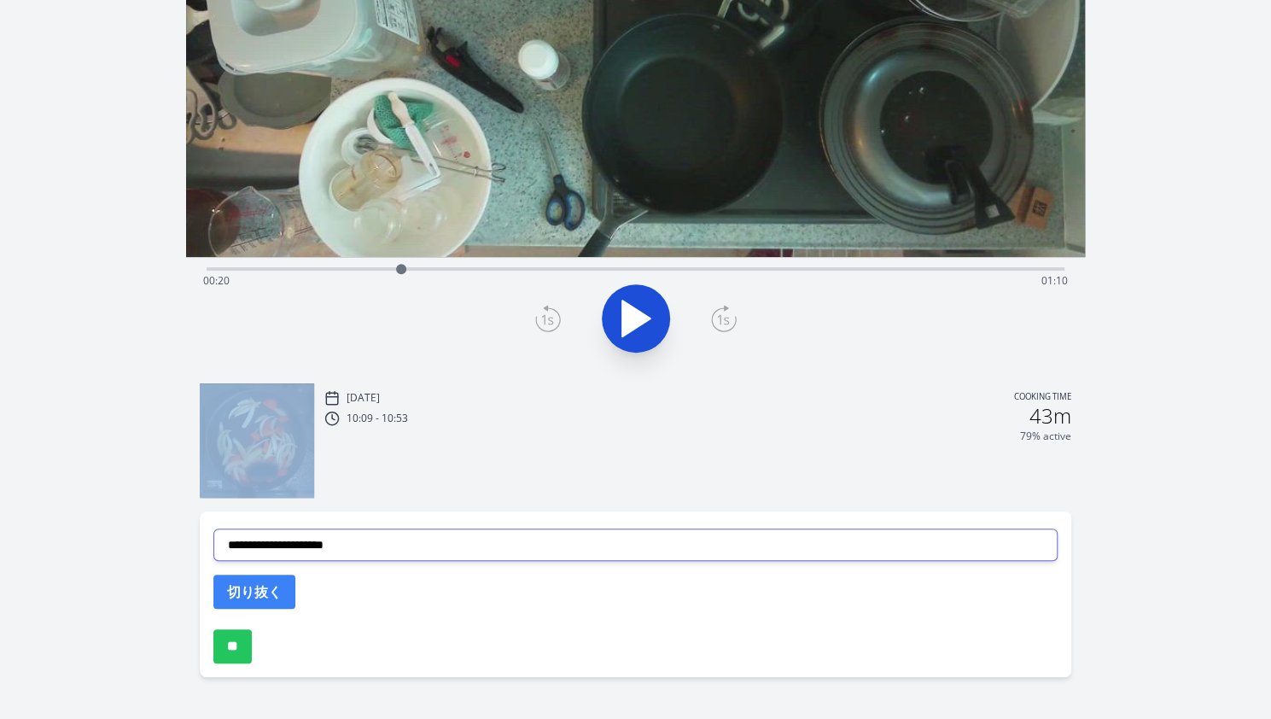
scroll to position [283, 0]
click at [273, 580] on button "切り抜く" at bounding box center [254, 591] width 82 height 34
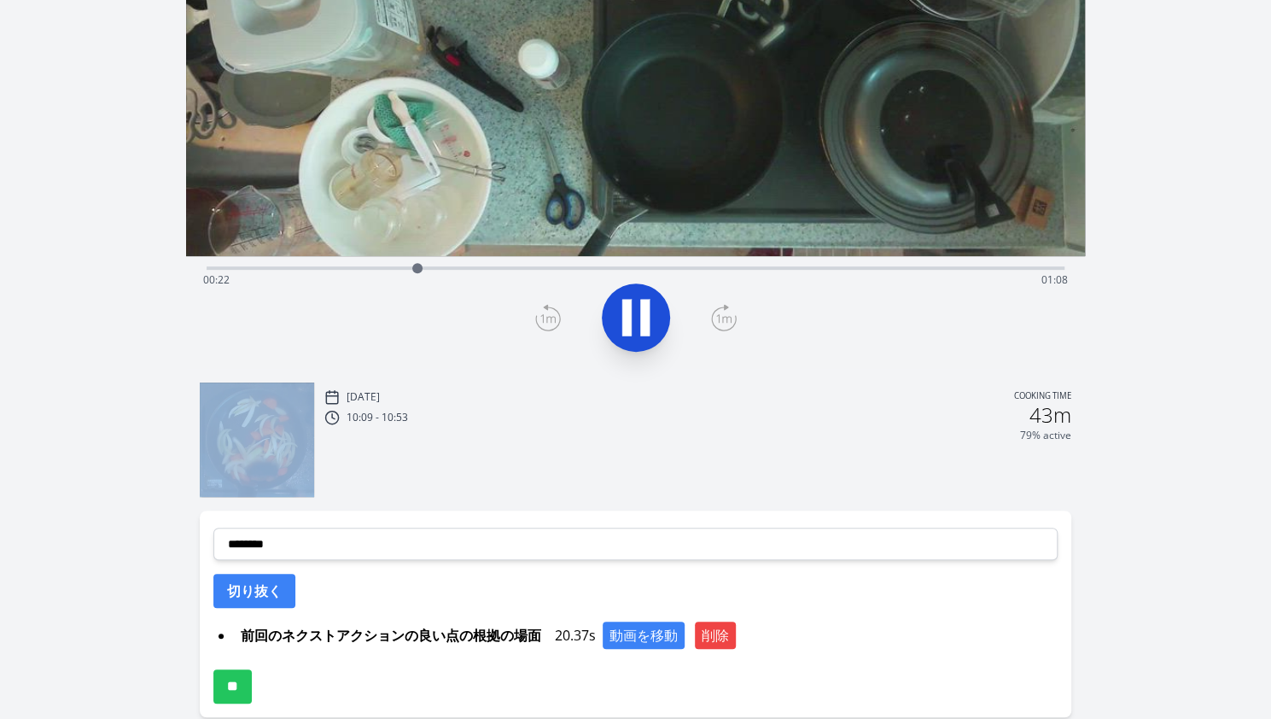
click at [634, 310] on icon at bounding box center [636, 318] width 48 height 48
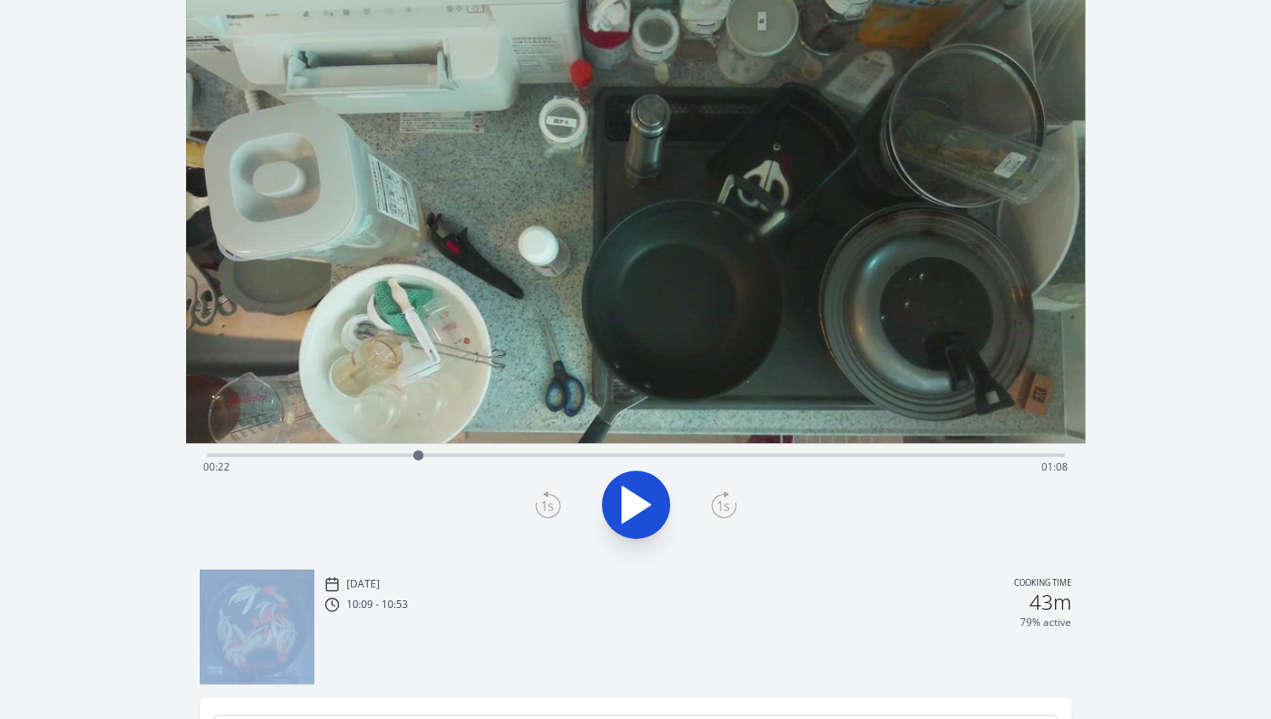
scroll to position [0, 0]
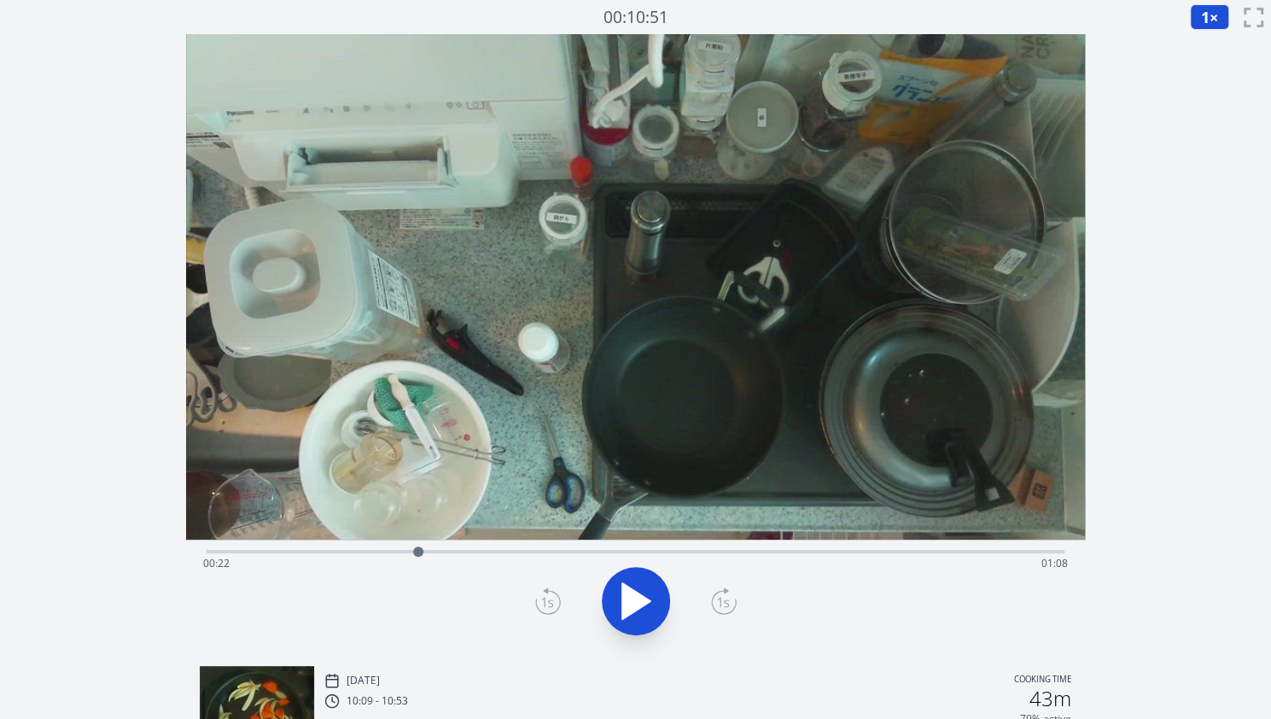
click at [588, 551] on div "Time elapsed: 00:22 Time remaining: 01:08" at bounding box center [635, 563] width 865 height 27
click at [697, 549] on div "Time elapsed: 00:39 Time remaining: 00:50" at bounding box center [636, 549] width 858 height 20
click at [745, 550] on div "Time elapsed: 00:51 Time remaining: 00:39" at bounding box center [635, 563] width 865 height 27
click at [763, 550] on div "Time elapsed: 00:56 Time remaining: 00:34" at bounding box center [635, 563] width 865 height 27
click at [775, 550] on div at bounding box center [763, 552] width 26 height 26
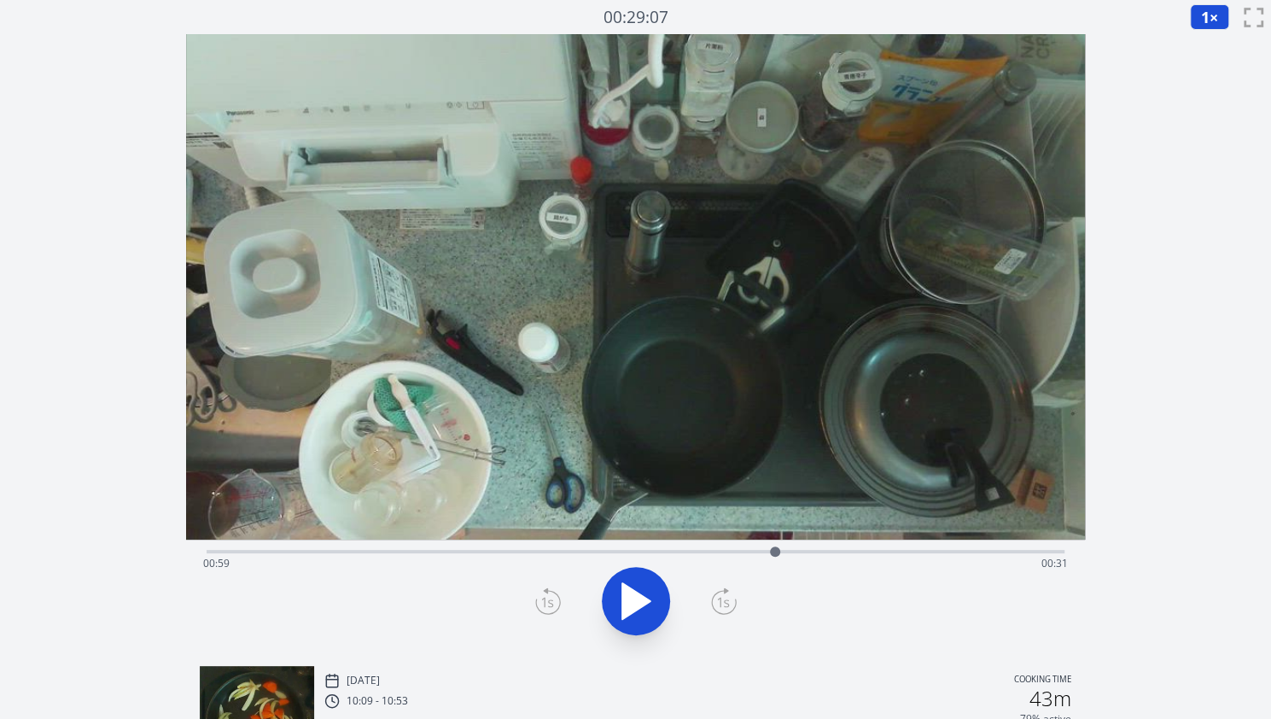
click at [549, 609] on icon at bounding box center [548, 600] width 26 height 27
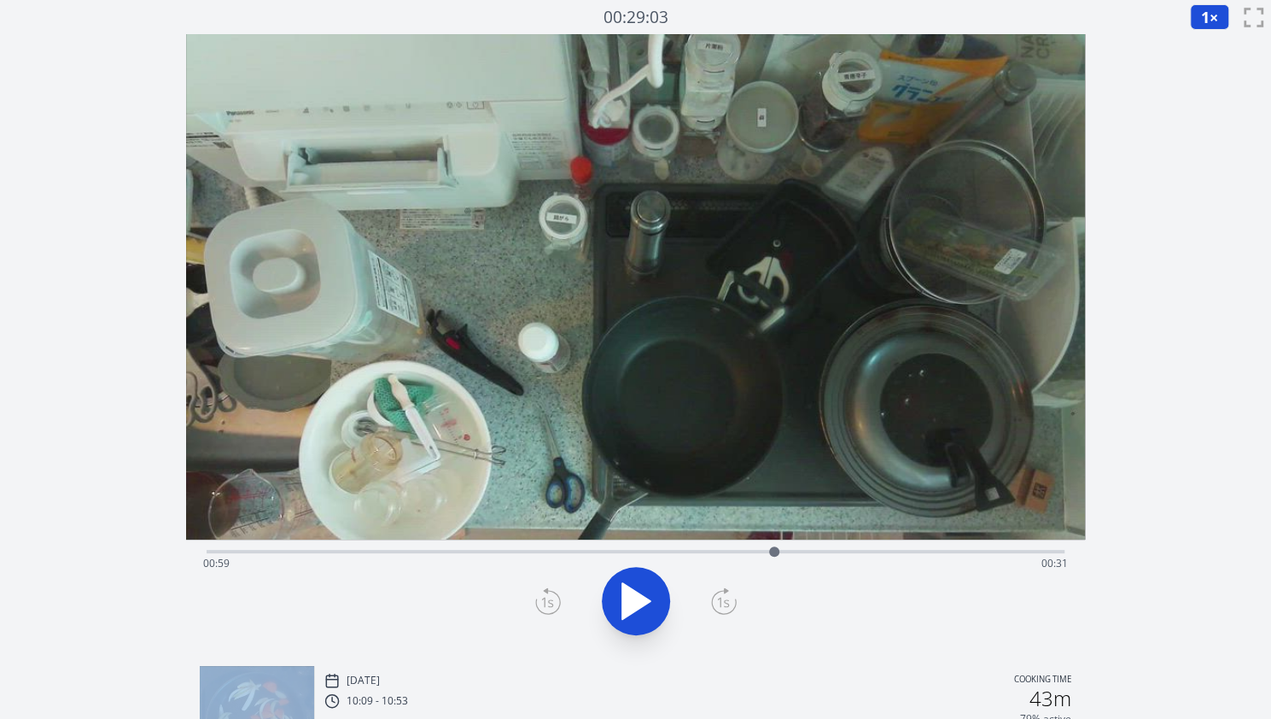
click at [549, 609] on icon at bounding box center [548, 600] width 26 height 27
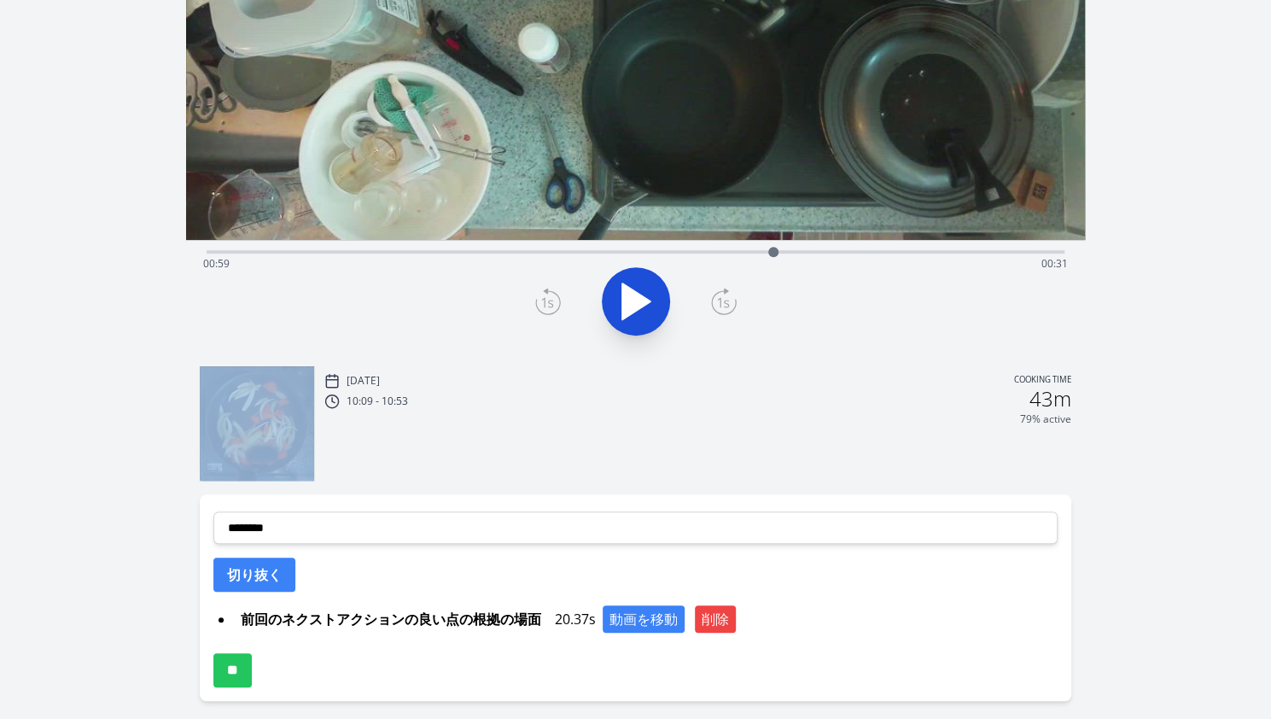
scroll to position [300, 0]
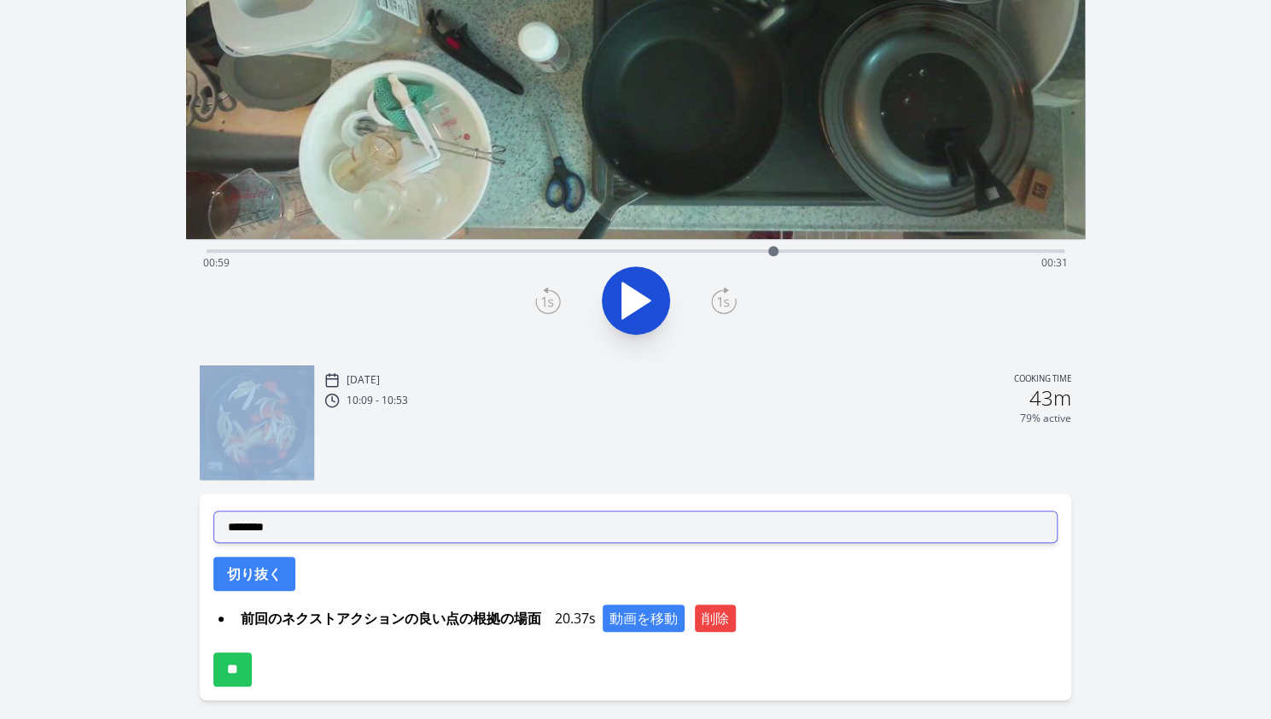
click at [448, 533] on select "**********" at bounding box center [635, 526] width 844 height 32
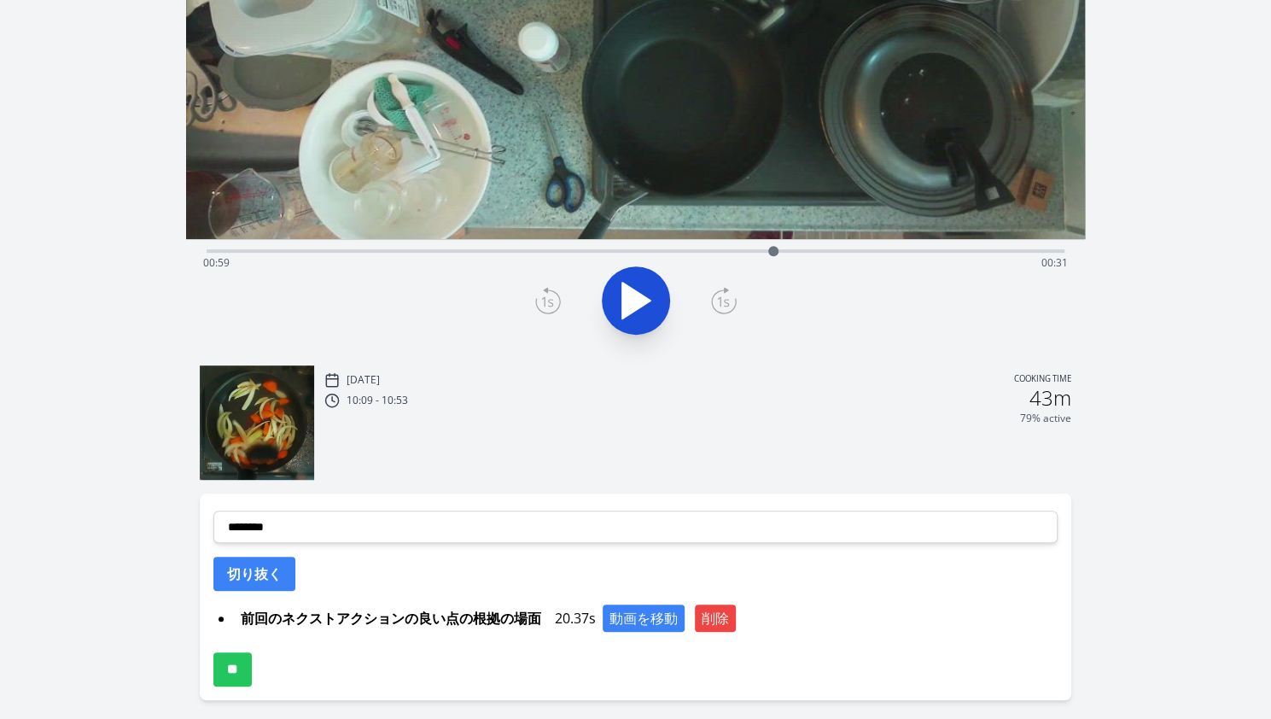
click at [1156, 455] on div "Discard Recording? You will not be able to recover this once discarded. Cancel …" at bounding box center [635, 241] width 1271 height 1082
click at [725, 617] on button "削除" at bounding box center [715, 617] width 41 height 27
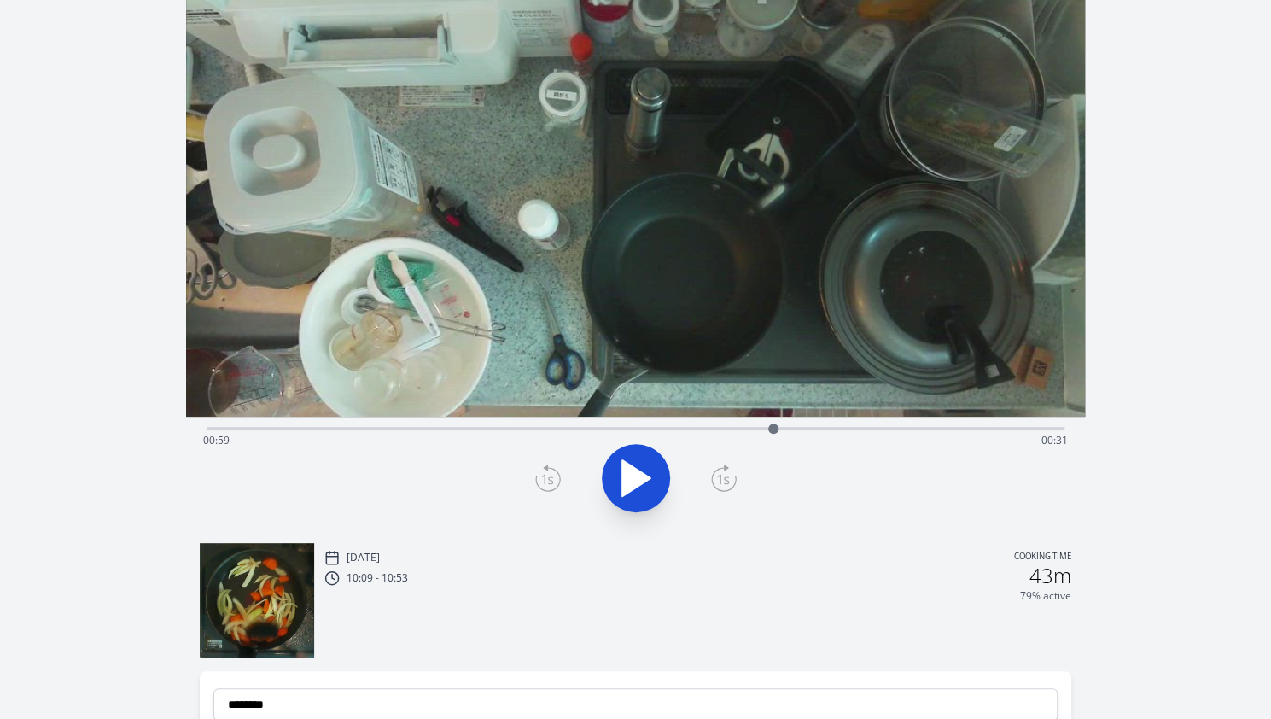
scroll to position [114, 0]
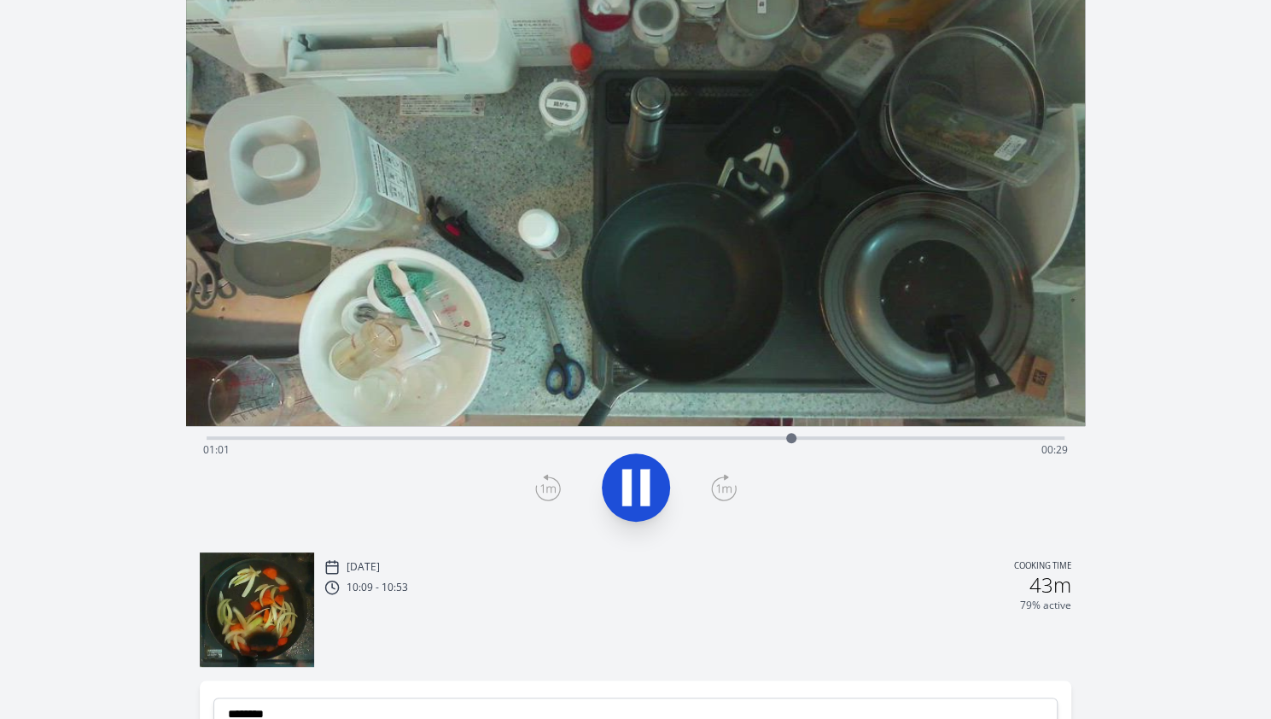
click at [630, 484] on icon at bounding box center [626, 487] width 9 height 37
click at [648, 484] on icon at bounding box center [644, 487] width 9 height 37
click at [558, 434] on div "Time elapsed: 01:14 Time remaining: 00:16" at bounding box center [636, 436] width 858 height 20
click at [580, 433] on div "Time elapsed: 00:36 Time remaining: 00:53" at bounding box center [636, 436] width 858 height 20
click at [604, 433] on div "Time elapsed: 00:39 Time remaining: 00:51" at bounding box center [636, 436] width 858 height 20
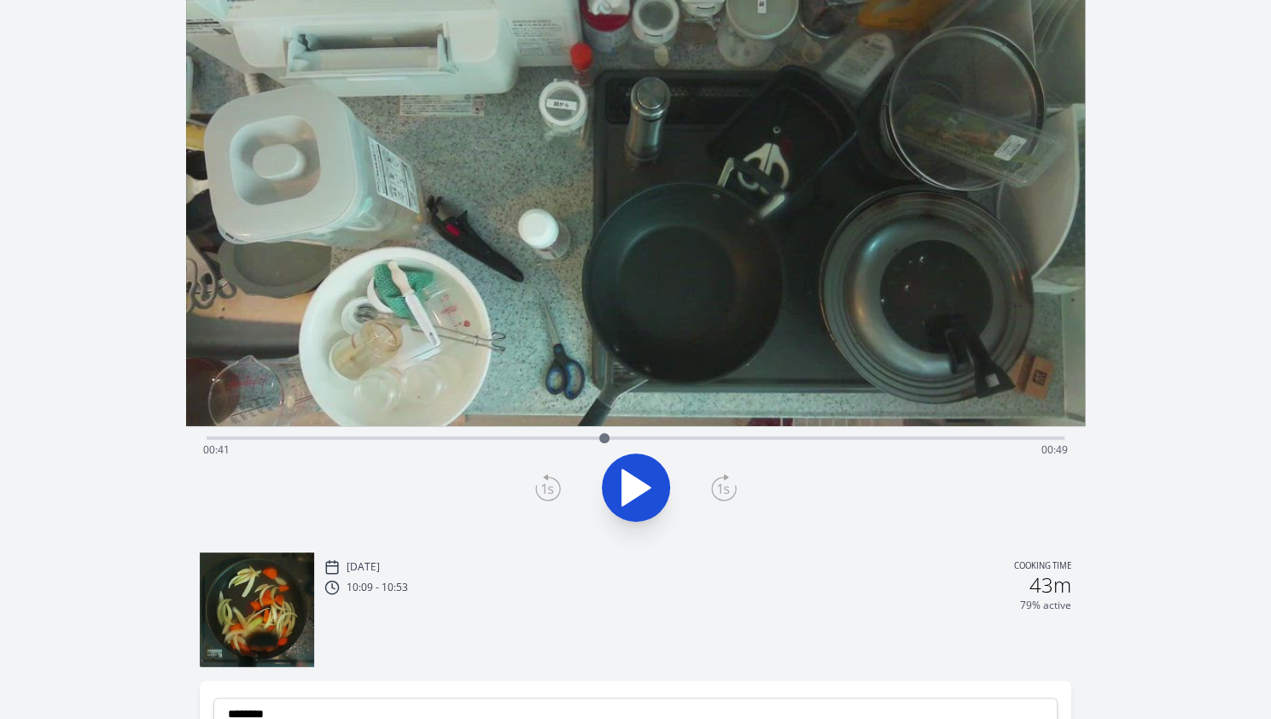
click at [626, 430] on div "Time elapsed: 00:41 Time remaining: 00:49" at bounding box center [636, 436] width 858 height 20
click at [641, 514] on button at bounding box center [636, 487] width 68 height 68
click at [640, 502] on icon at bounding box center [644, 487] width 9 height 37
click at [640, 502] on icon at bounding box center [636, 487] width 48 height 48
click at [640, 502] on icon at bounding box center [644, 487] width 9 height 37
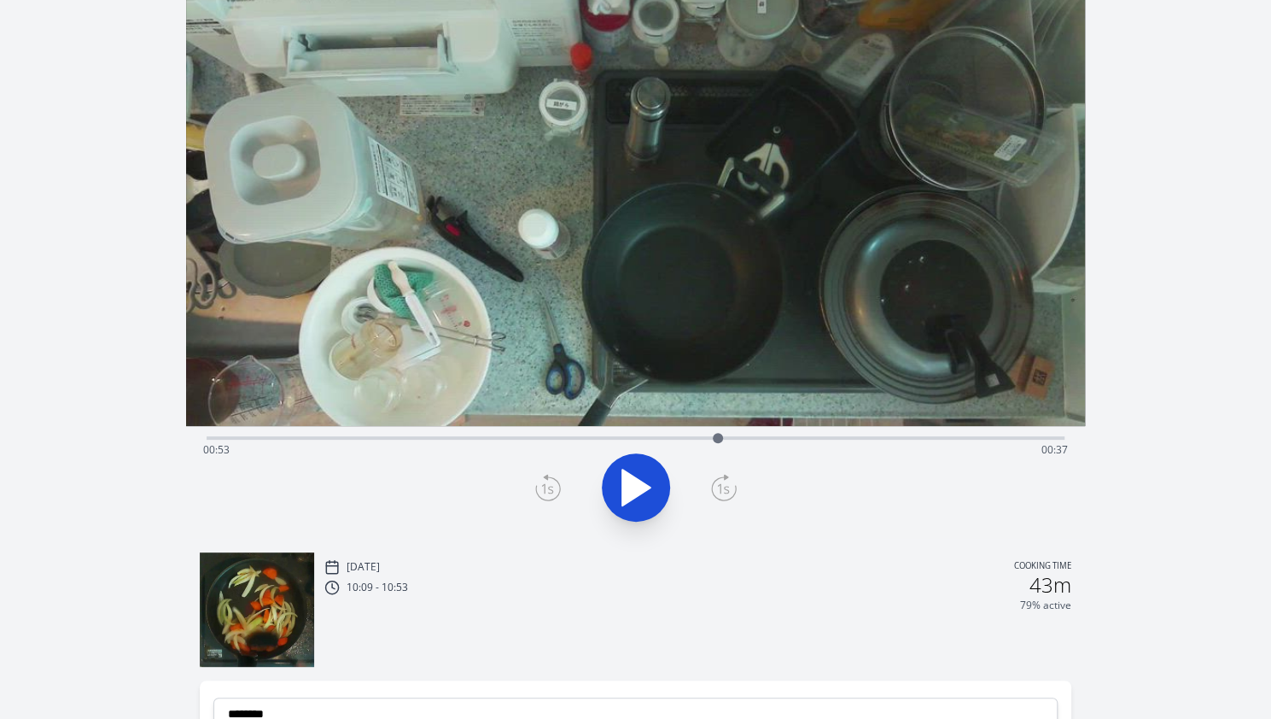
click at [640, 502] on icon at bounding box center [636, 487] width 48 height 48
click at [639, 476] on icon at bounding box center [636, 487] width 48 height 48
click at [550, 486] on icon at bounding box center [547, 489] width 12 height 10
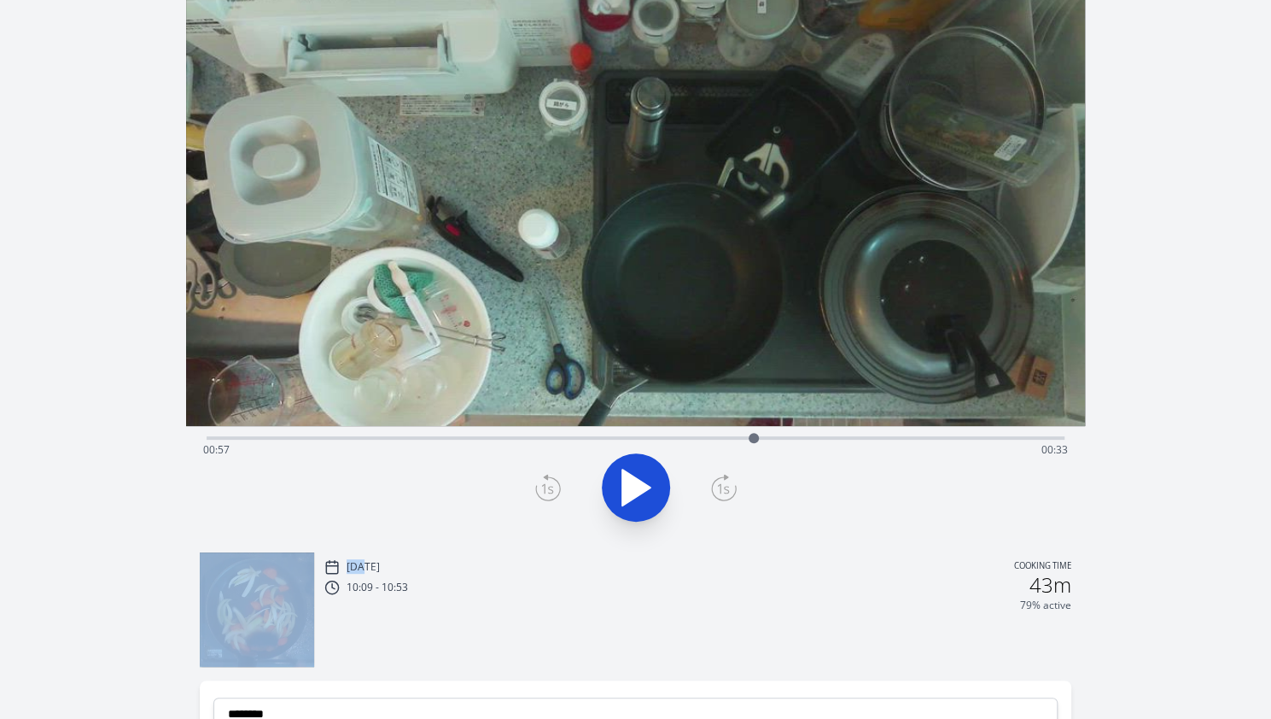
click at [550, 486] on icon at bounding box center [547, 489] width 12 height 10
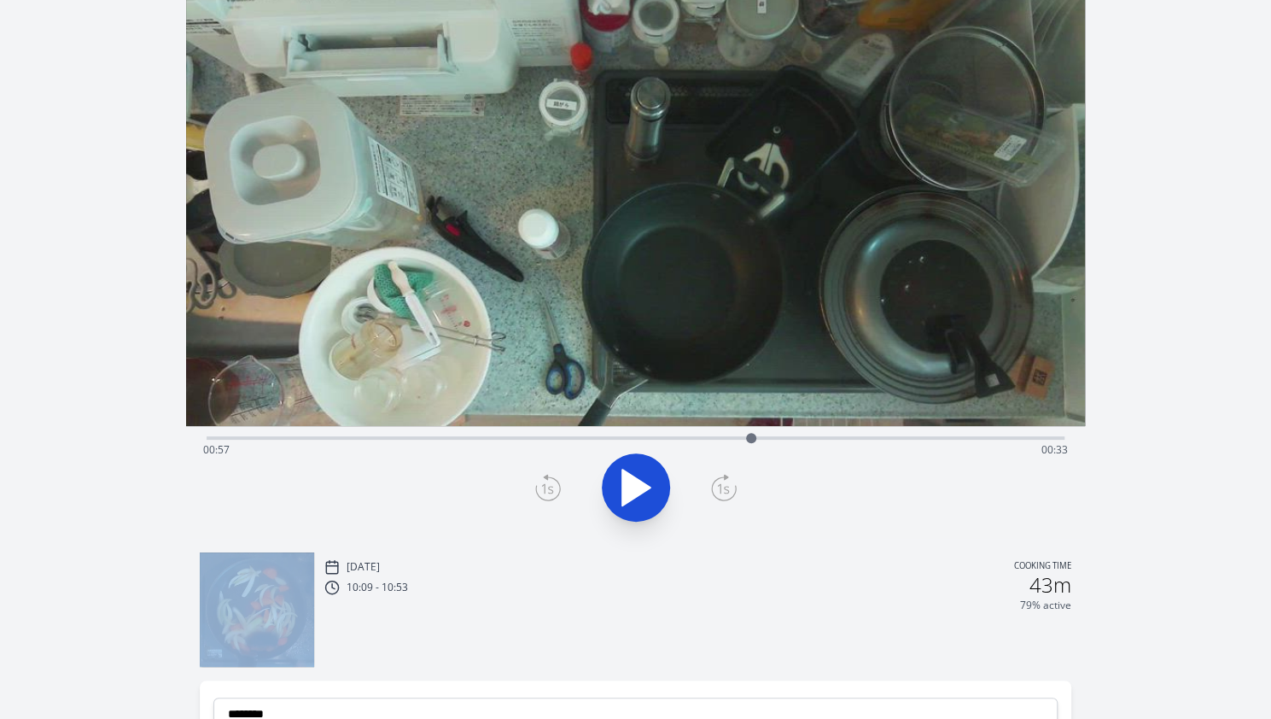
click at [550, 486] on icon at bounding box center [547, 489] width 12 height 10
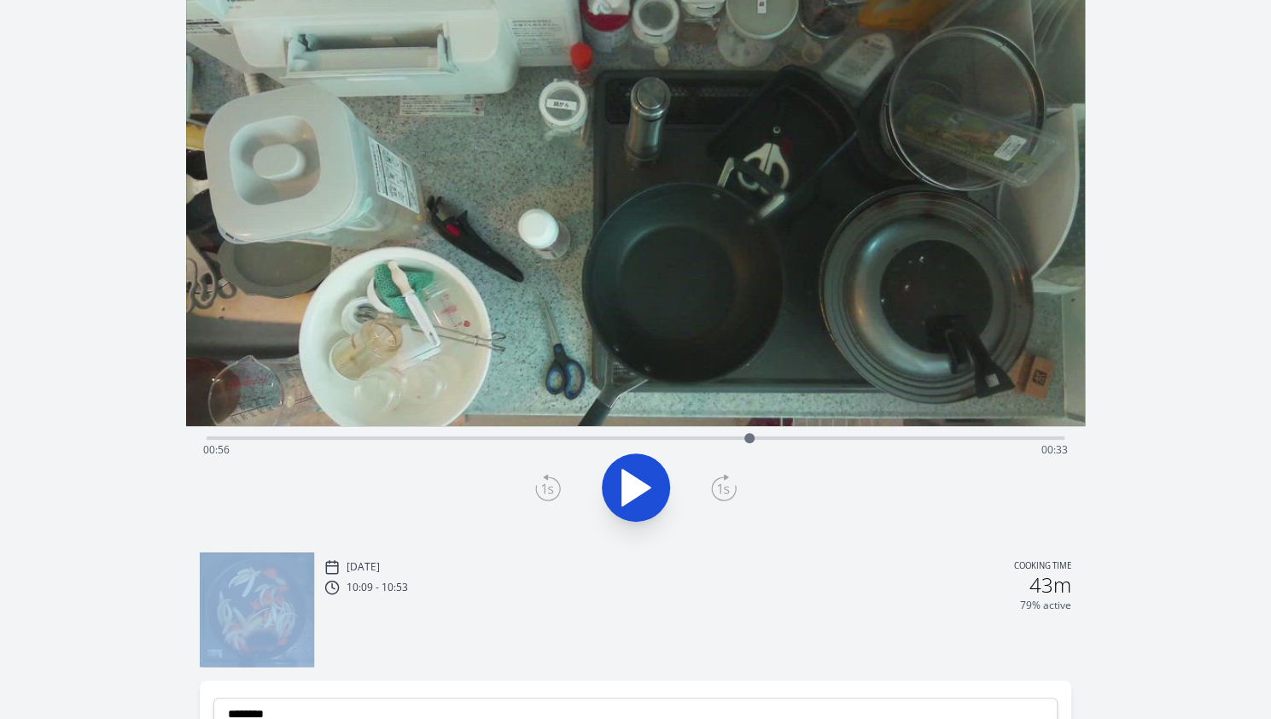
click at [550, 486] on icon at bounding box center [547, 489] width 12 height 10
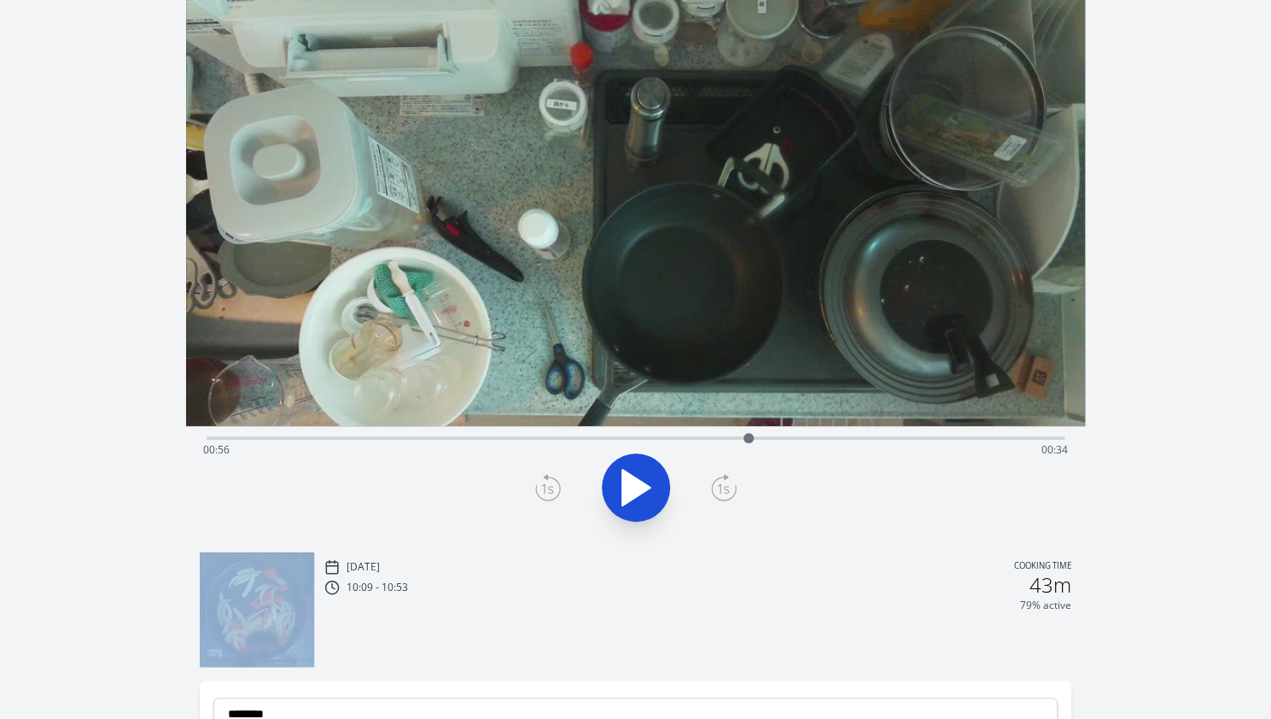
click at [550, 486] on icon at bounding box center [547, 489] width 12 height 10
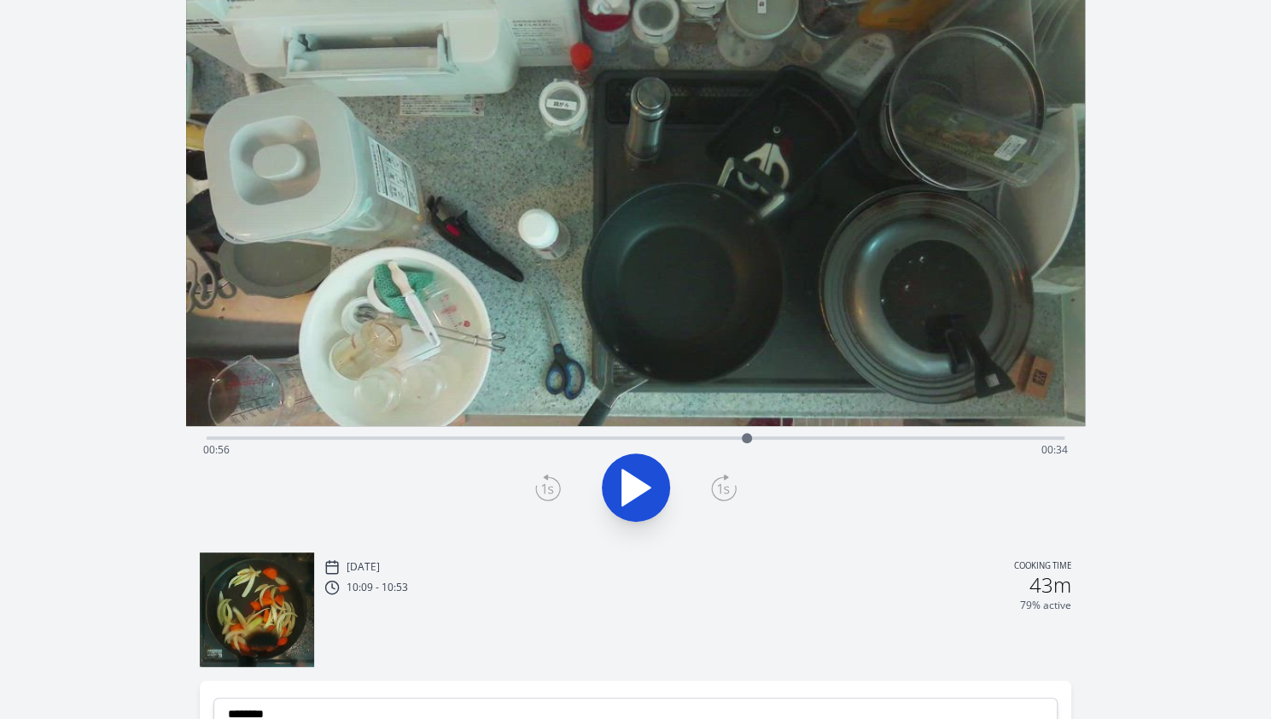
click at [550, 486] on icon at bounding box center [547, 489] width 12 height 10
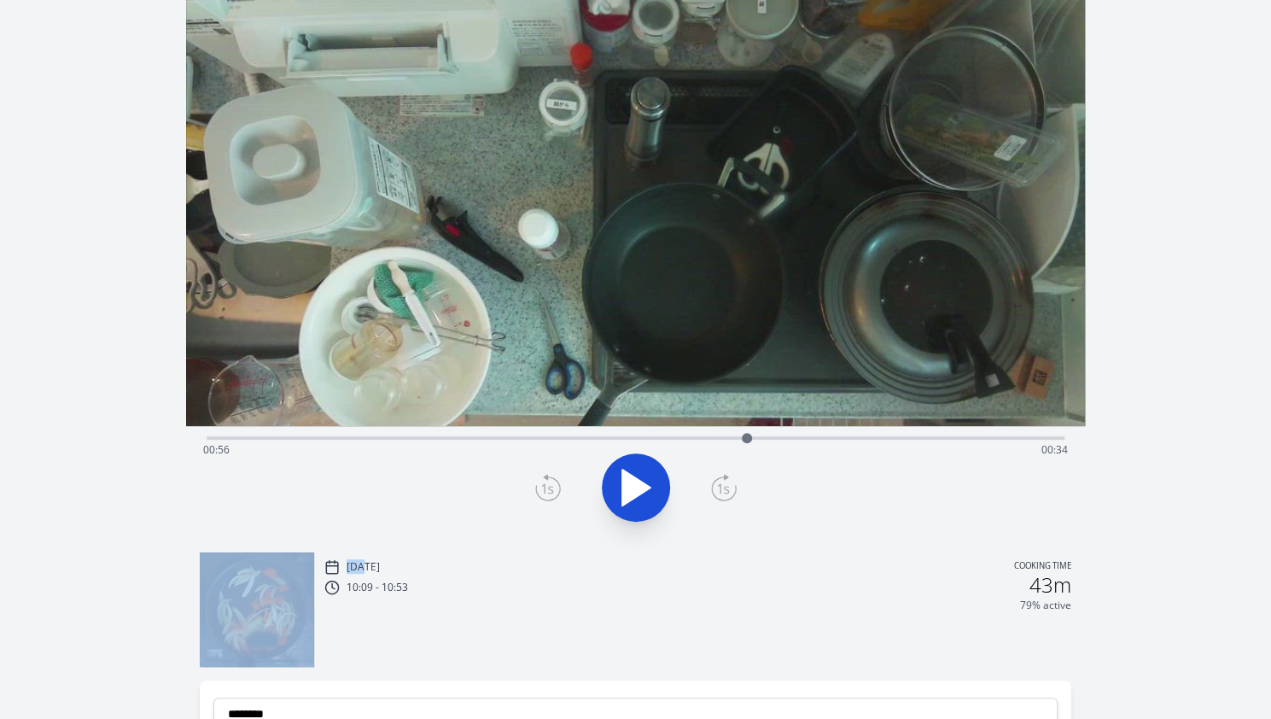
click at [550, 486] on icon at bounding box center [547, 489] width 12 height 10
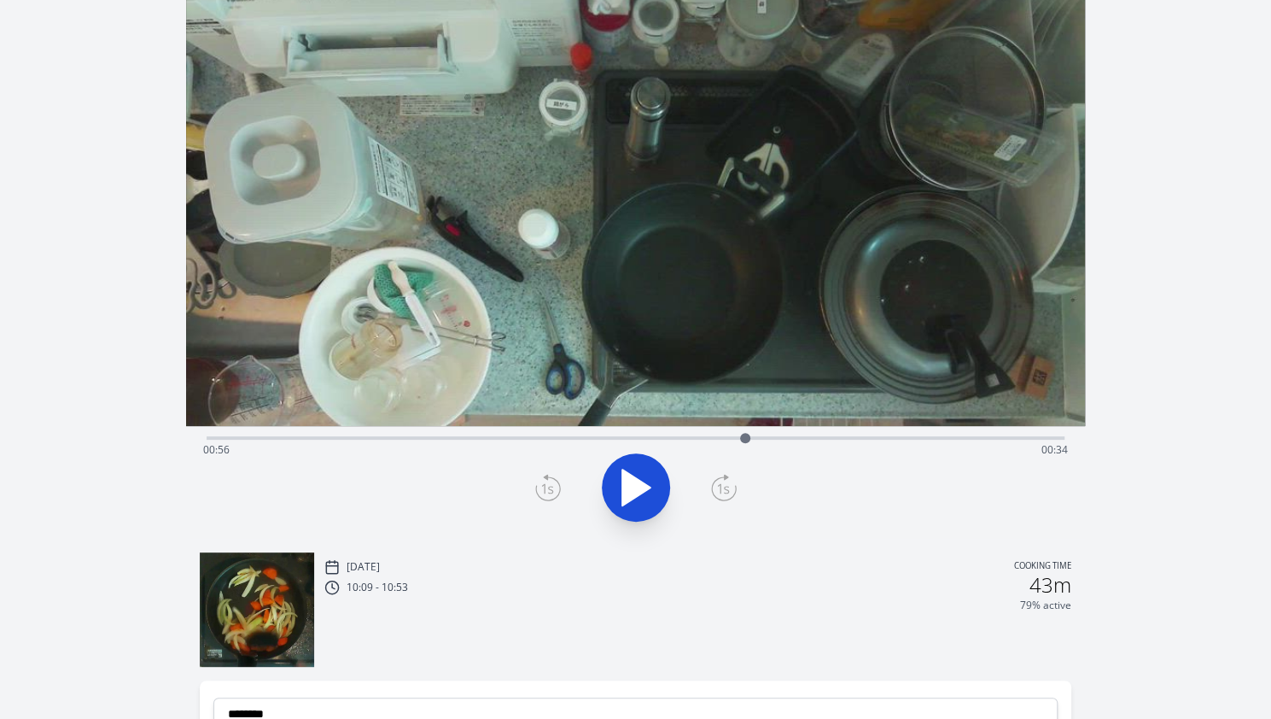
click at [550, 486] on icon at bounding box center [547, 489] width 12 height 10
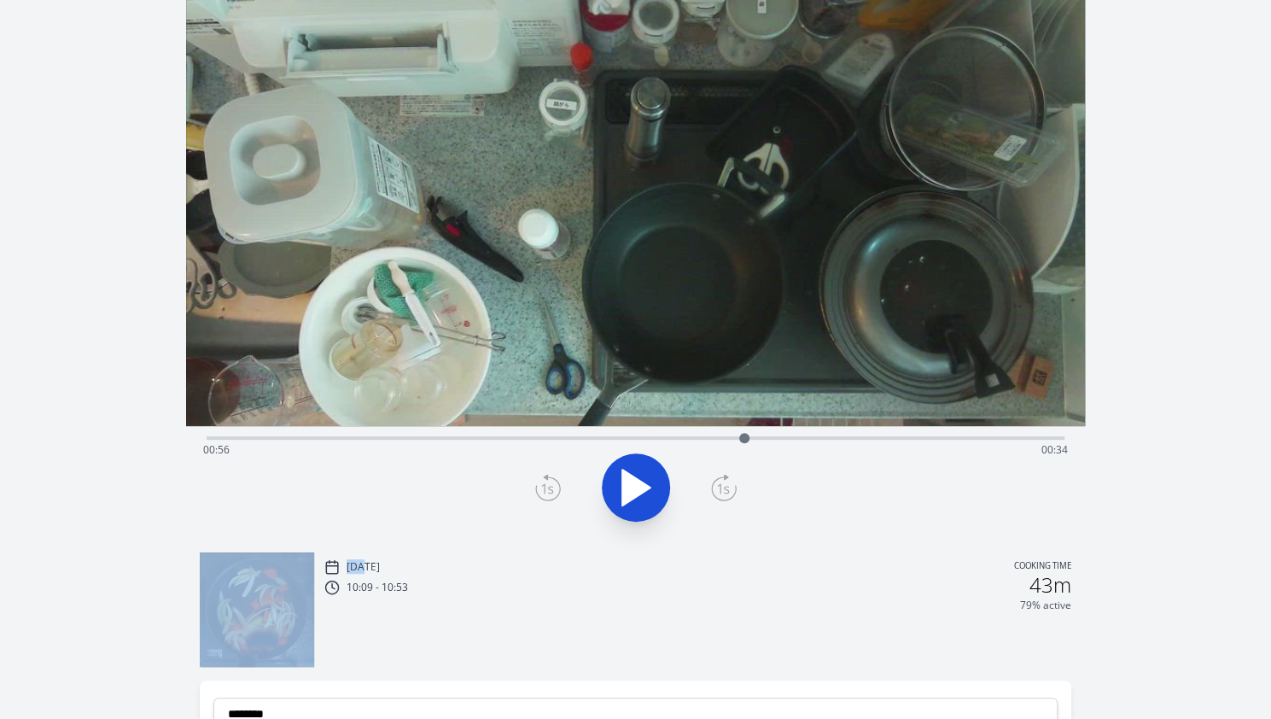
click at [550, 486] on icon at bounding box center [547, 489] width 12 height 10
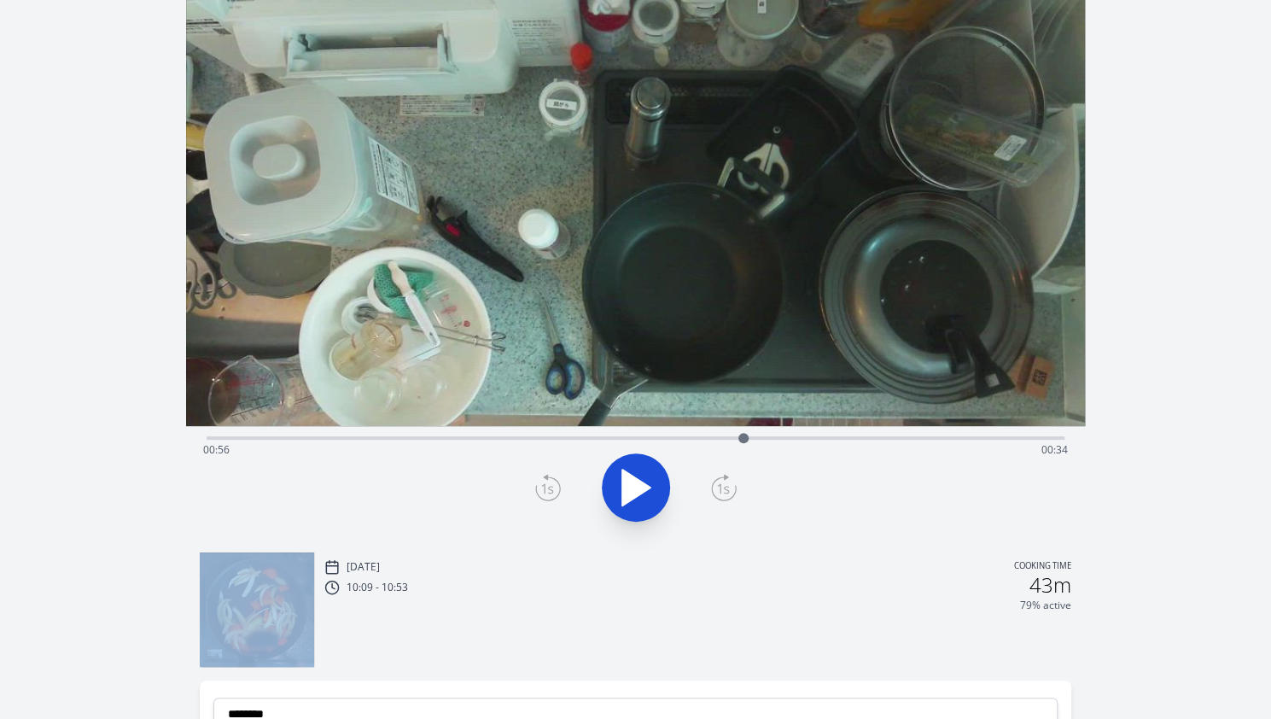
click at [550, 486] on icon at bounding box center [547, 489] width 12 height 10
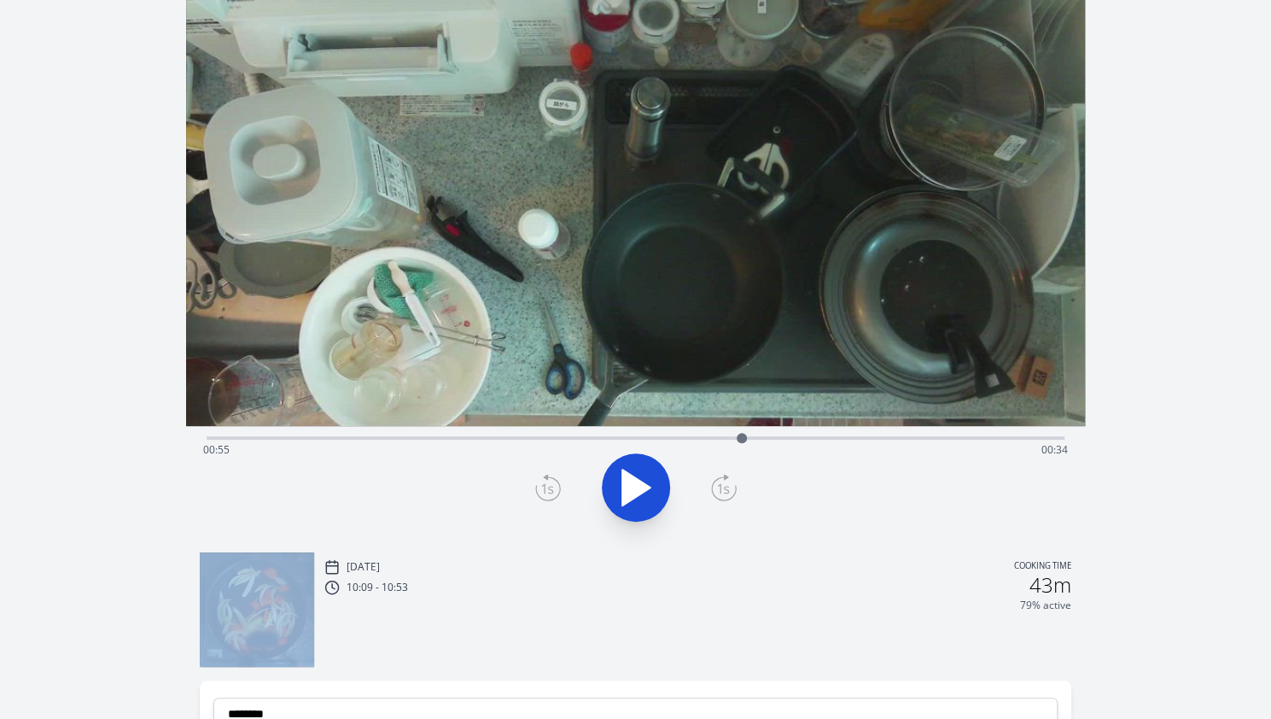
click at [550, 486] on icon at bounding box center [547, 489] width 12 height 10
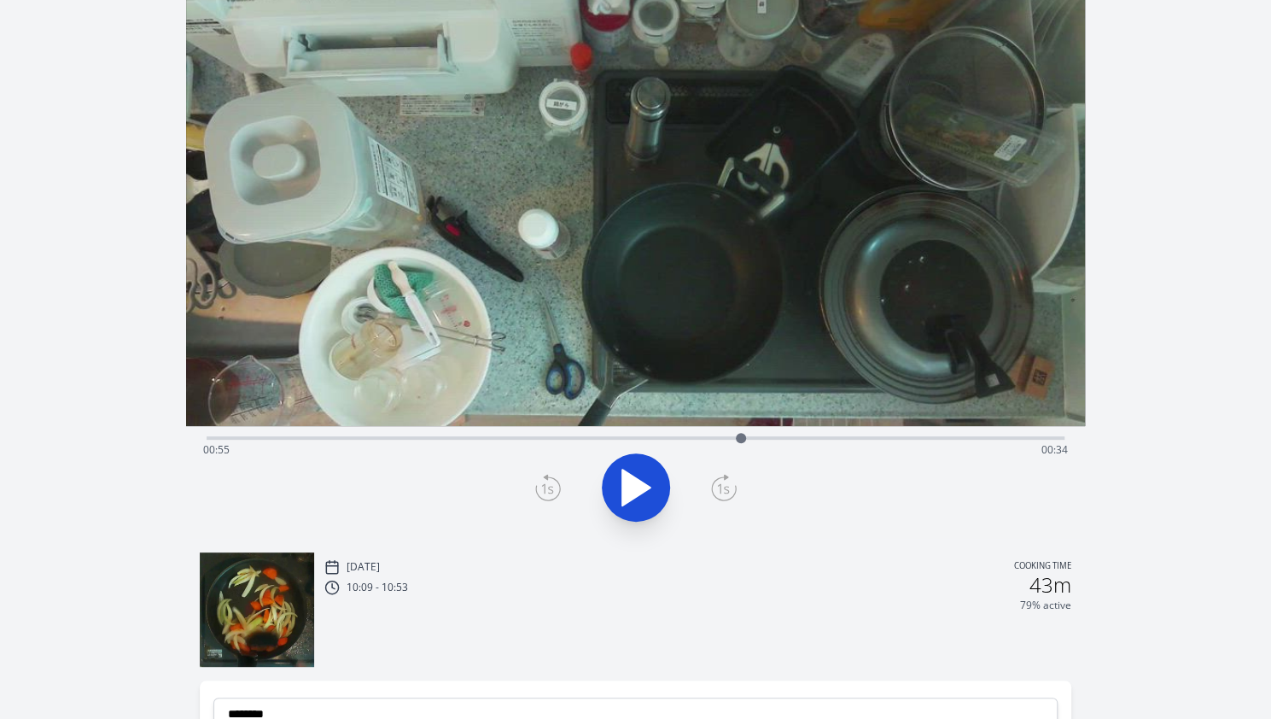
click at [550, 486] on icon at bounding box center [547, 489] width 12 height 10
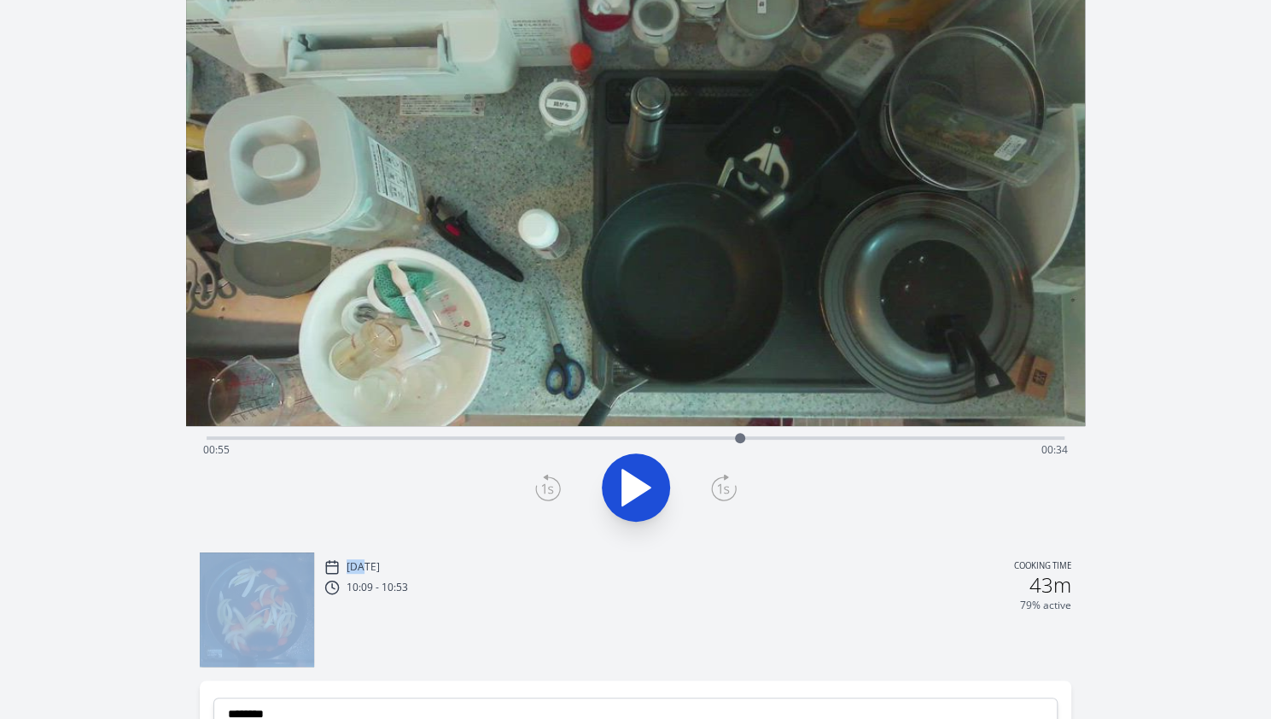
click at [550, 486] on icon at bounding box center [547, 489] width 12 height 10
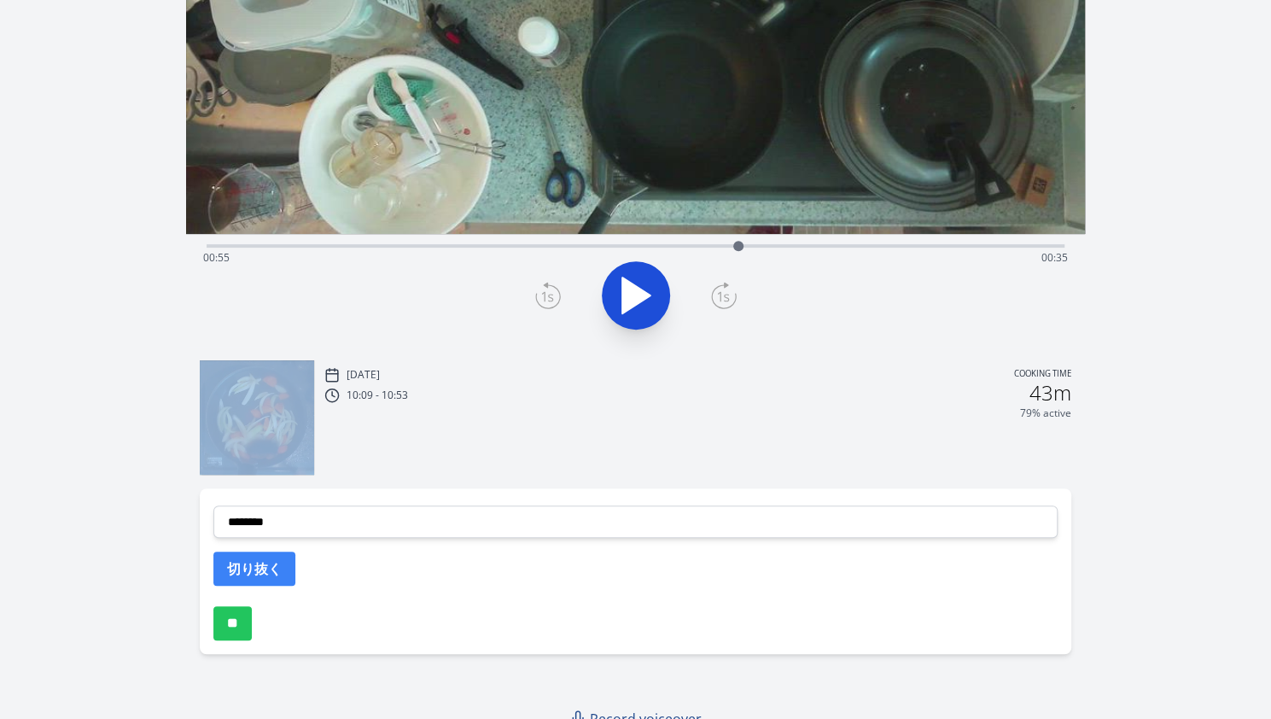
scroll to position [308, 0]
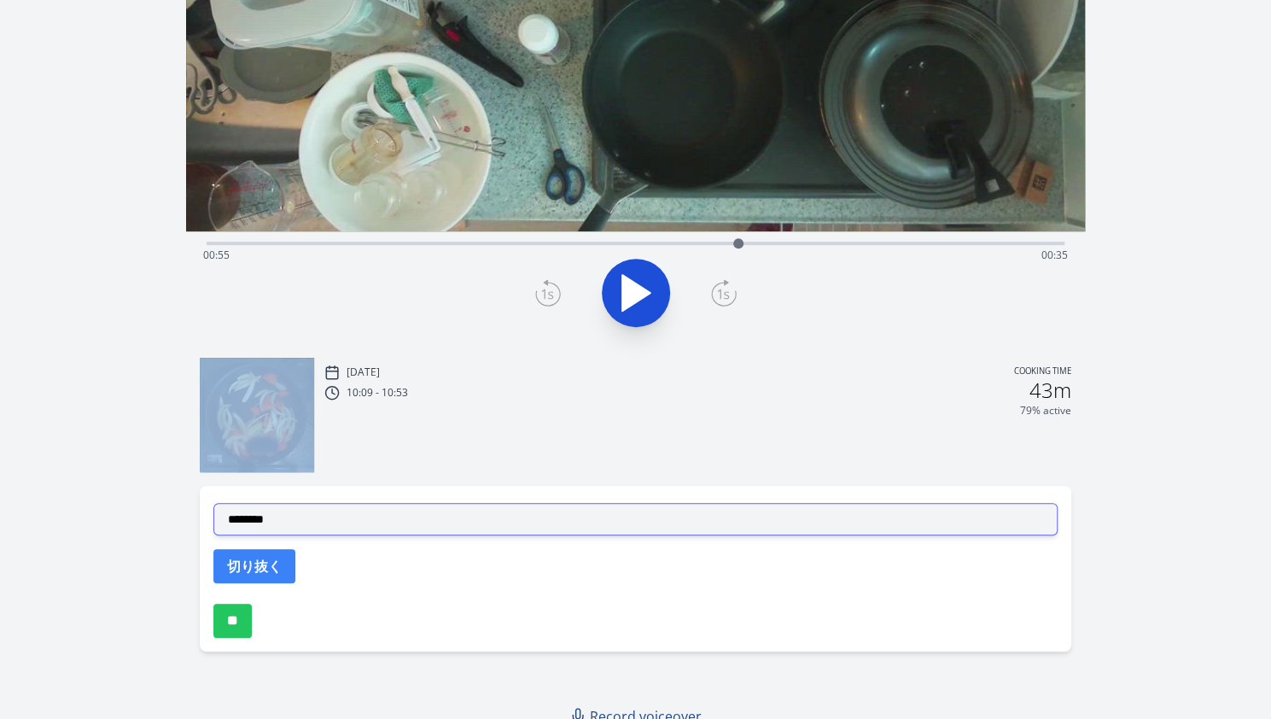
click at [422, 525] on select "**********" at bounding box center [635, 519] width 844 height 32
select select "**********"
click at [213, 503] on select "**********" at bounding box center [635, 519] width 844 height 32
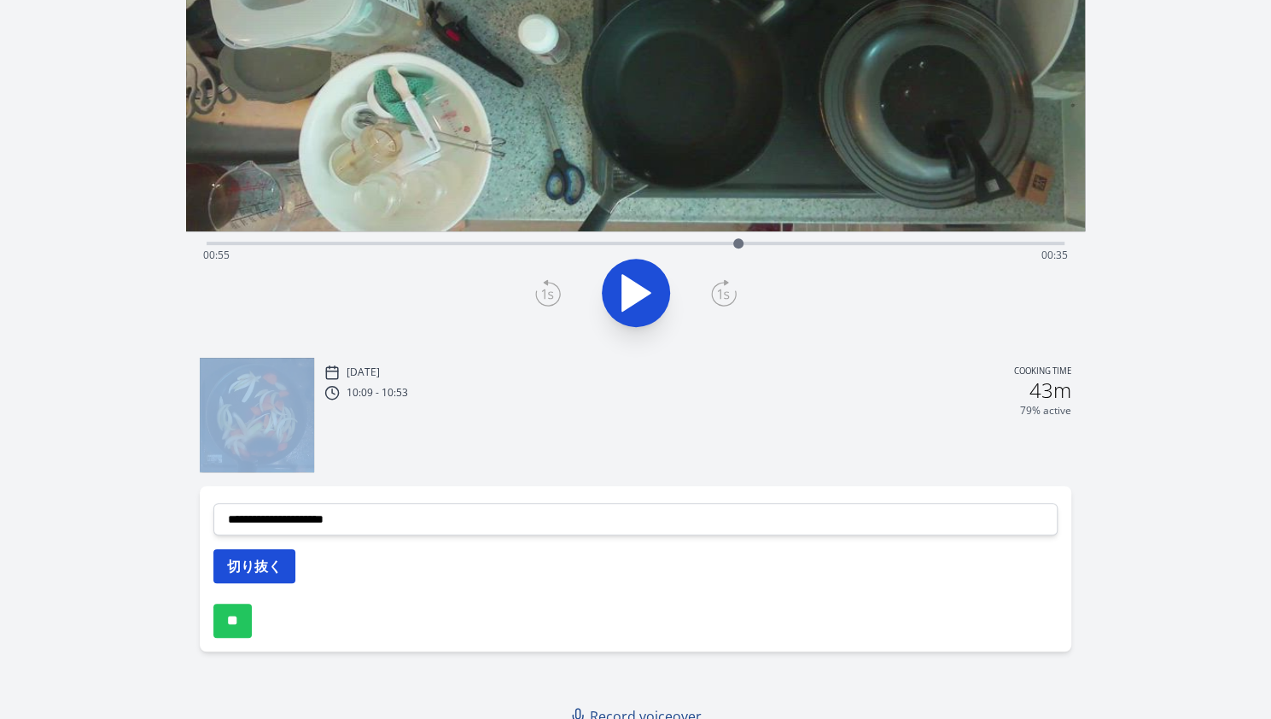
click at [287, 563] on button "切り抜く" at bounding box center [254, 566] width 82 height 34
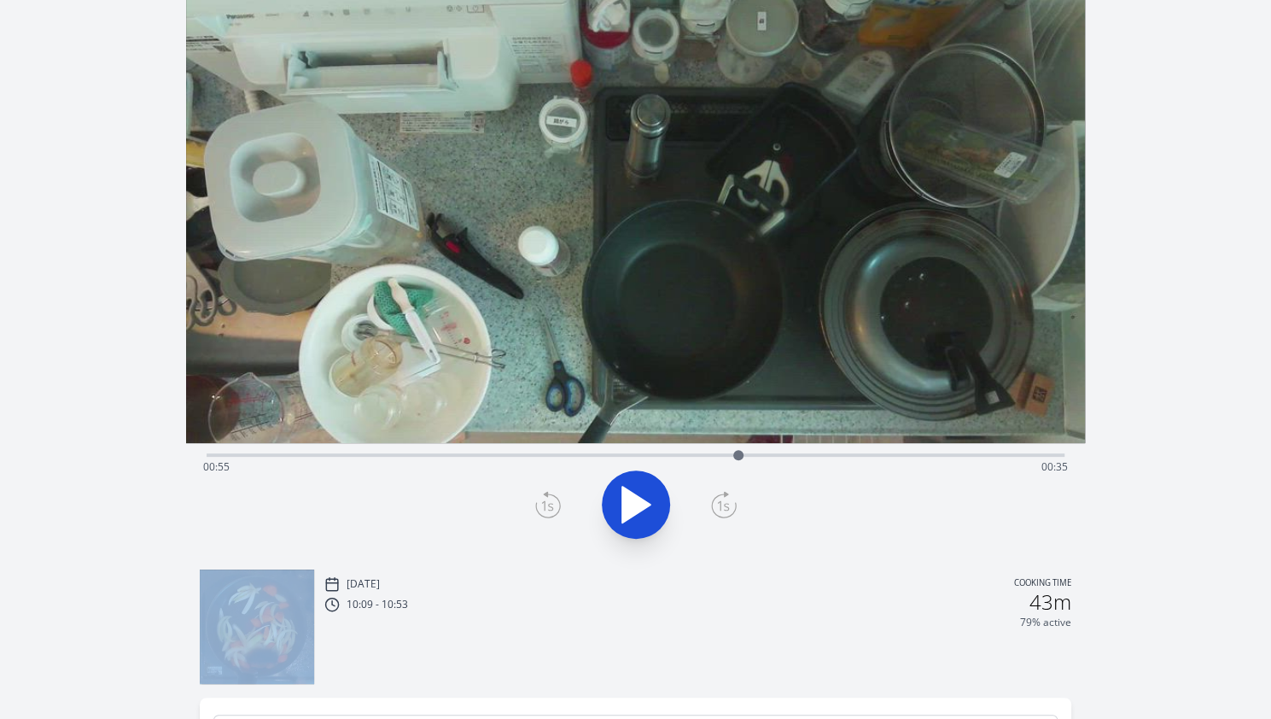
scroll to position [96, 0]
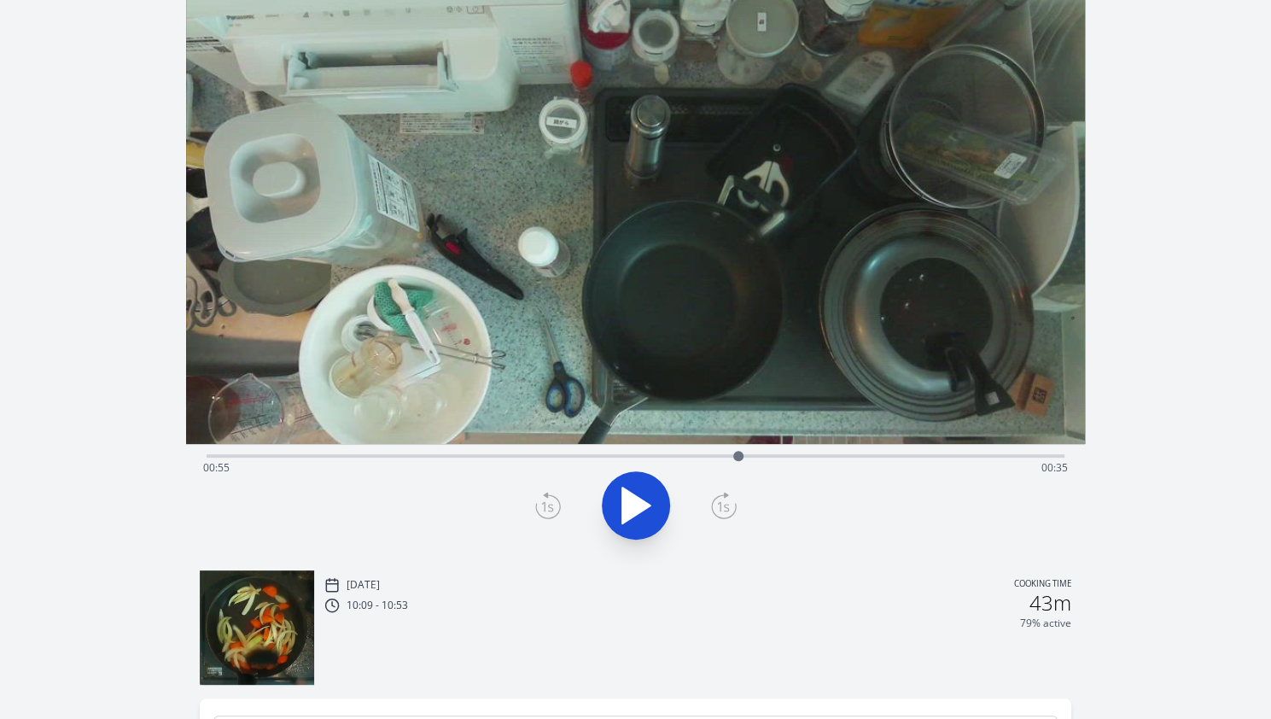
click at [755, 457] on div "Time elapsed: 00:55 Time remaining: 00:35" at bounding box center [635, 467] width 865 height 27
click at [773, 457] on div "Time elapsed: 00:57 Time remaining: 00:33" at bounding box center [635, 467] width 865 height 27
click at [785, 455] on div at bounding box center [773, 456] width 26 height 26
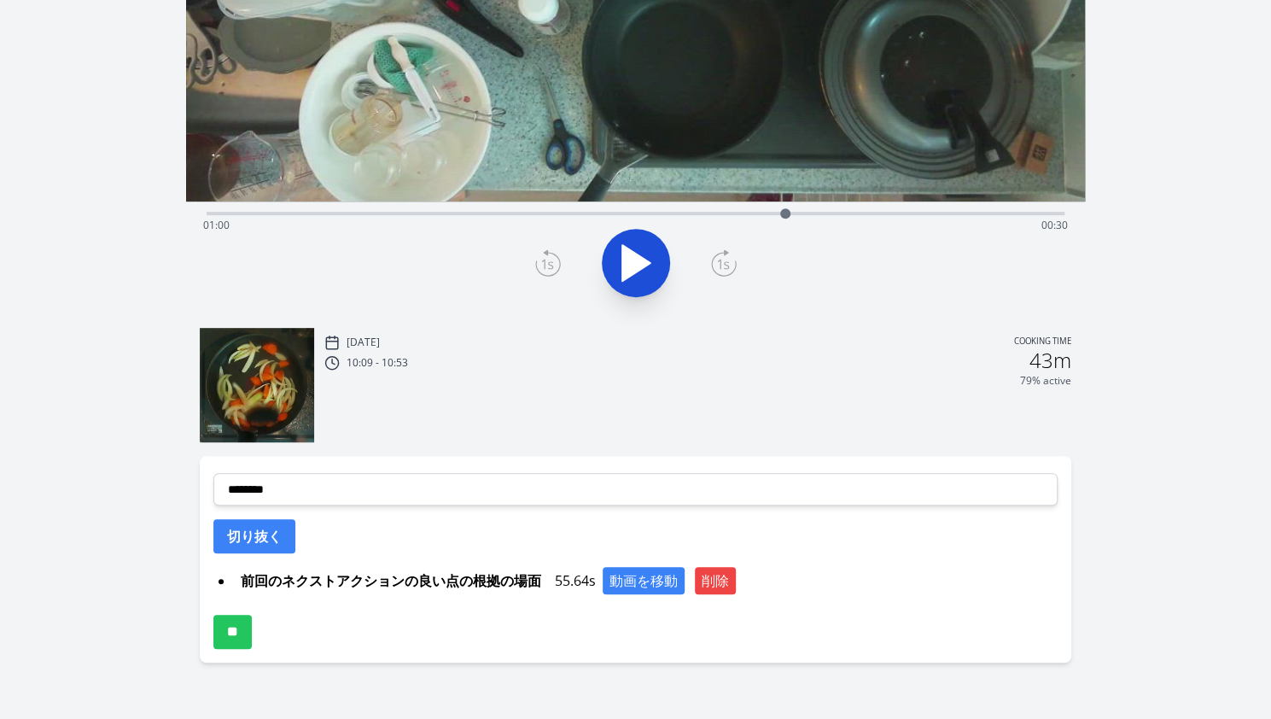
scroll to position [347, 0]
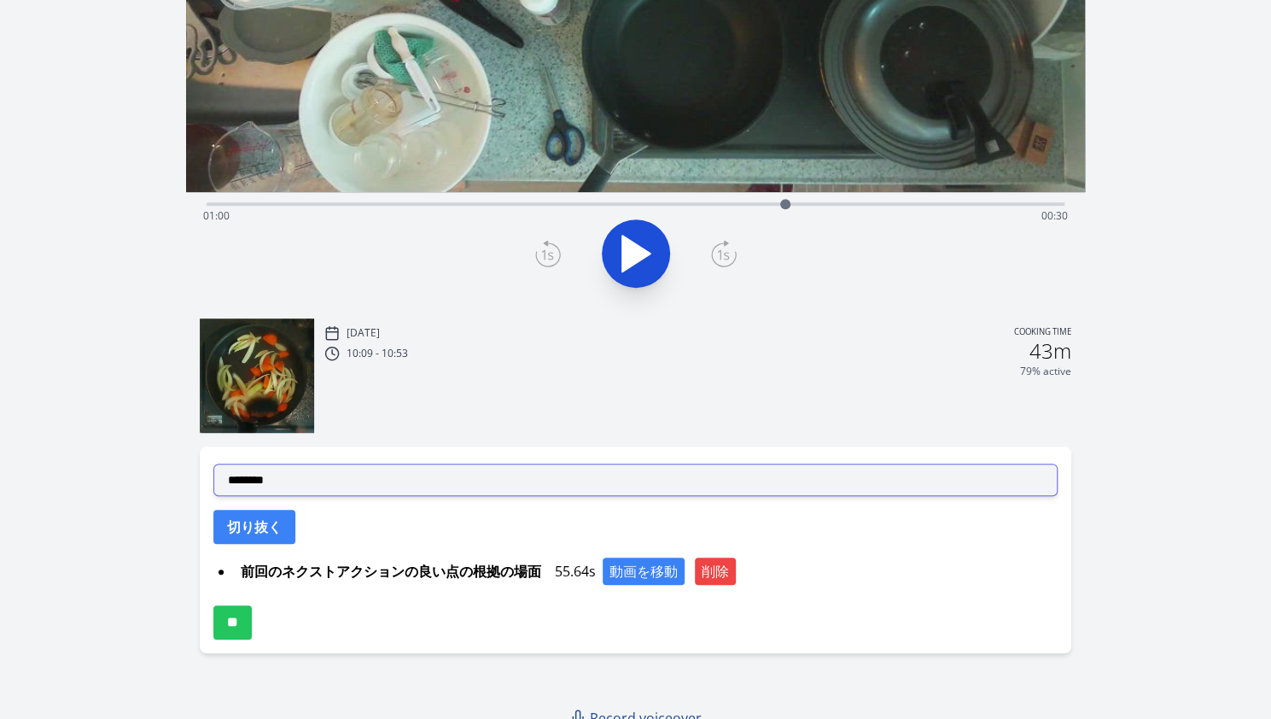
click at [411, 477] on select "**********" at bounding box center [635, 479] width 844 height 32
select select "**********"
click at [213, 463] on select "**********" at bounding box center [635, 479] width 844 height 32
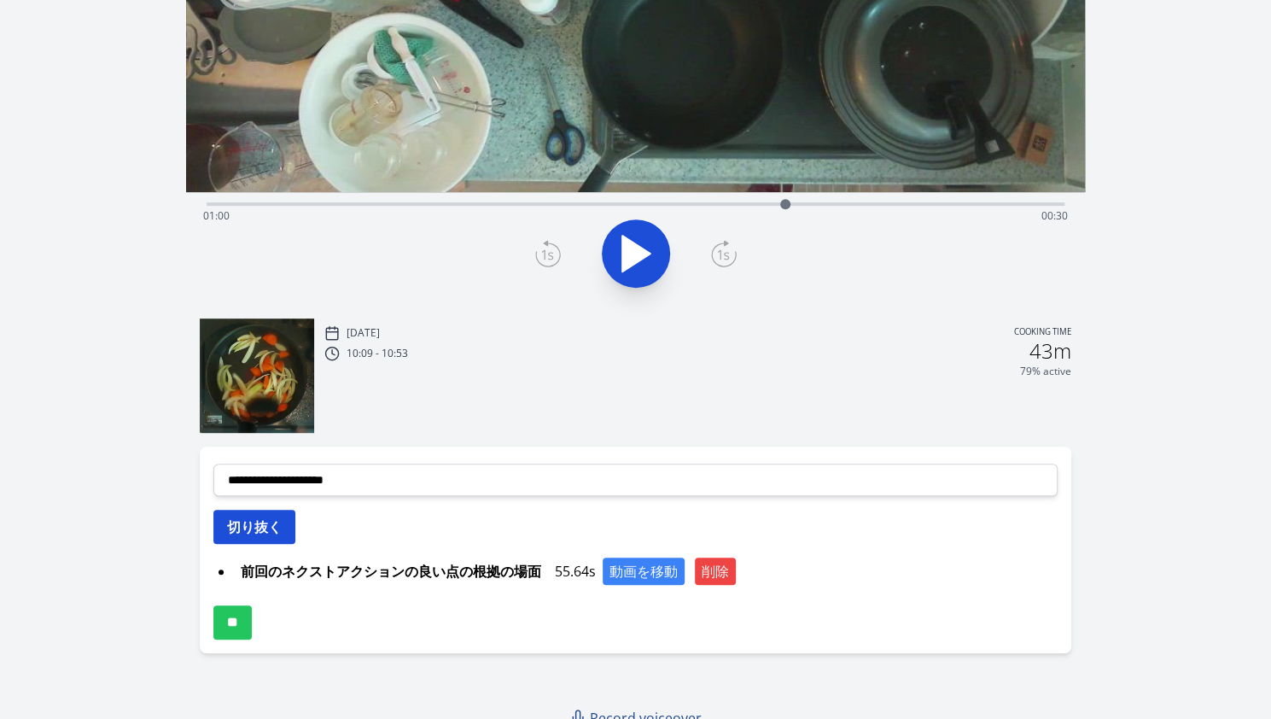
click at [288, 519] on button "切り抜く" at bounding box center [254, 527] width 82 height 34
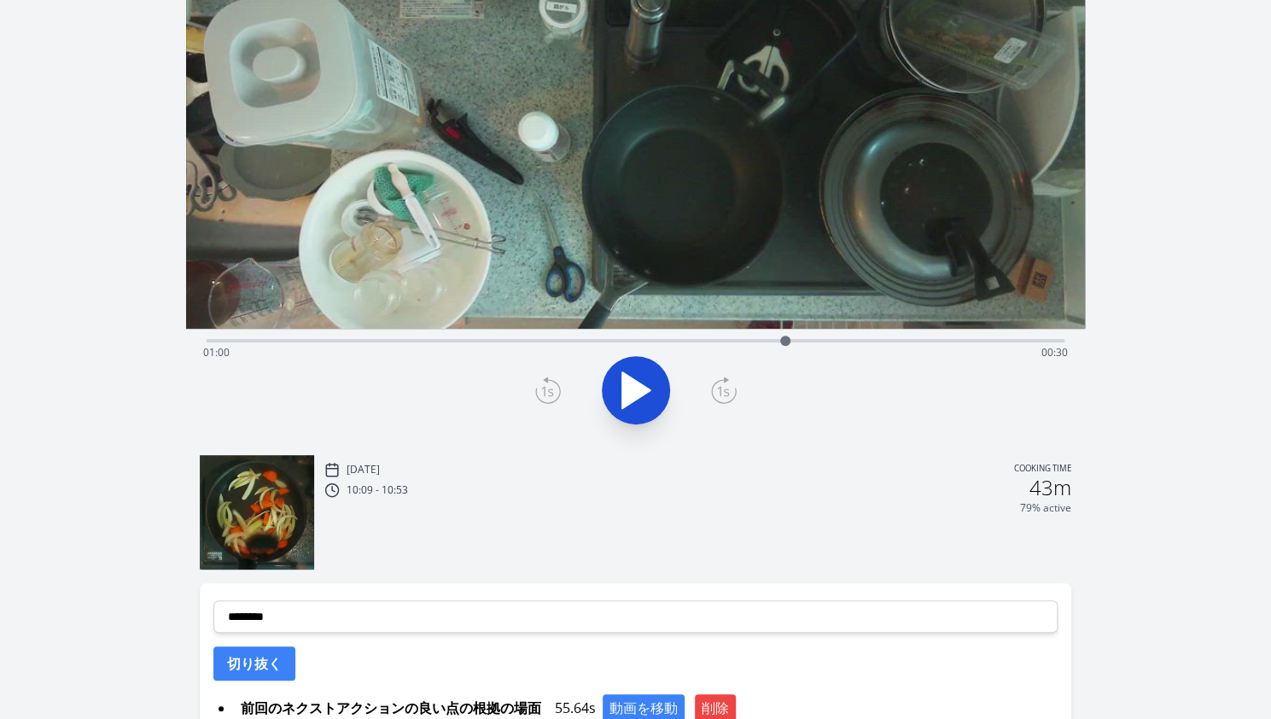
scroll to position [210, 0]
click at [548, 395] on icon at bounding box center [548, 390] width 26 height 27
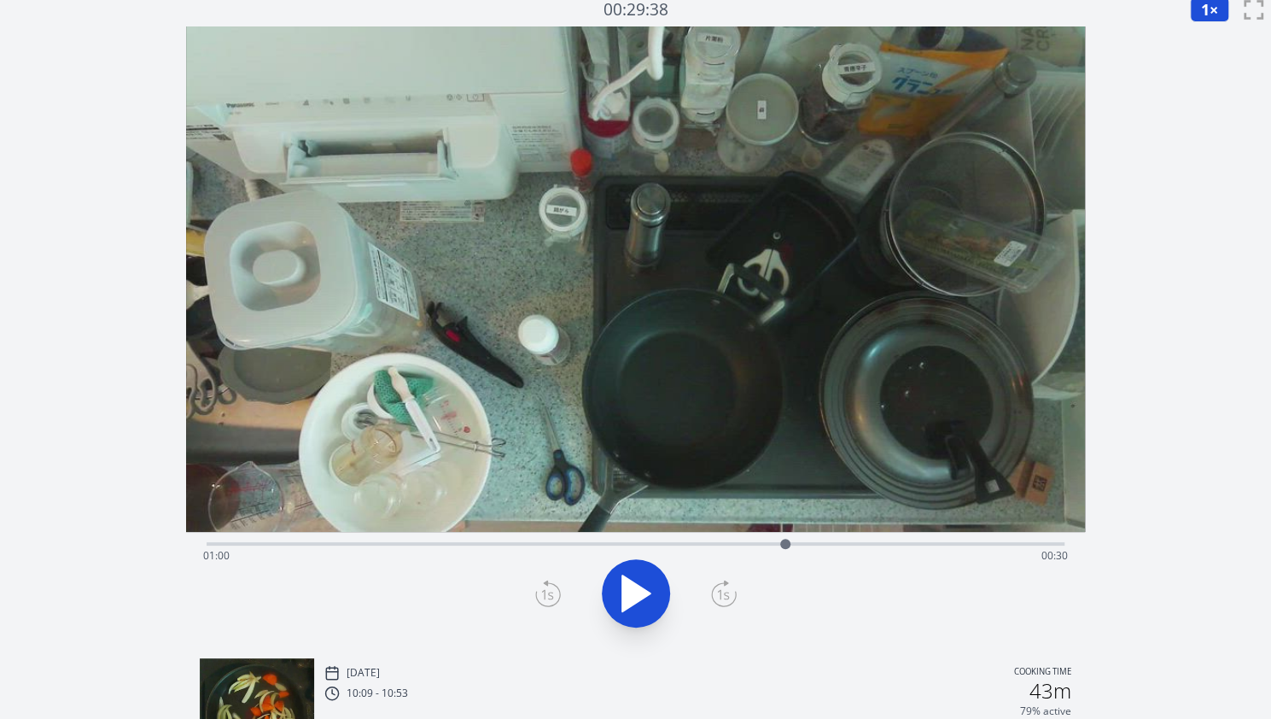
scroll to position [5, 0]
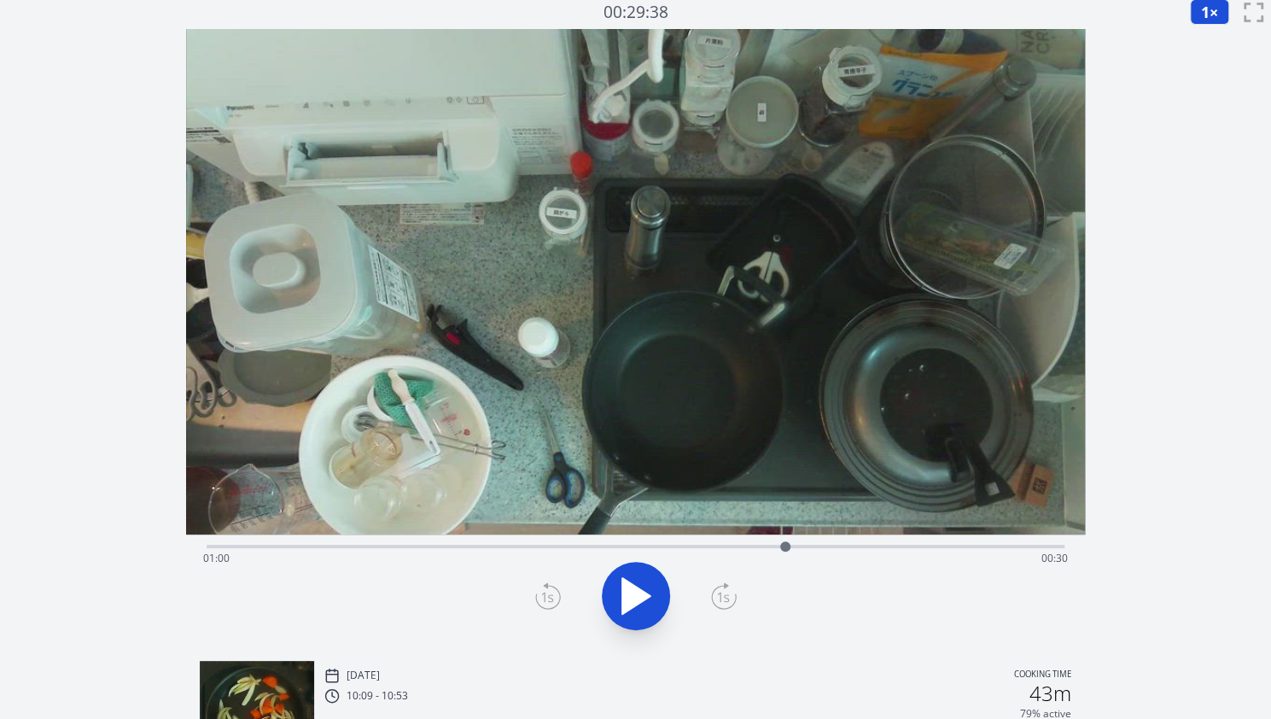
click at [923, 598] on div at bounding box center [635, 596] width 878 height 82
click at [804, 548] on div "Time elapsed: 01:00 Time remaining: 00:30" at bounding box center [635, 558] width 865 height 27
click at [792, 548] on div at bounding box center [804, 546] width 26 height 26
click at [542, 602] on icon at bounding box center [548, 595] width 26 height 27
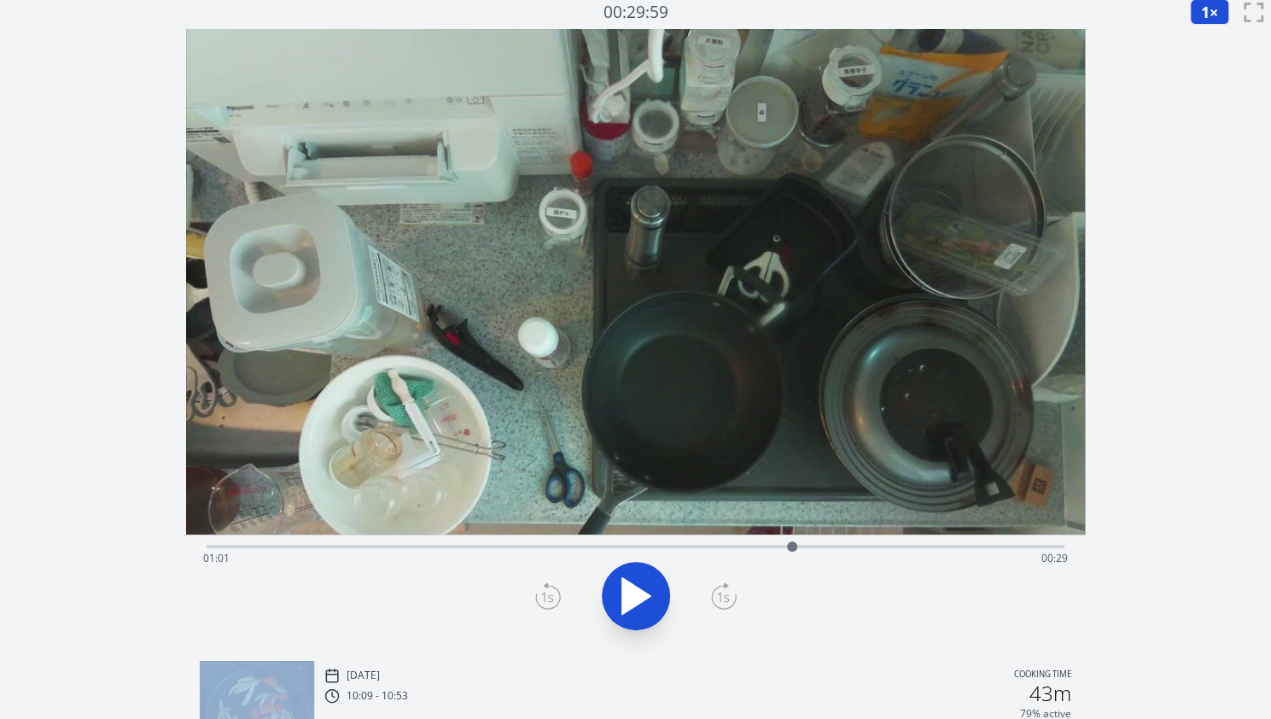
click at [542, 602] on icon at bounding box center [548, 595] width 26 height 27
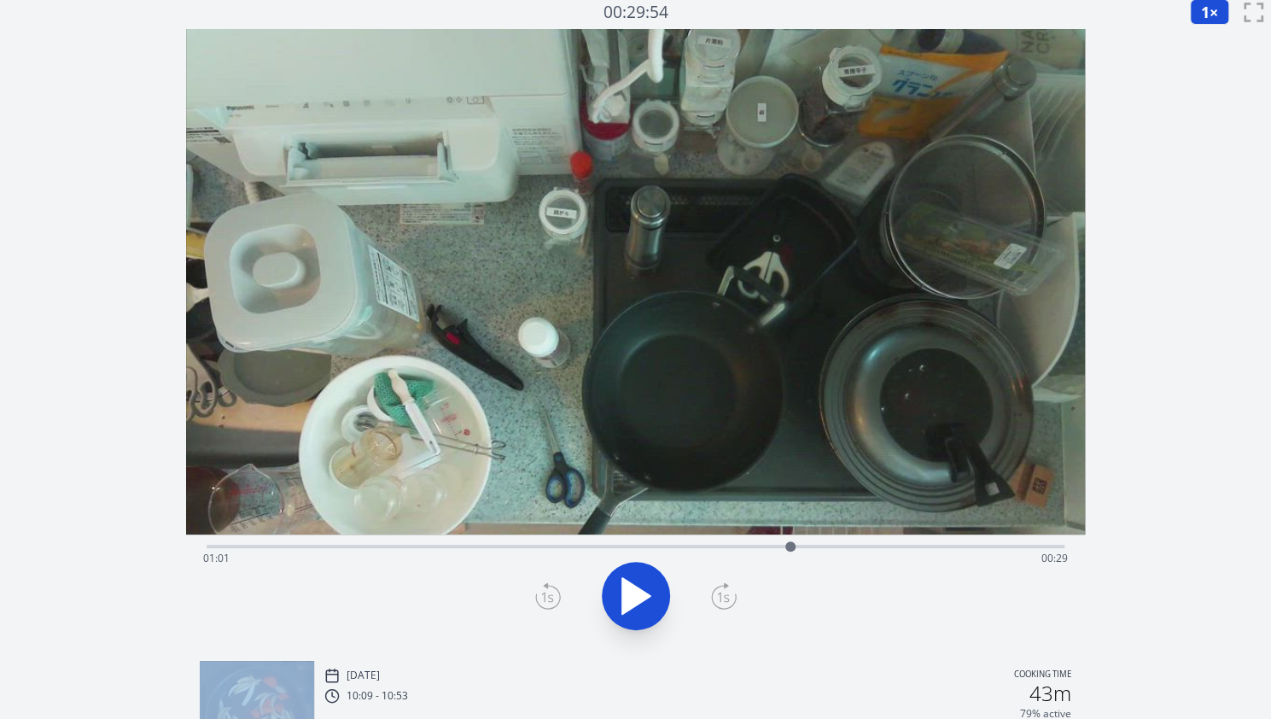
click at [542, 602] on icon at bounding box center [548, 595] width 26 height 27
click at [727, 603] on icon at bounding box center [724, 595] width 26 height 27
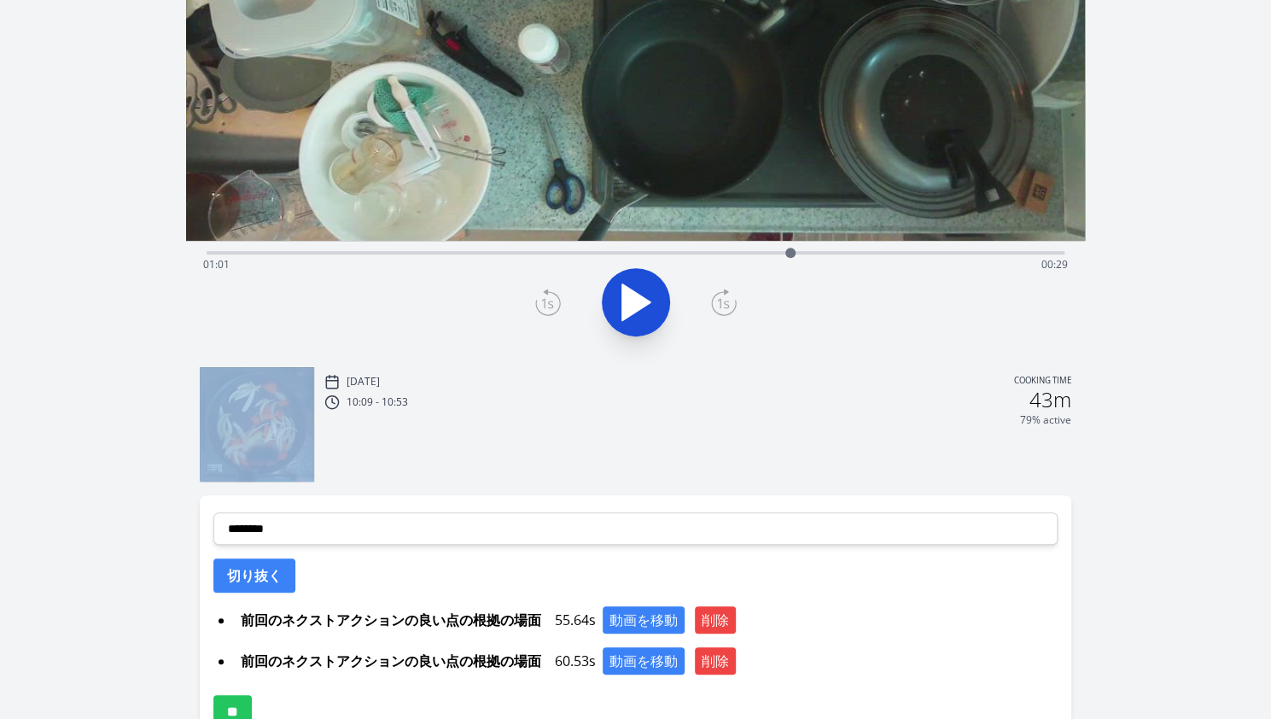
scroll to position [404, 0]
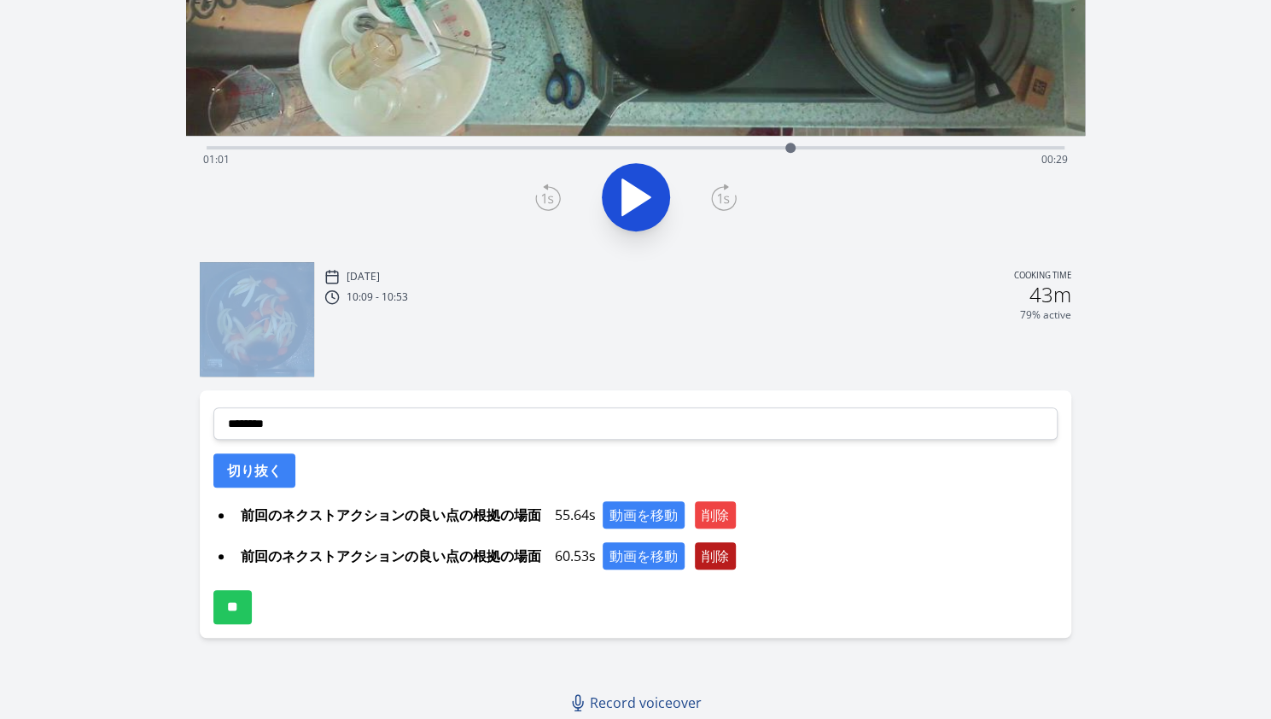
click at [736, 559] on button "削除" at bounding box center [715, 555] width 41 height 27
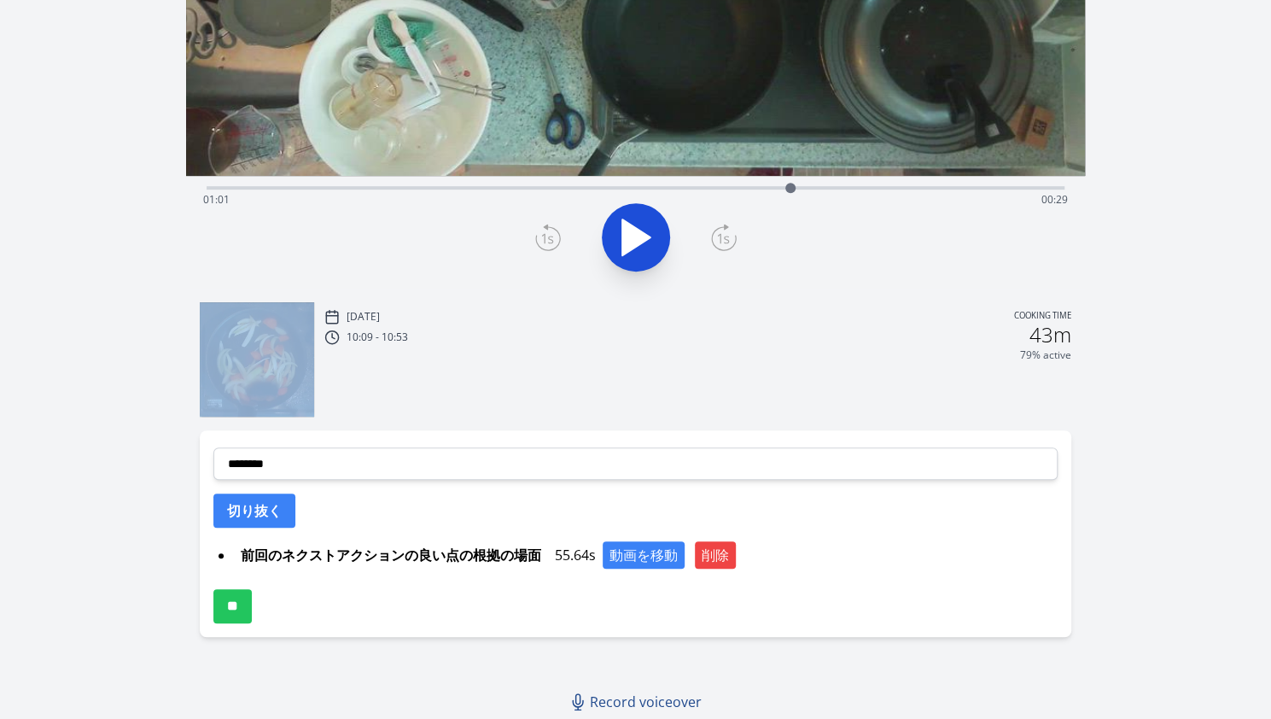
scroll to position [363, 0]
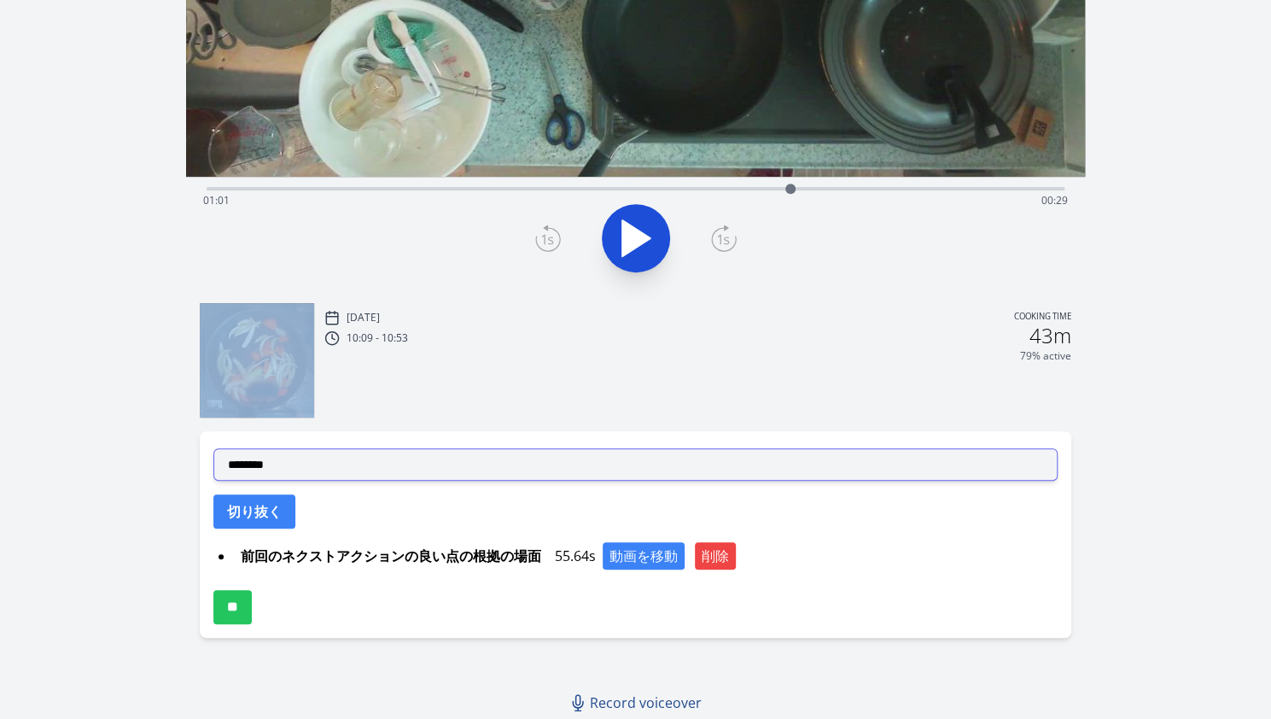
click at [300, 470] on select "**********" at bounding box center [635, 464] width 844 height 32
select select "**********"
click at [213, 448] on select "**********" at bounding box center [635, 464] width 844 height 32
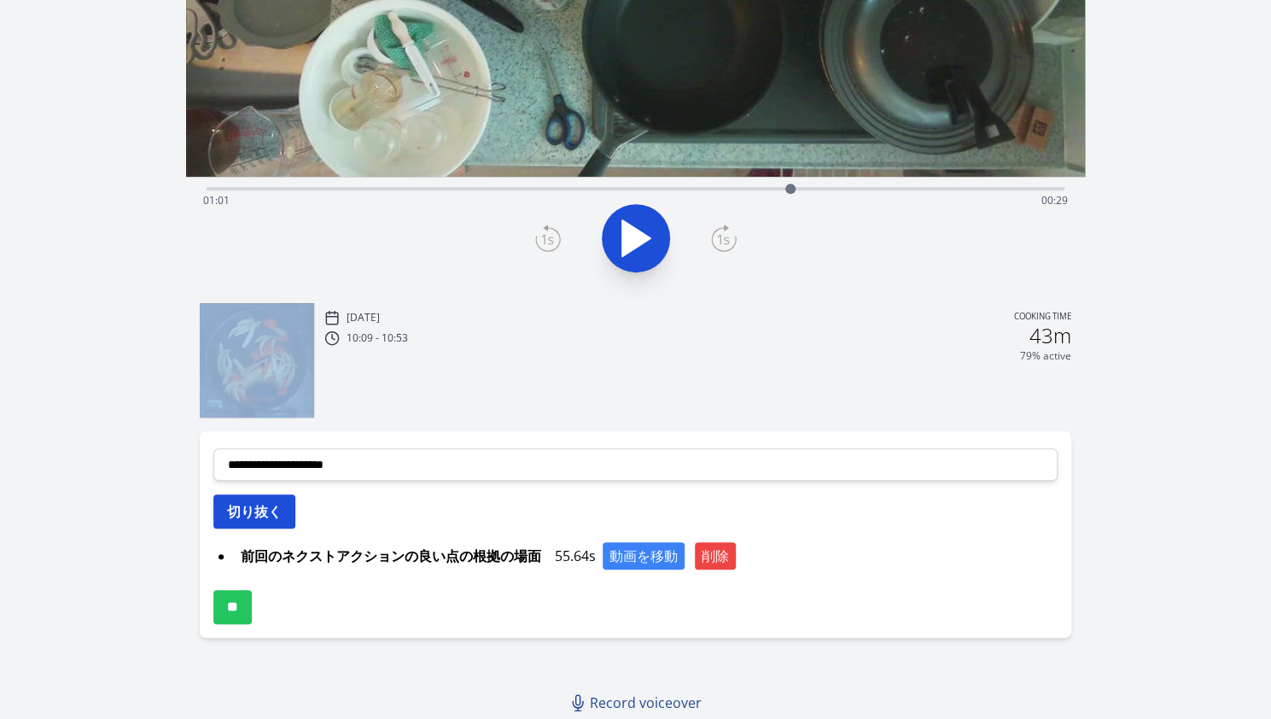
click at [270, 507] on button "切り抜く" at bounding box center [254, 511] width 82 height 34
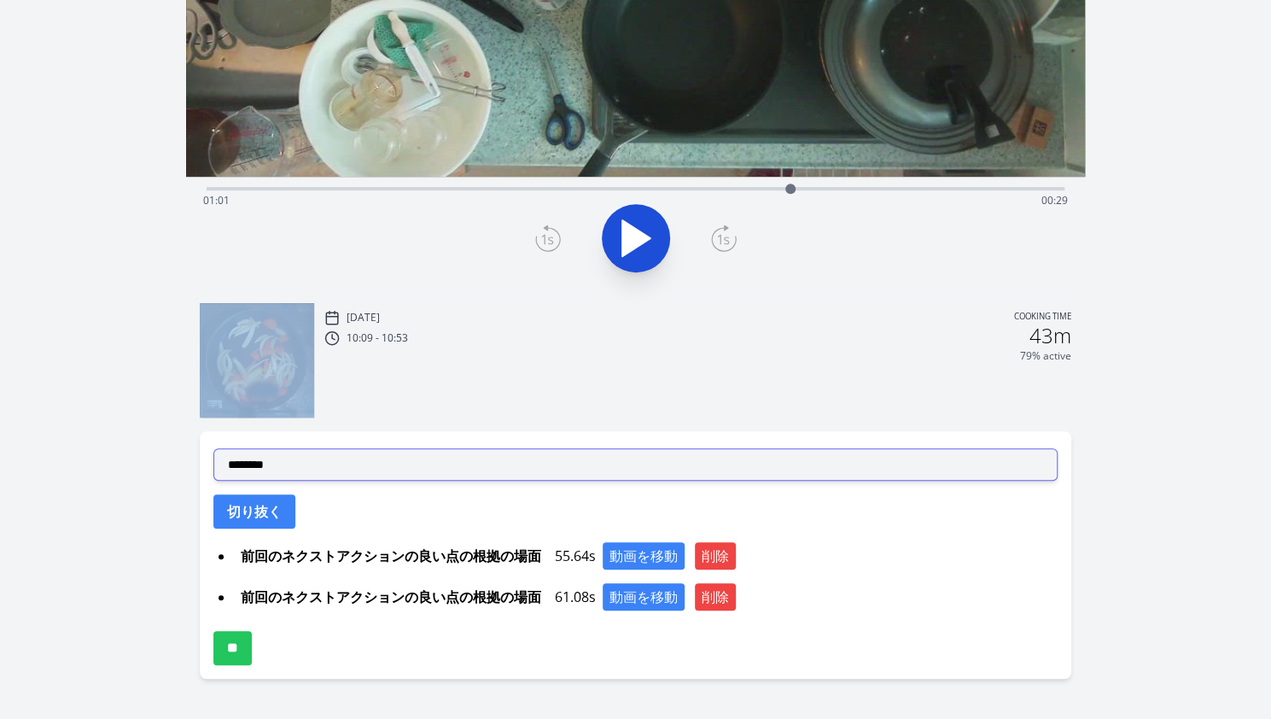
click at [321, 460] on select "**********" at bounding box center [635, 464] width 844 height 32
select select "**********"
click at [213, 448] on select "**********" at bounding box center [635, 464] width 844 height 32
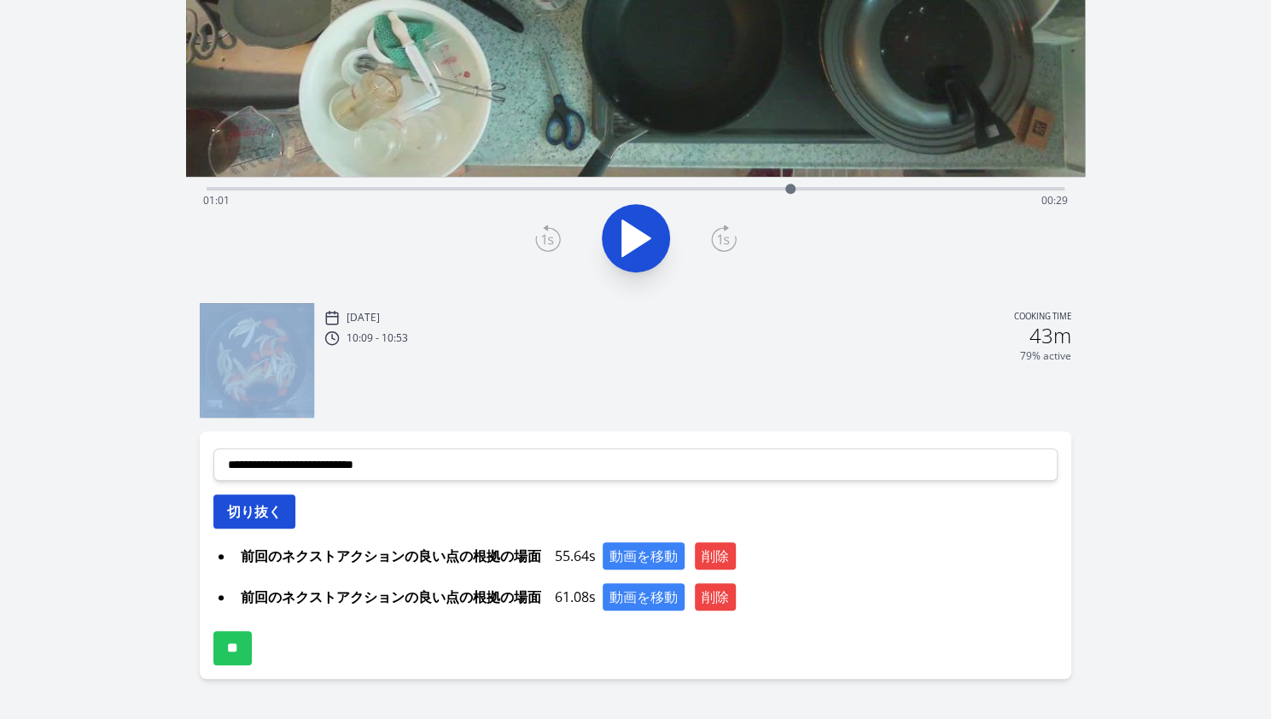
click at [270, 504] on button "切り抜く" at bounding box center [254, 511] width 82 height 34
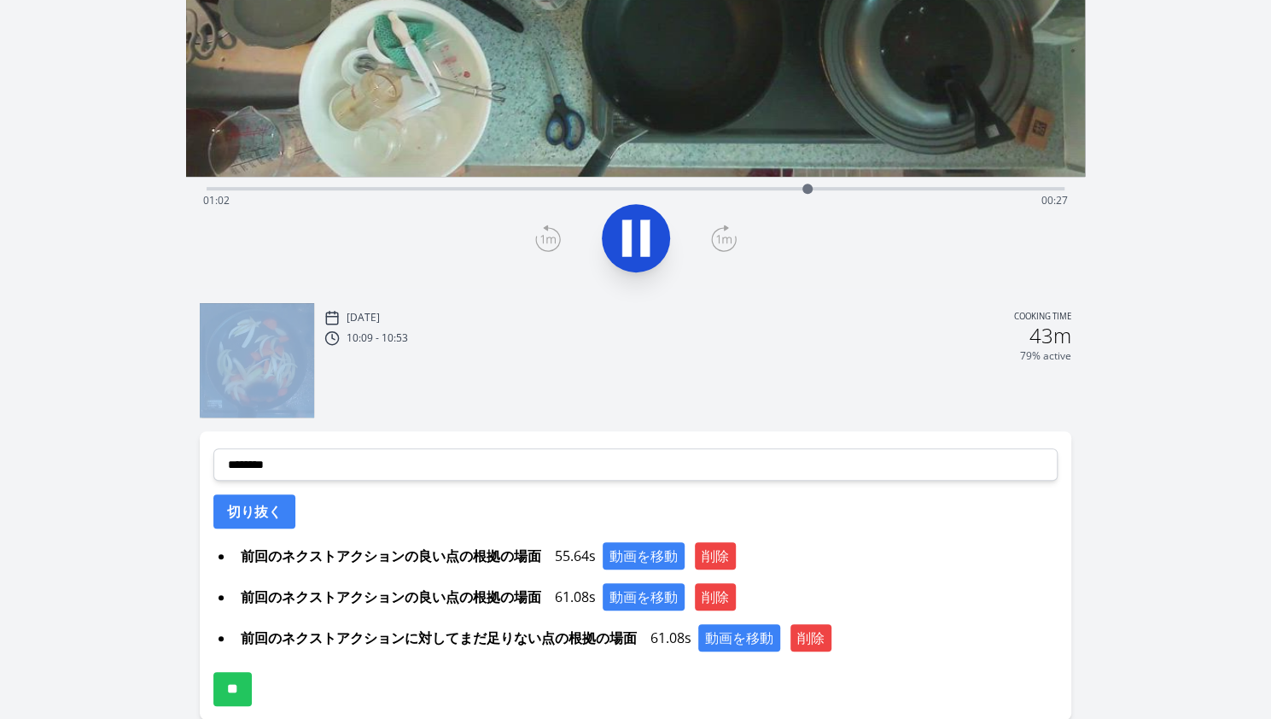
click at [625, 216] on icon at bounding box center [636, 238] width 48 height 48
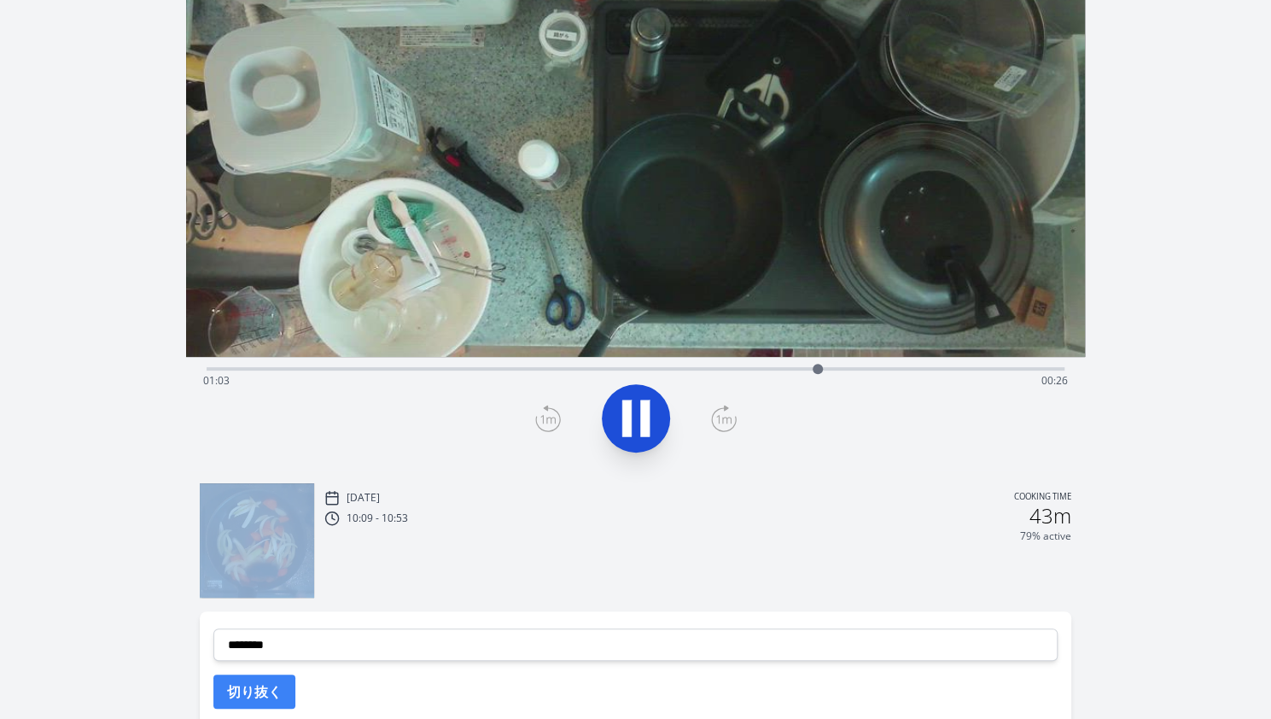
scroll to position [171, 0]
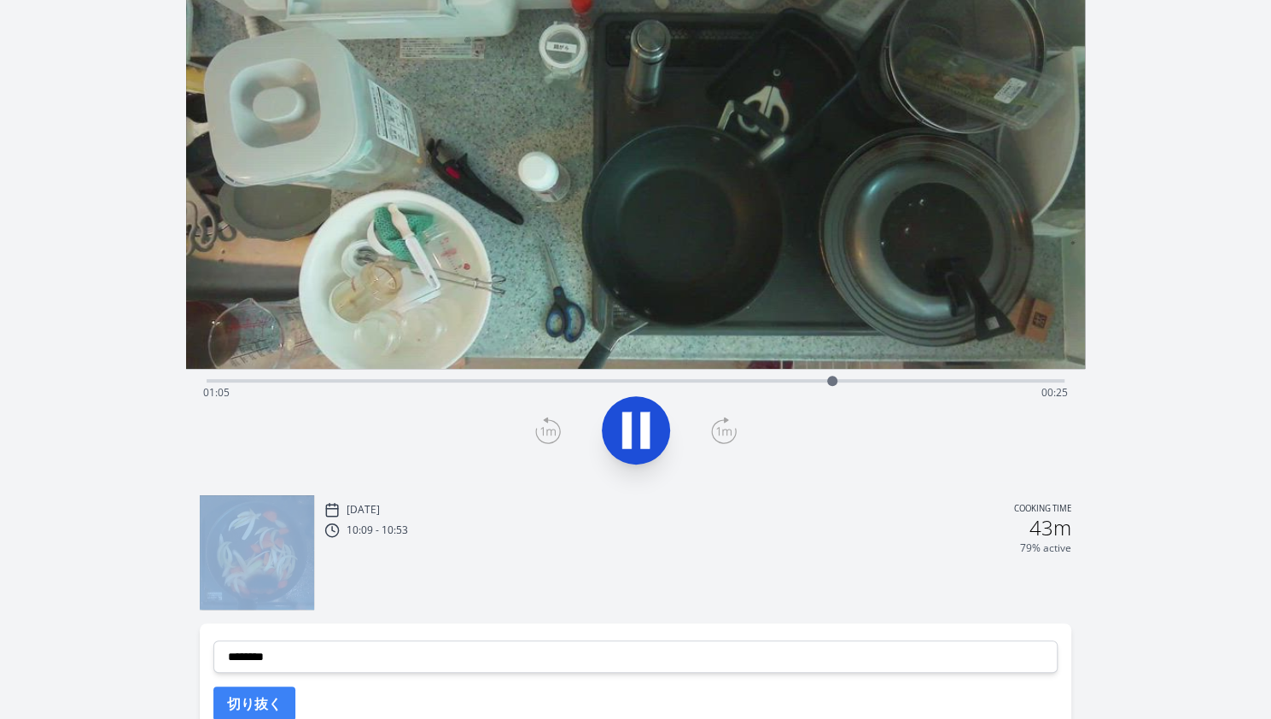
click at [715, 362] on video at bounding box center [635, 115] width 899 height 505
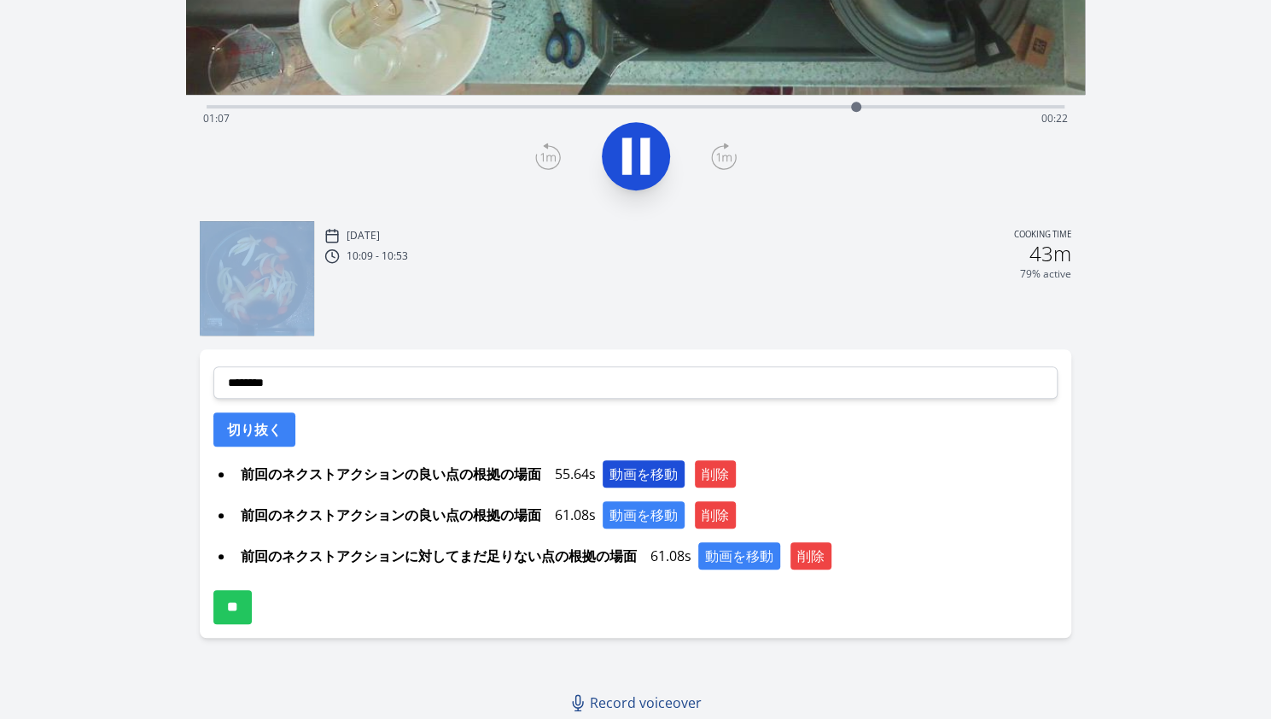
click at [645, 472] on button "動画を移動" at bounding box center [644, 473] width 82 height 27
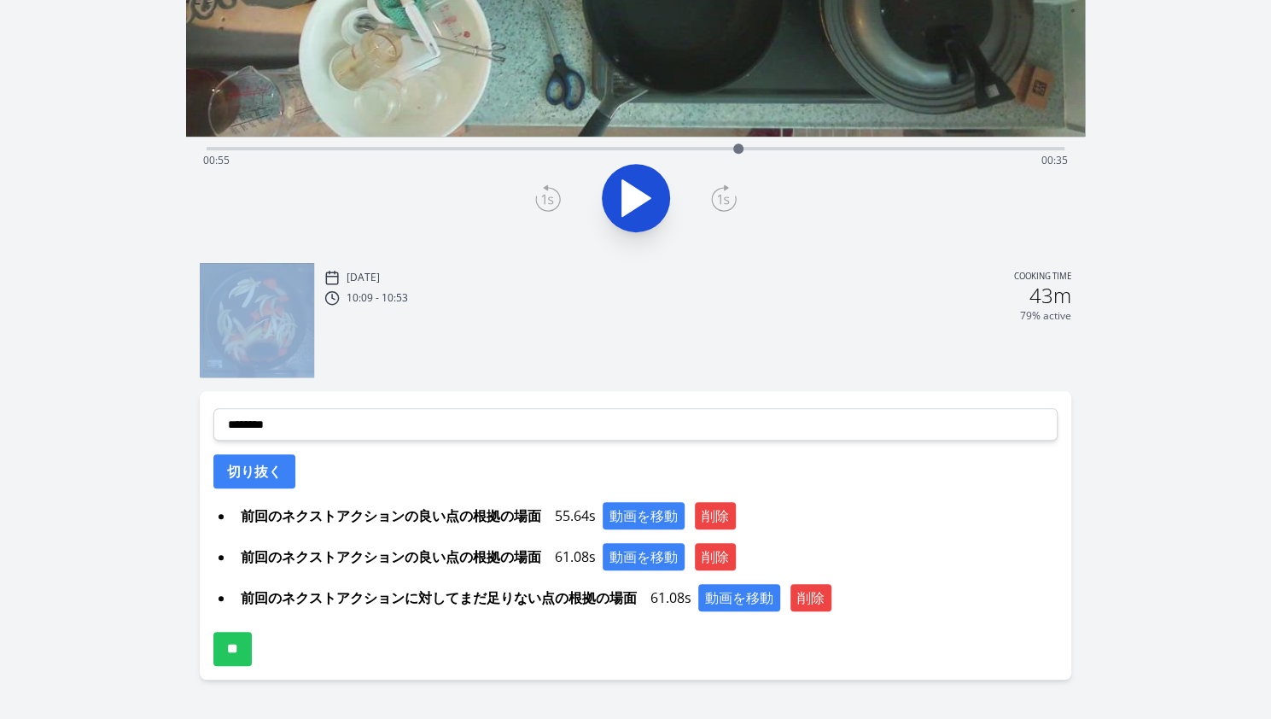
scroll to position [415, 0]
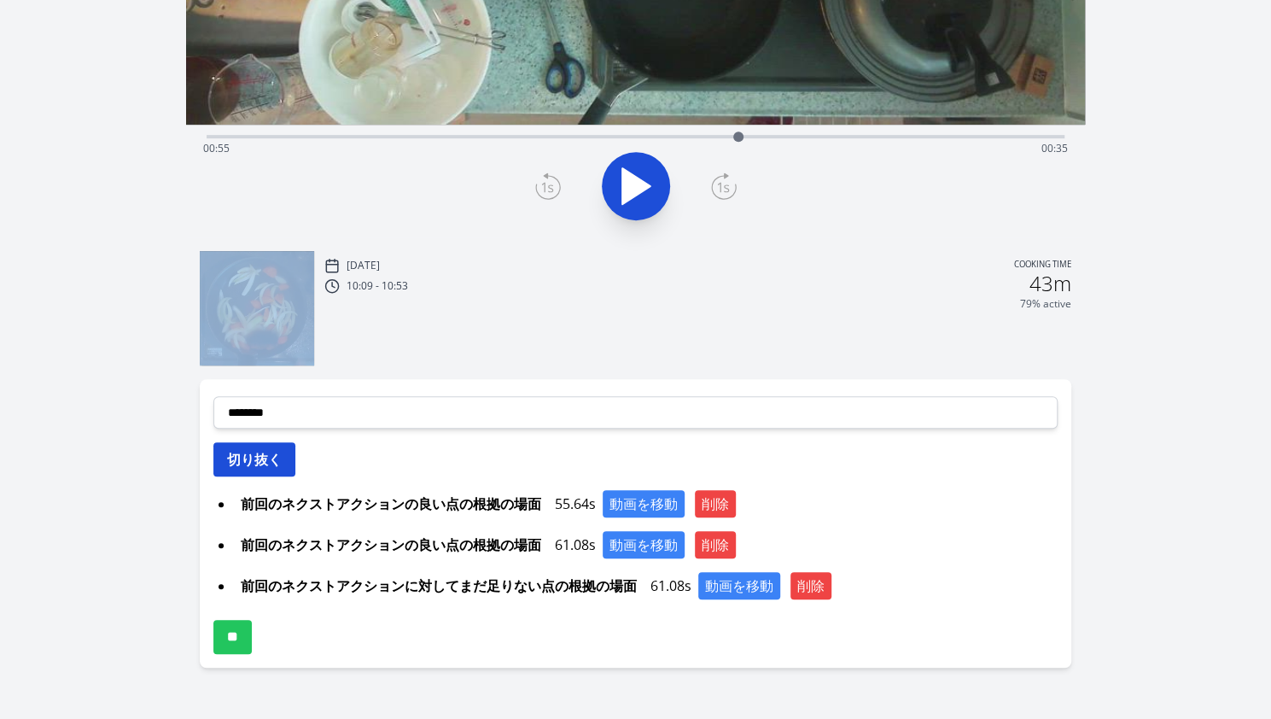
click at [266, 450] on button "切り抜く" at bounding box center [254, 459] width 82 height 34
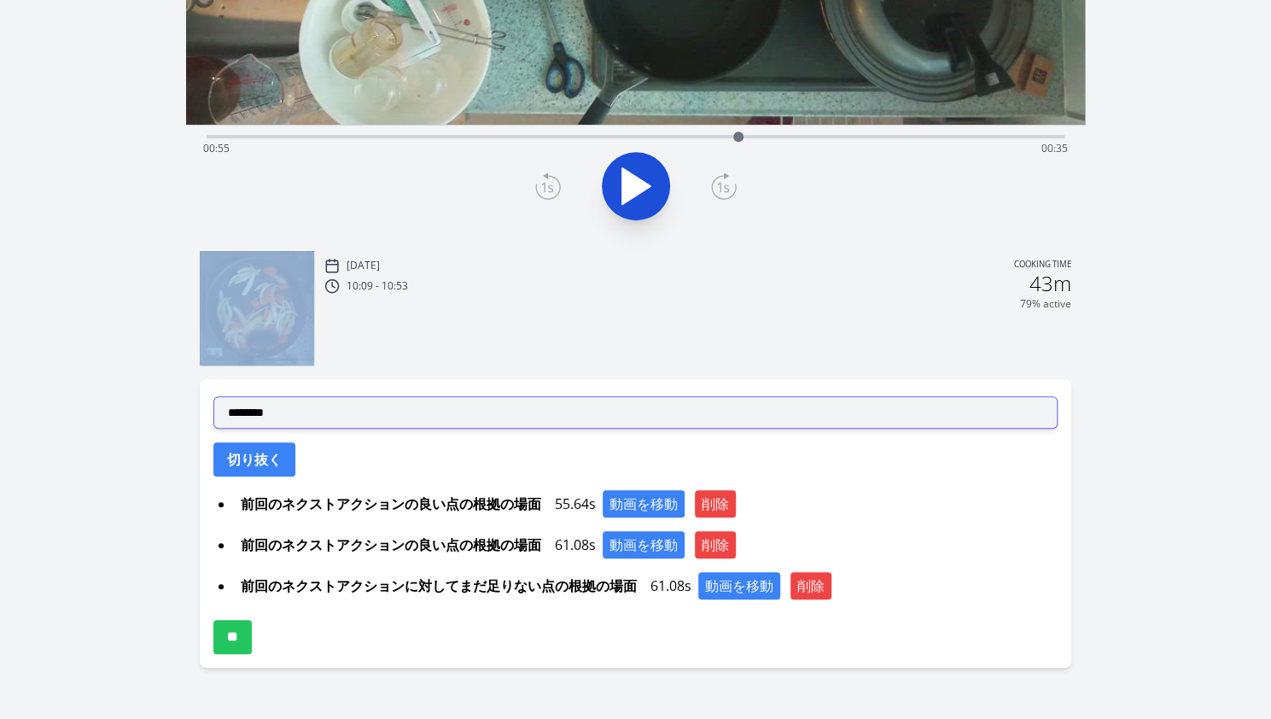
click at [415, 412] on select "**********" at bounding box center [635, 412] width 844 height 32
select select "**********"
click at [213, 396] on select "**********" at bounding box center [635, 412] width 844 height 32
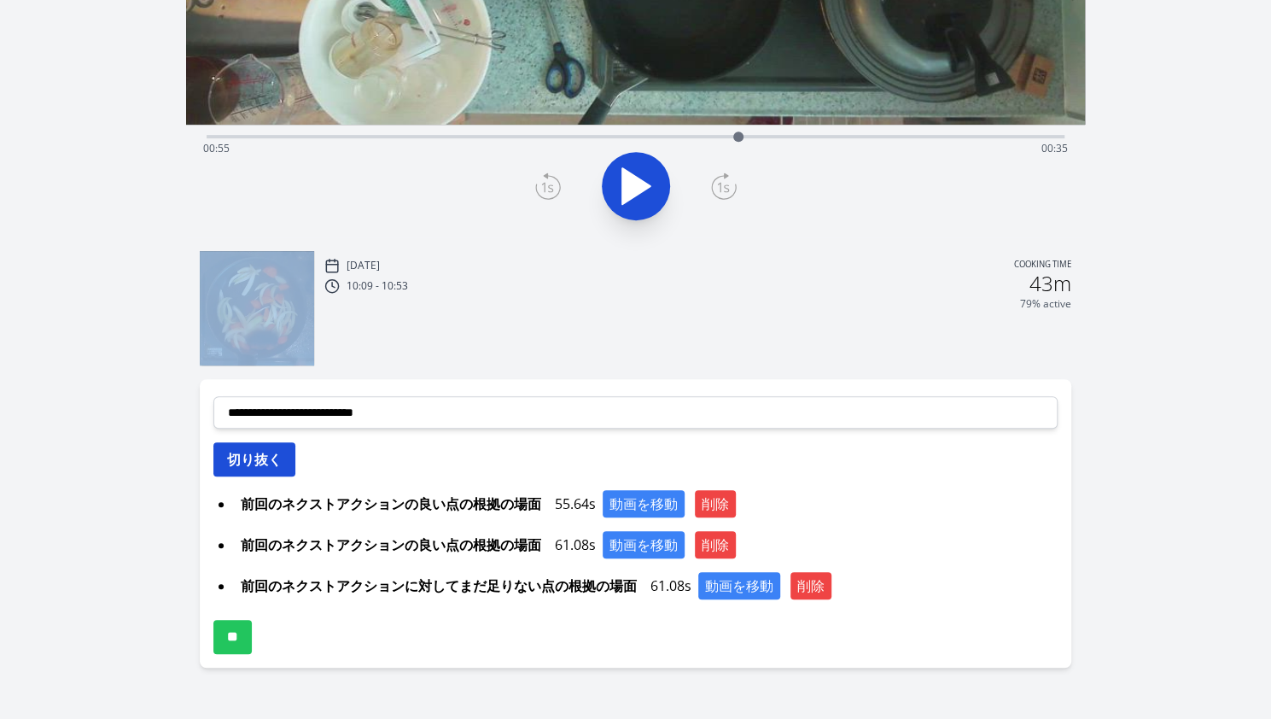
click at [280, 449] on button "切り抜く" at bounding box center [254, 459] width 82 height 34
select select
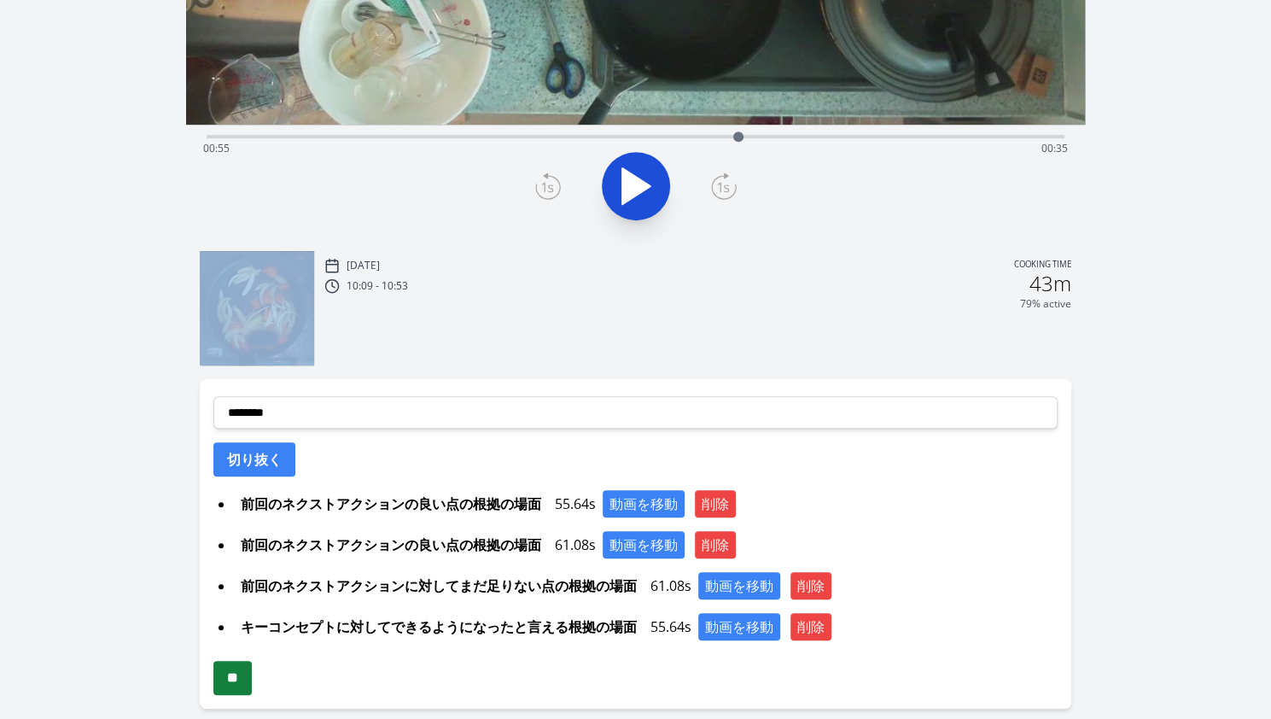
click at [230, 679] on input "**" at bounding box center [232, 678] width 38 height 34
